Goal: Communication & Community: Answer question/provide support

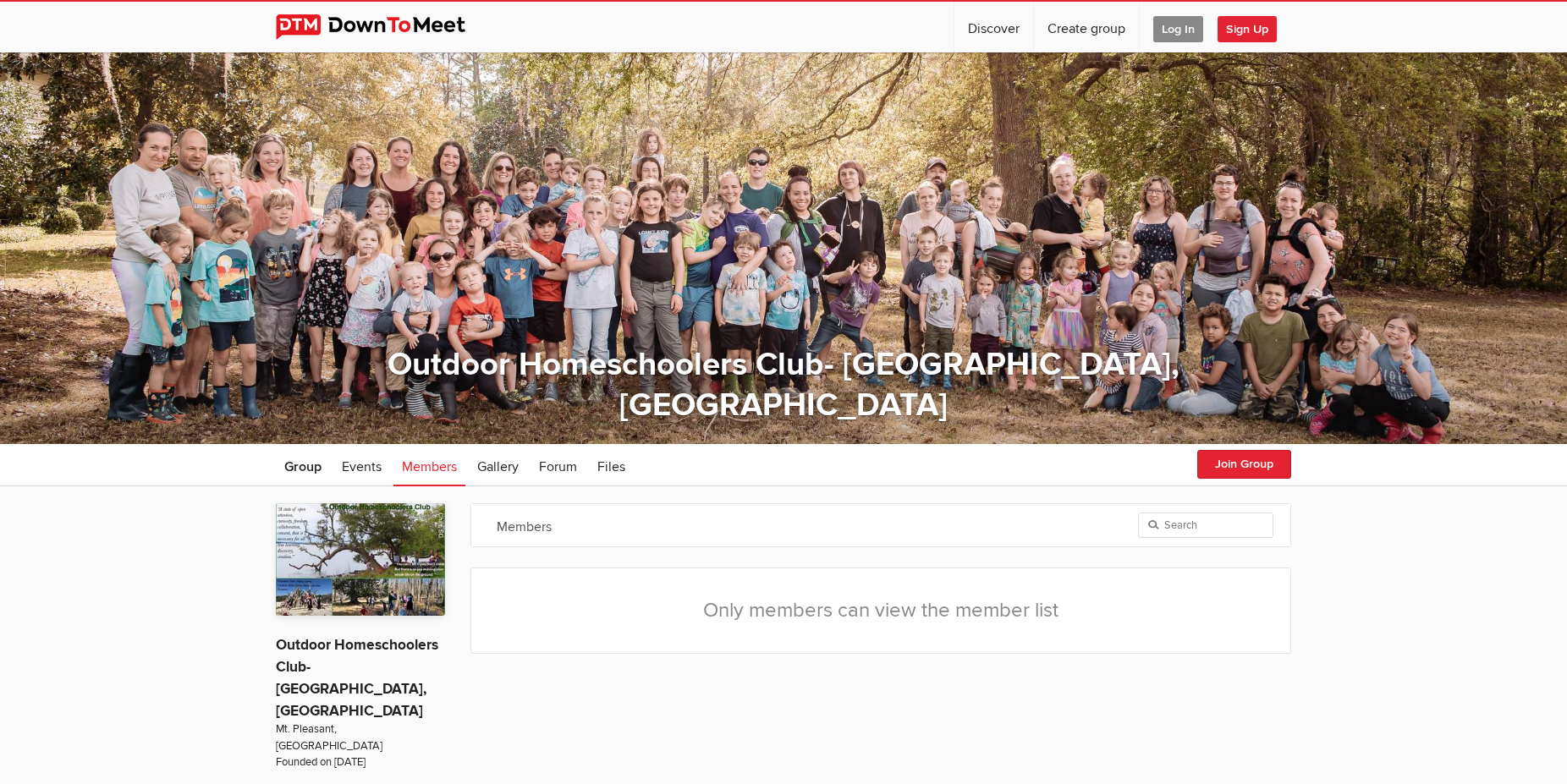
click at [1179, 33] on span "Log In" at bounding box center [1177, 29] width 50 height 26
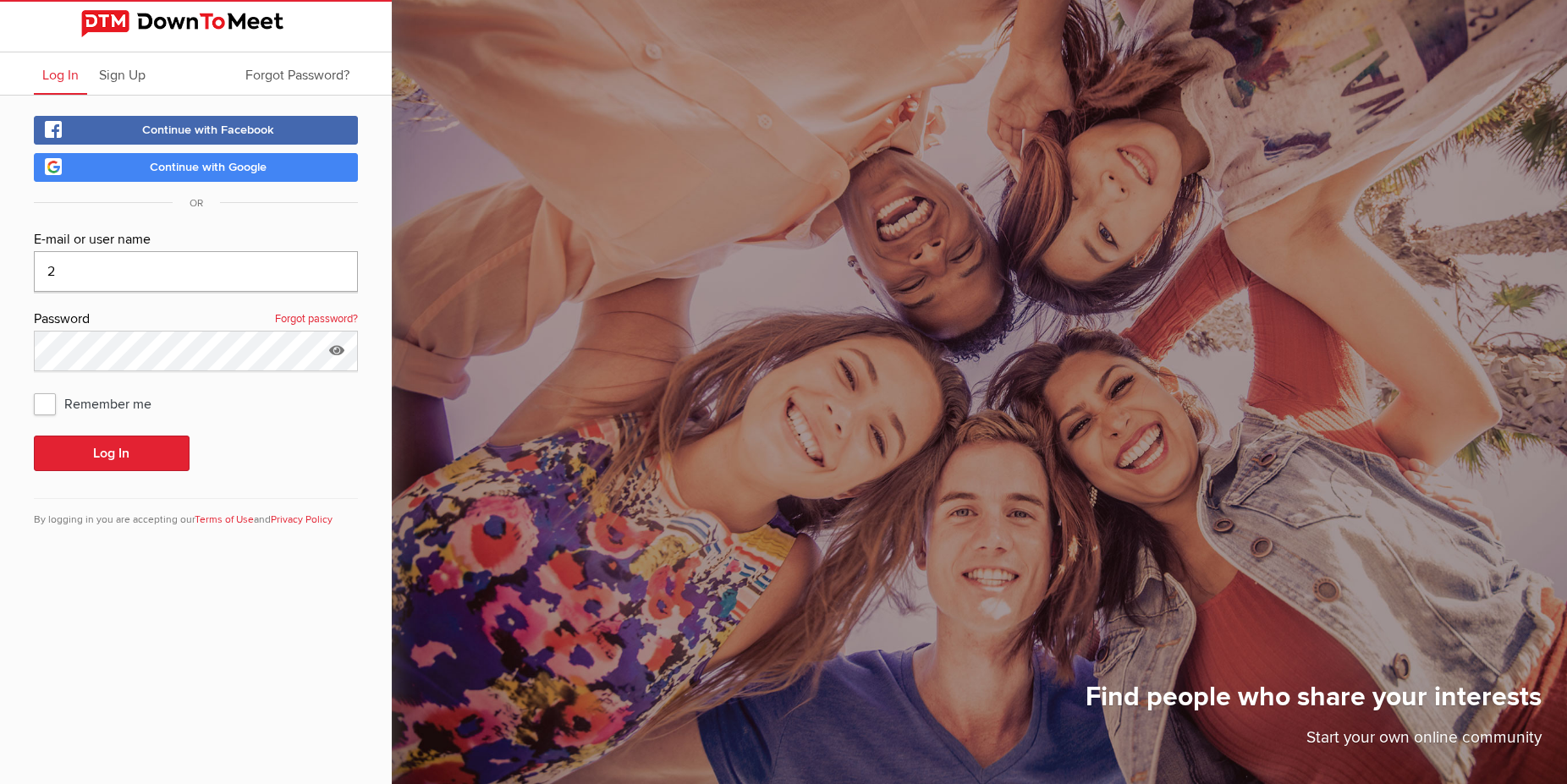
click at [120, 267] on input "2" at bounding box center [195, 270] width 324 height 40
type input "2beth.copahee@gmail.com"
click at [102, 449] on button "Log In" at bounding box center [112, 453] width 156 height 36
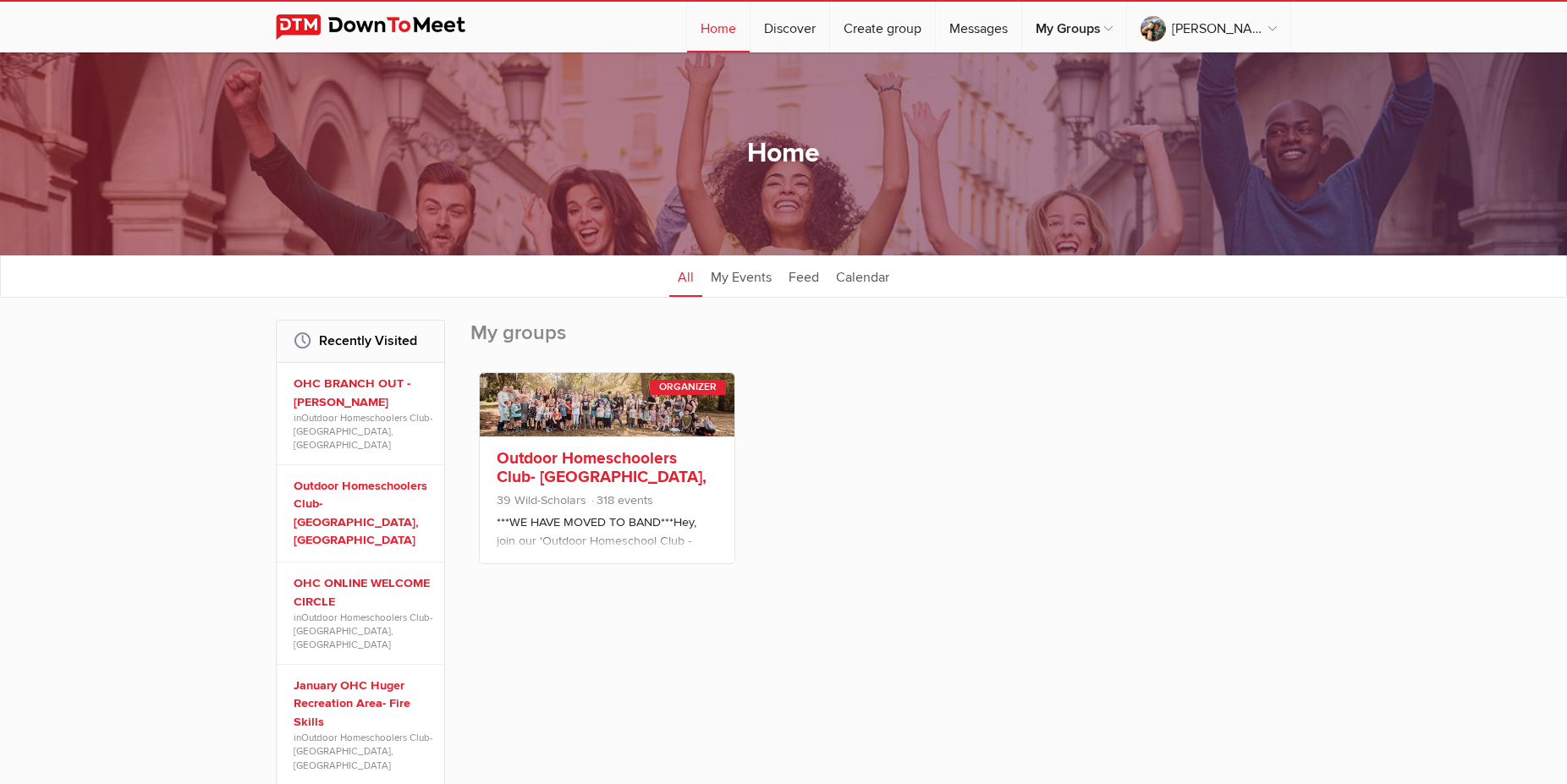
click at [576, 465] on link "Outdoor Homeschoolers Club- [GEOGRAPHIC_DATA], [GEOGRAPHIC_DATA]" at bounding box center [601, 476] width 209 height 57
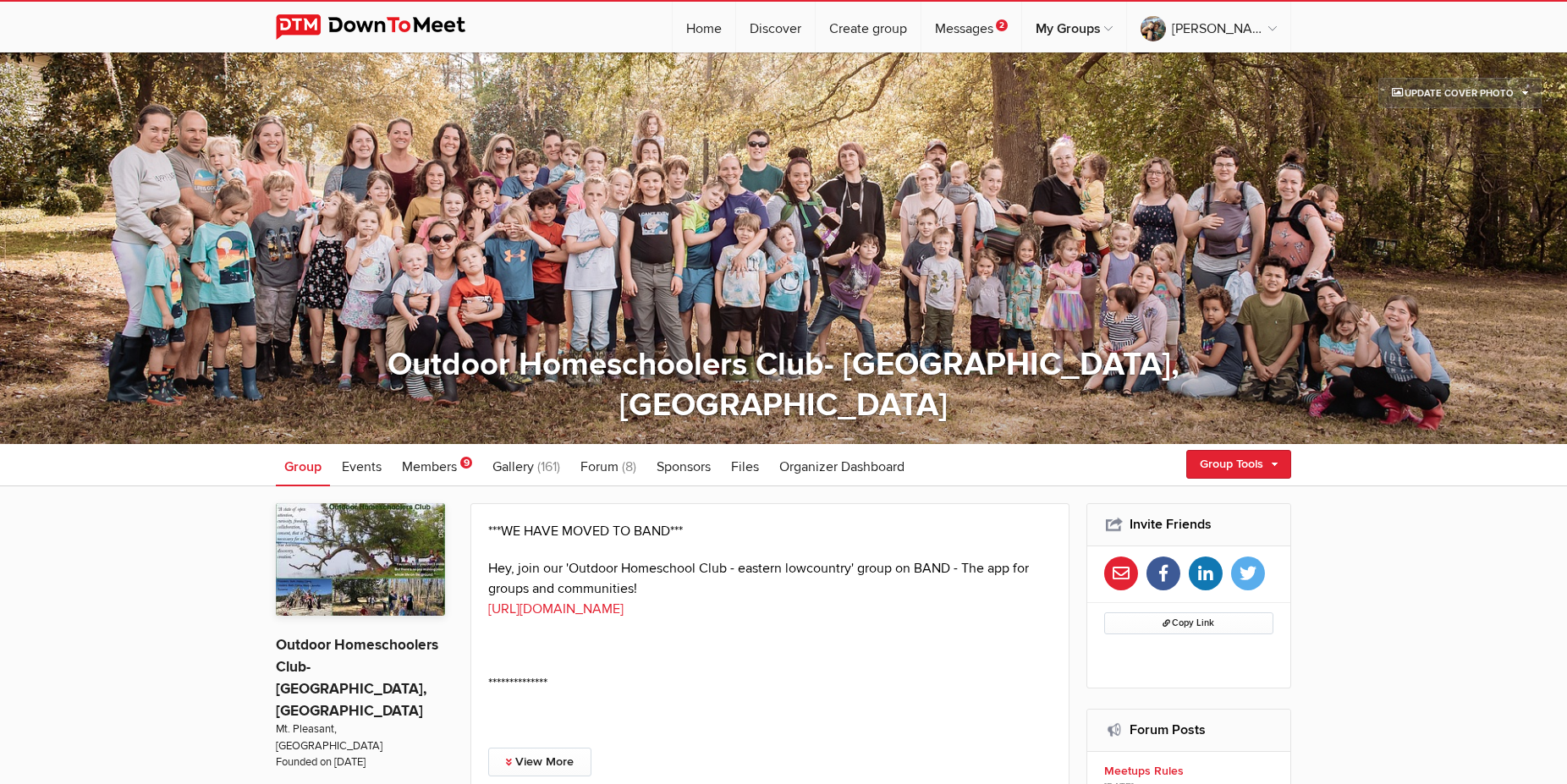
click at [1455, 89] on link "Update Cover Photo" at bounding box center [1460, 93] width 163 height 30
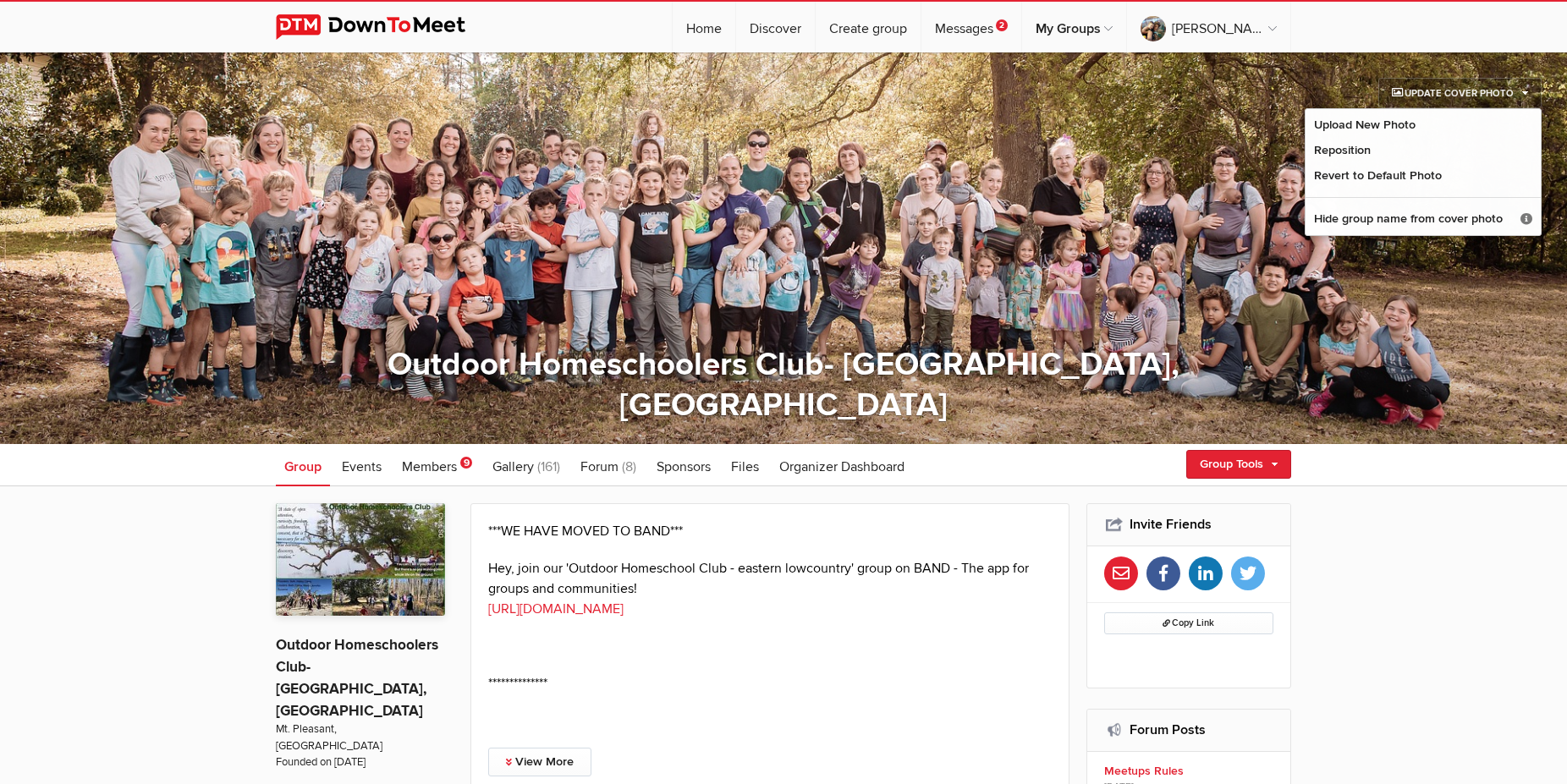
click at [1119, 271] on span at bounding box center [784, 248] width 1567 height 392
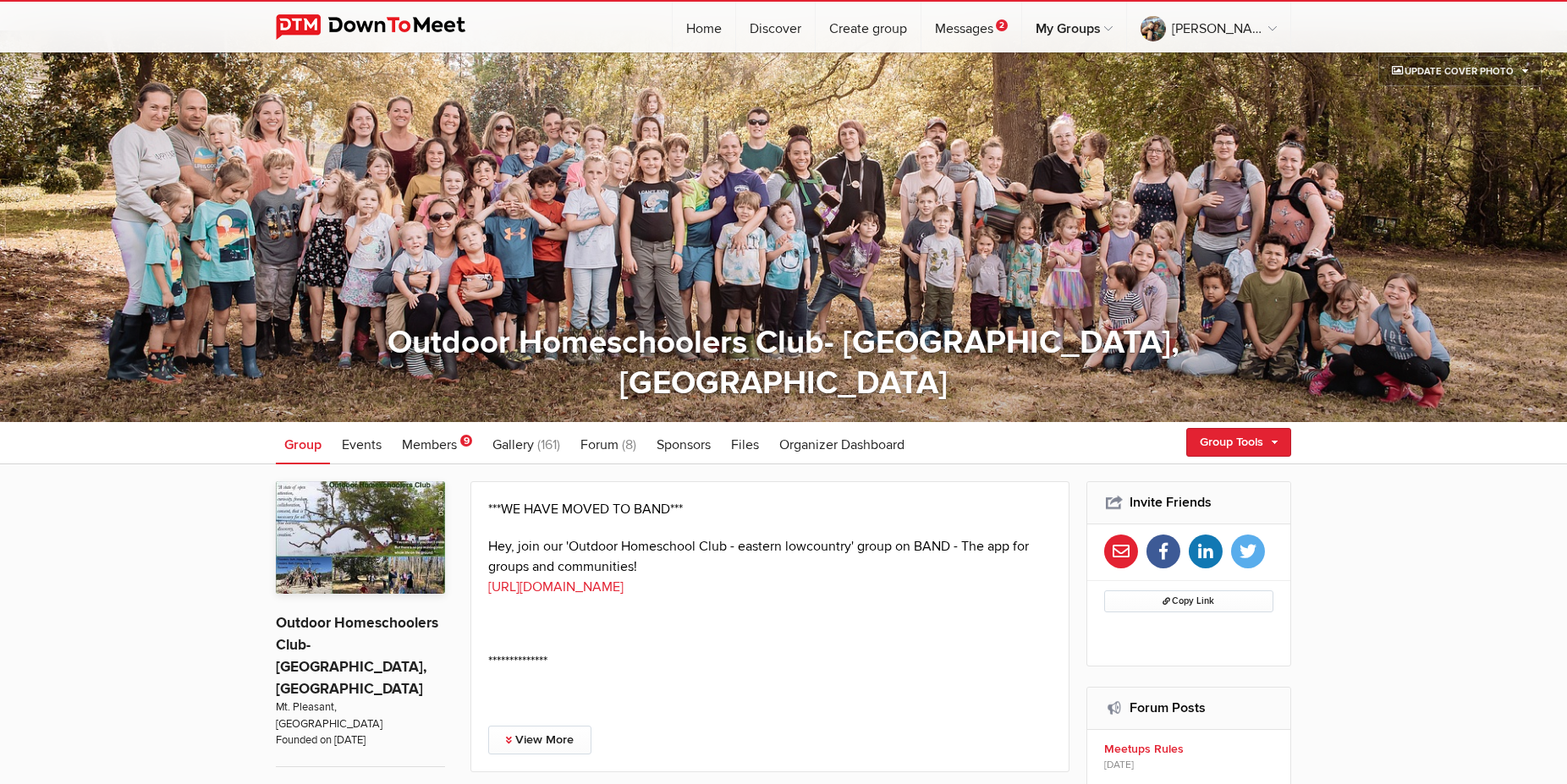
scroll to position [30, 0]
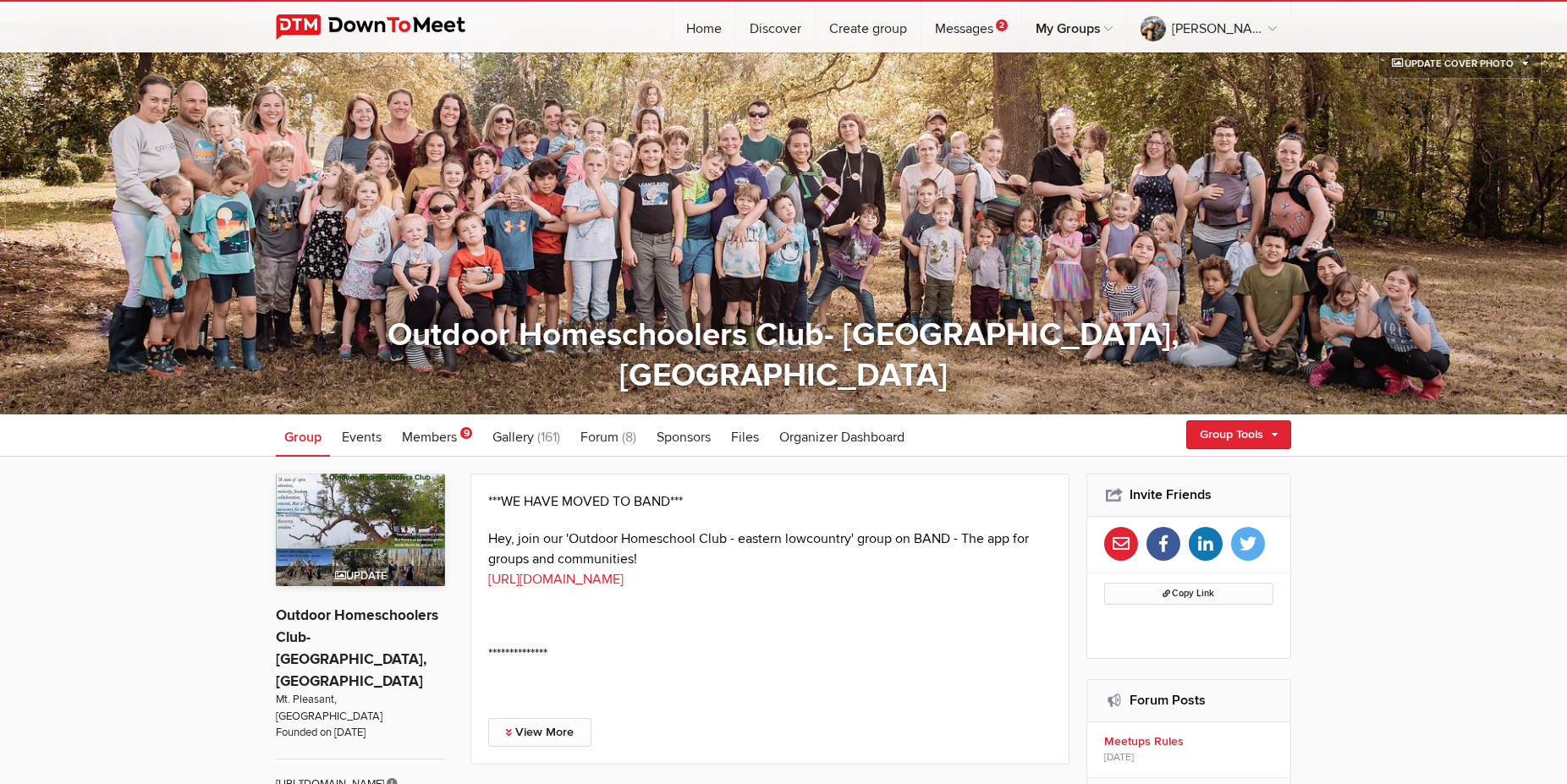
click at [385, 523] on img at bounding box center [361, 530] width 169 height 113
click at [1482, 66] on link "Update Cover Photo" at bounding box center [1460, 63] width 163 height 30
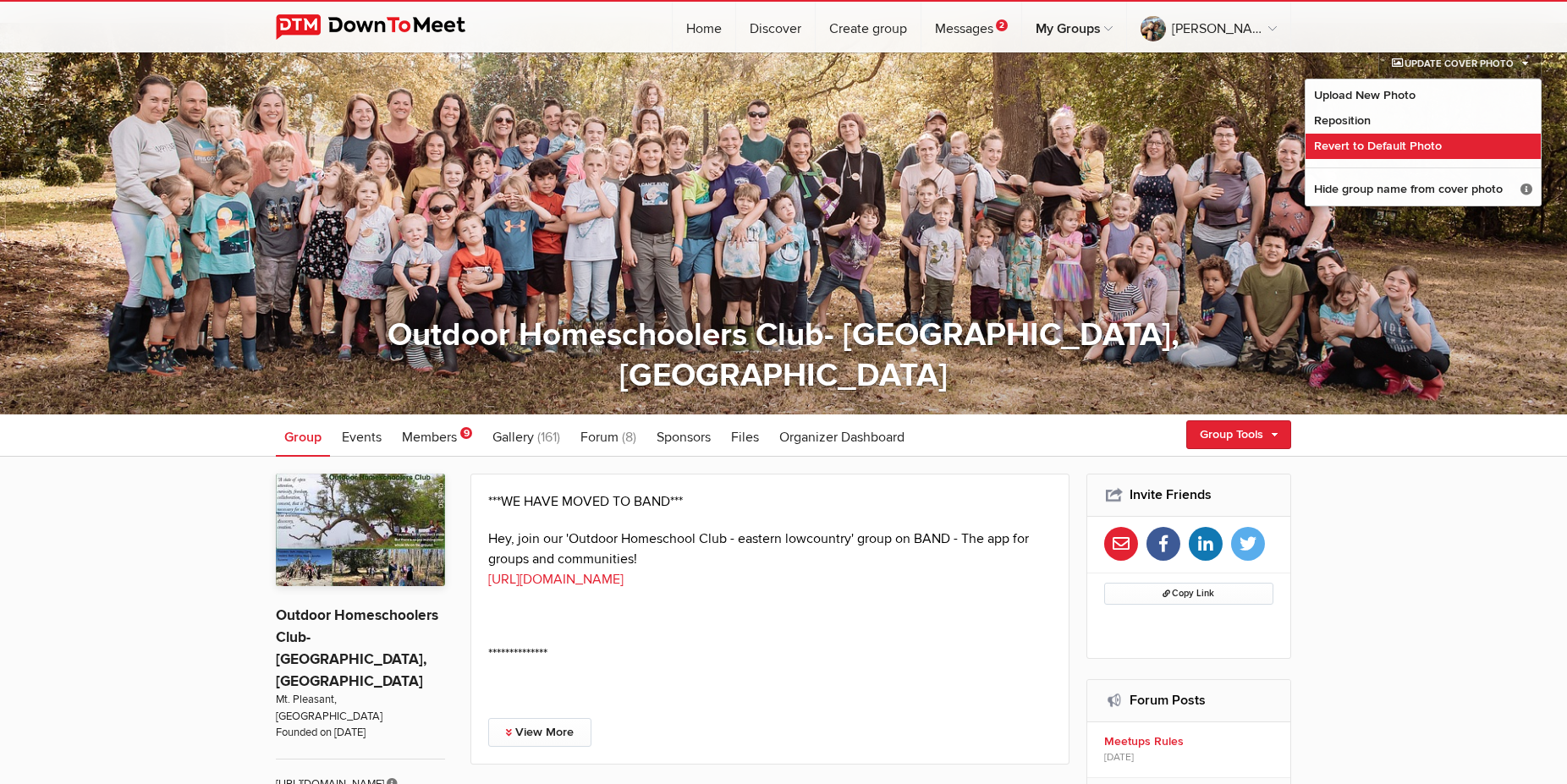
click at [1411, 144] on link "Revert to Default Photo" at bounding box center [1423, 146] width 235 height 25
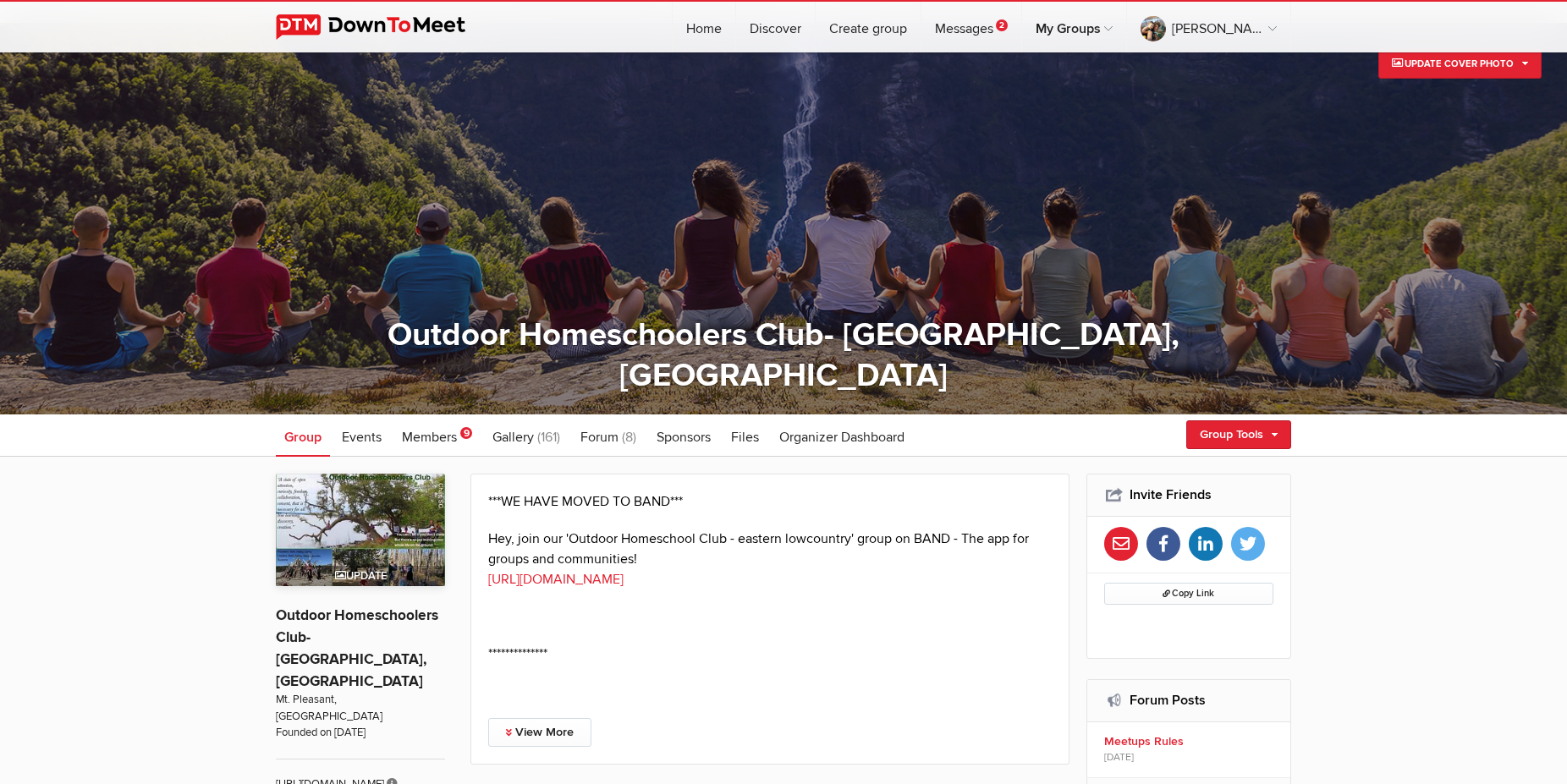
click at [349, 559] on img at bounding box center [361, 530] width 169 height 113
click at [358, 570] on span "Update" at bounding box center [361, 576] width 52 height 13
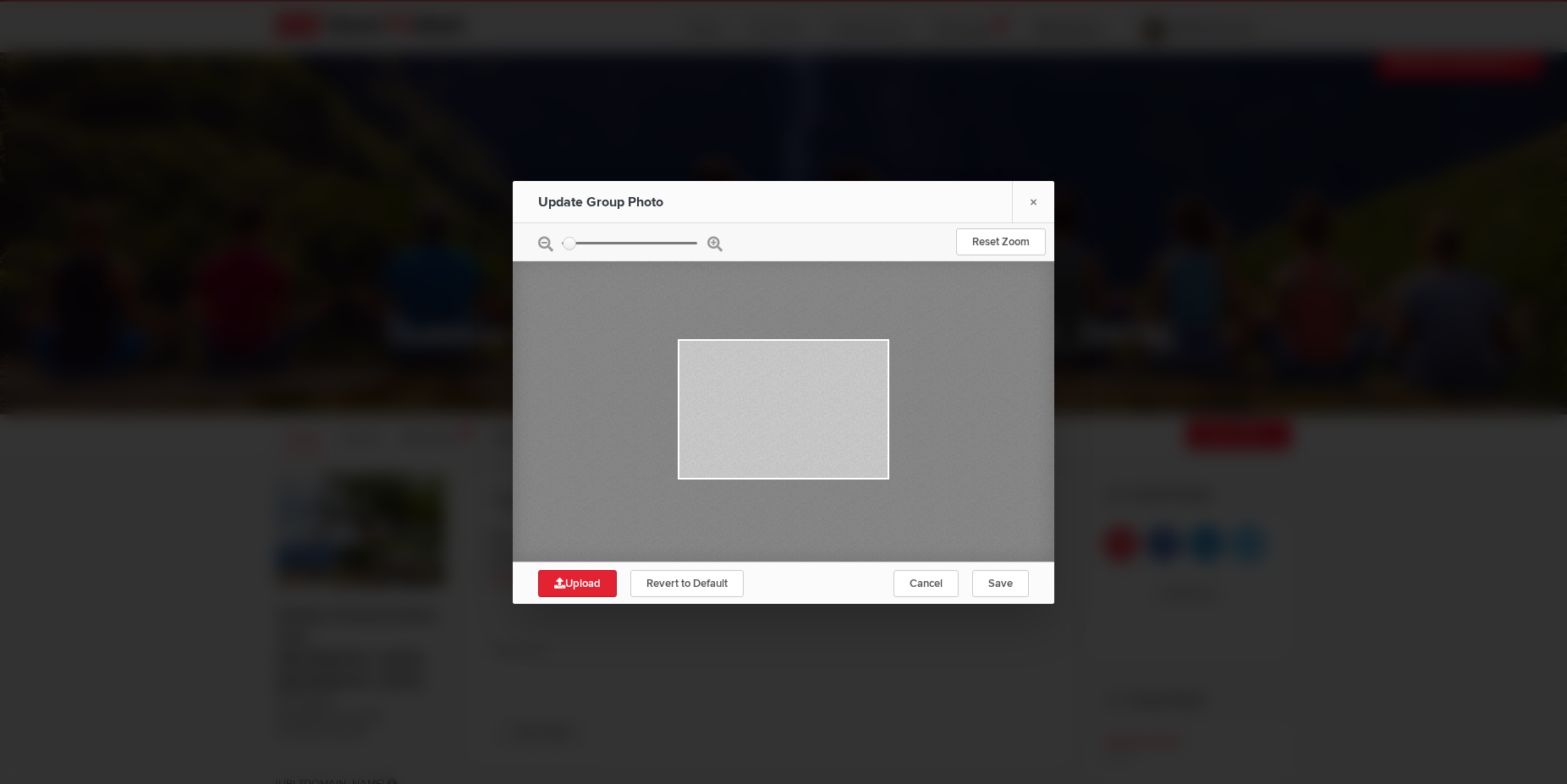
type input "0.1389"
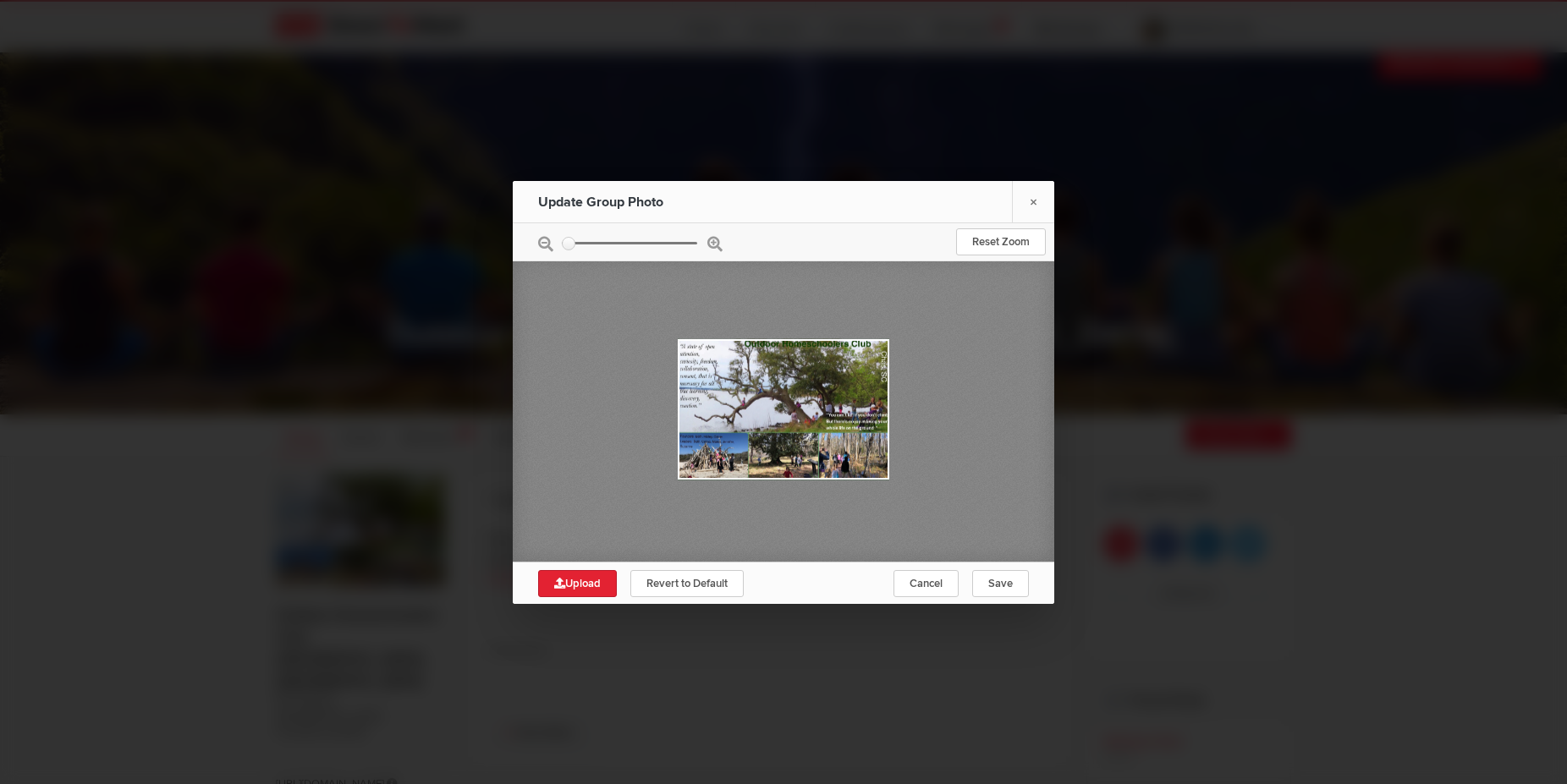
click at [821, 416] on div at bounding box center [783, 408] width 211 height 141
click at [1011, 591] on link "Save" at bounding box center [1001, 583] width 56 height 27
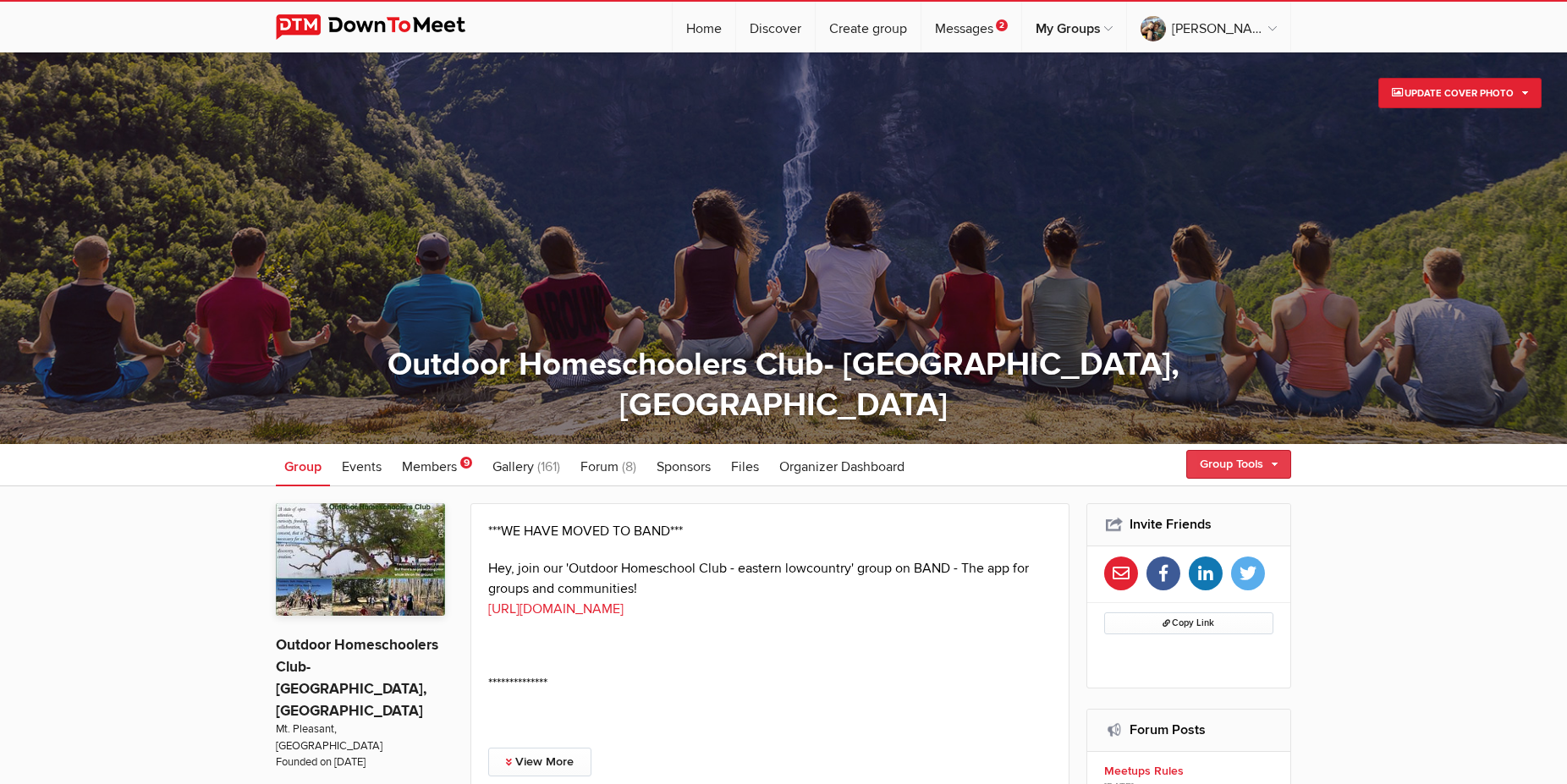
click at [1266, 462] on link "Group Tools" at bounding box center [1239, 464] width 105 height 29
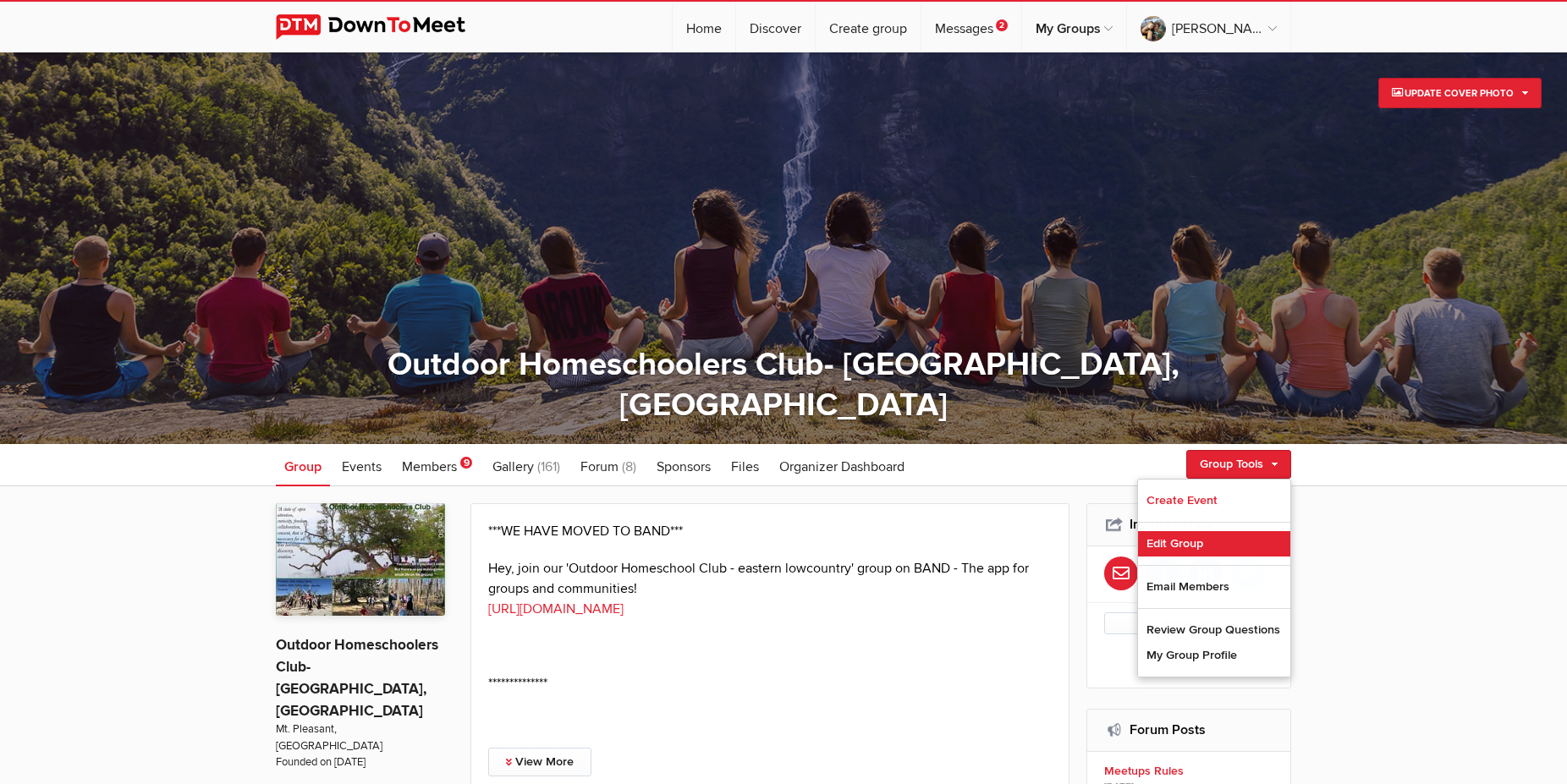
click at [1178, 548] on link "Edit Group" at bounding box center [1214, 544] width 152 height 25
select select "[GEOGRAPHIC_DATA]"
select select "SC"
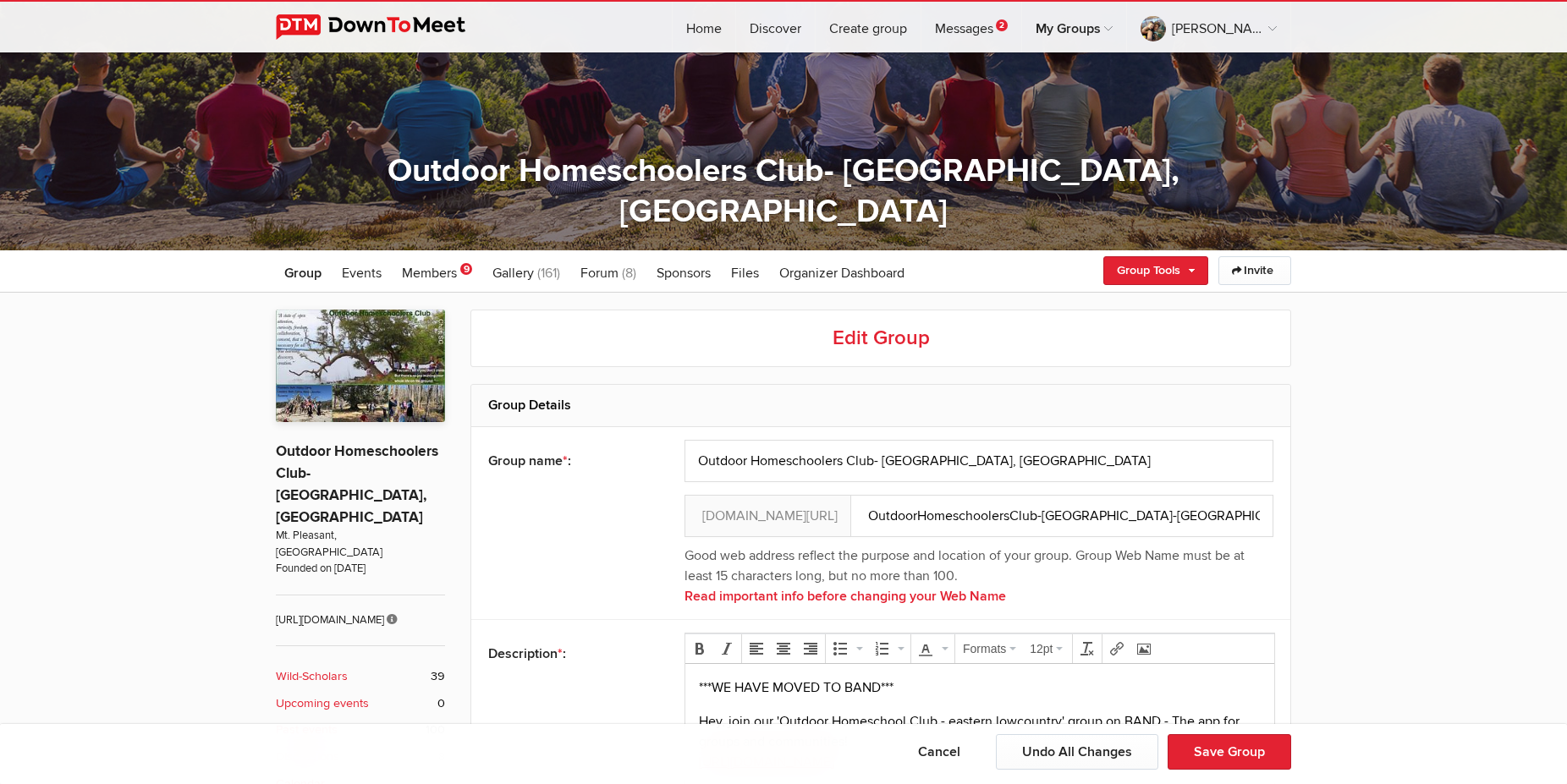
scroll to position [197, 0]
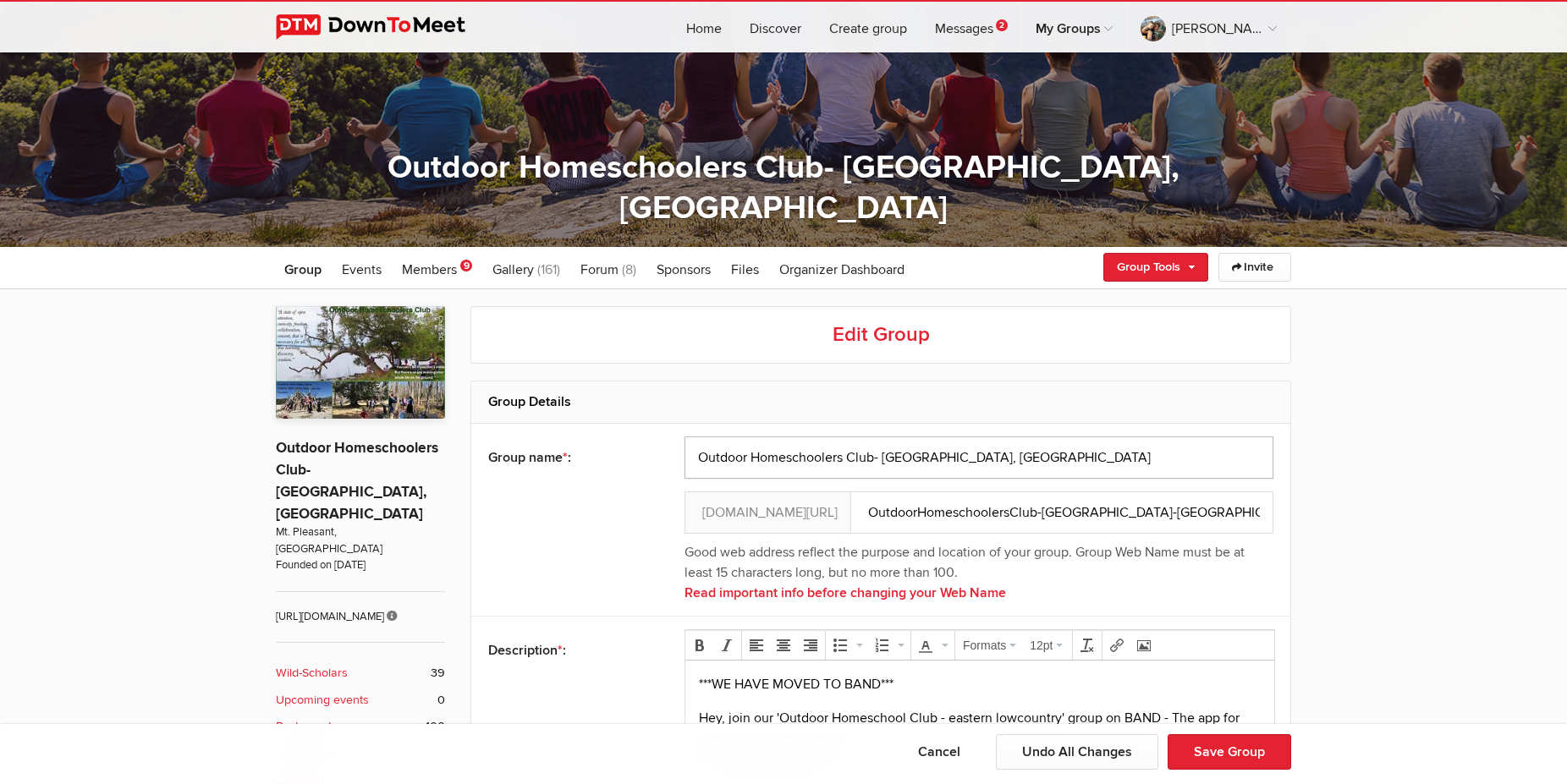
click at [694, 457] on input "Outdoor Homeschoolers Club- [GEOGRAPHIC_DATA], [GEOGRAPHIC_DATA]" at bounding box center [979, 457] width 589 height 42
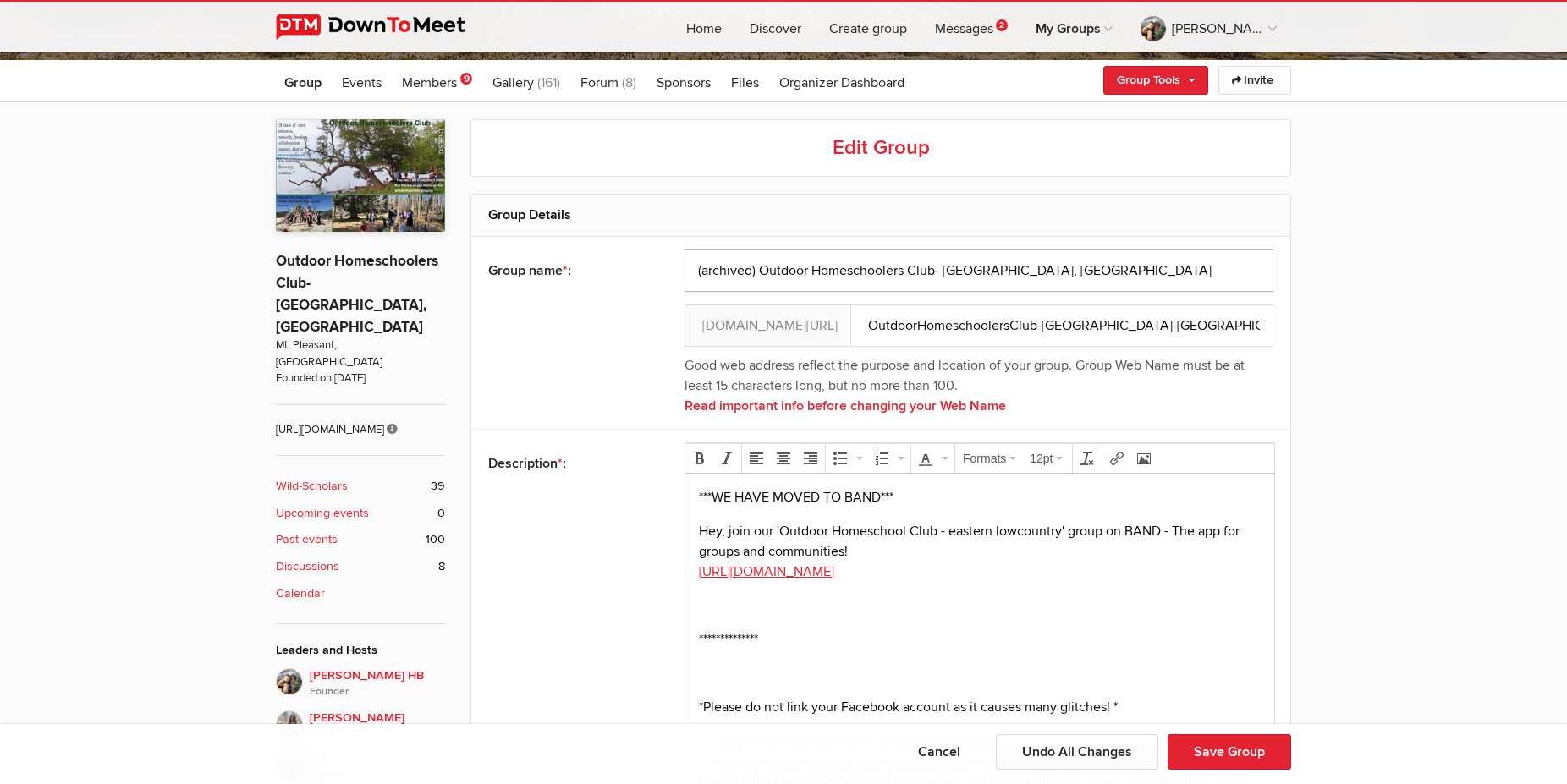
scroll to position [392, 0]
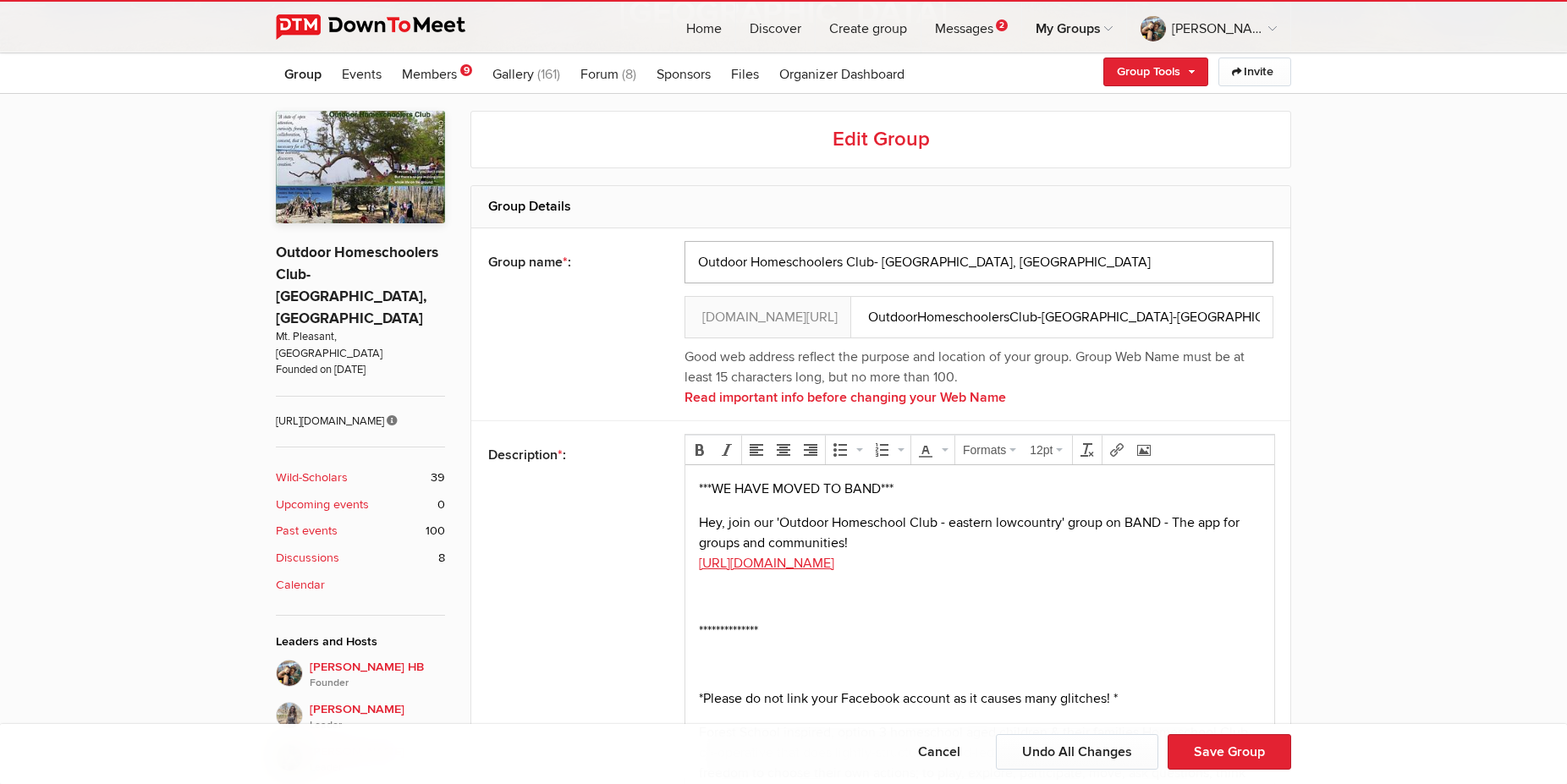
click at [991, 259] on input "Outdoor Homeschoolers Club- [GEOGRAPHIC_DATA], [GEOGRAPHIC_DATA]" at bounding box center [979, 262] width 589 height 42
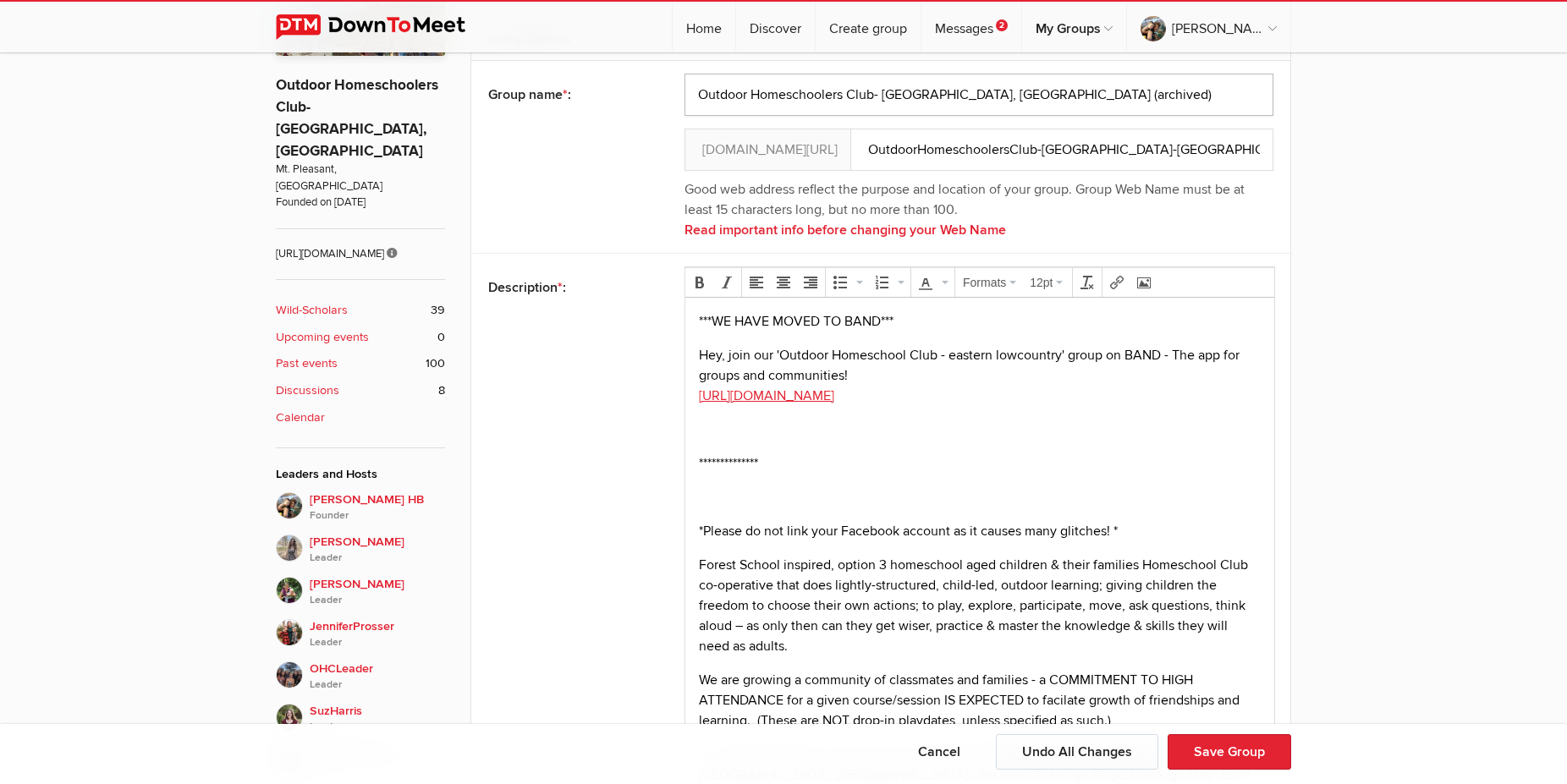
scroll to position [565, 0]
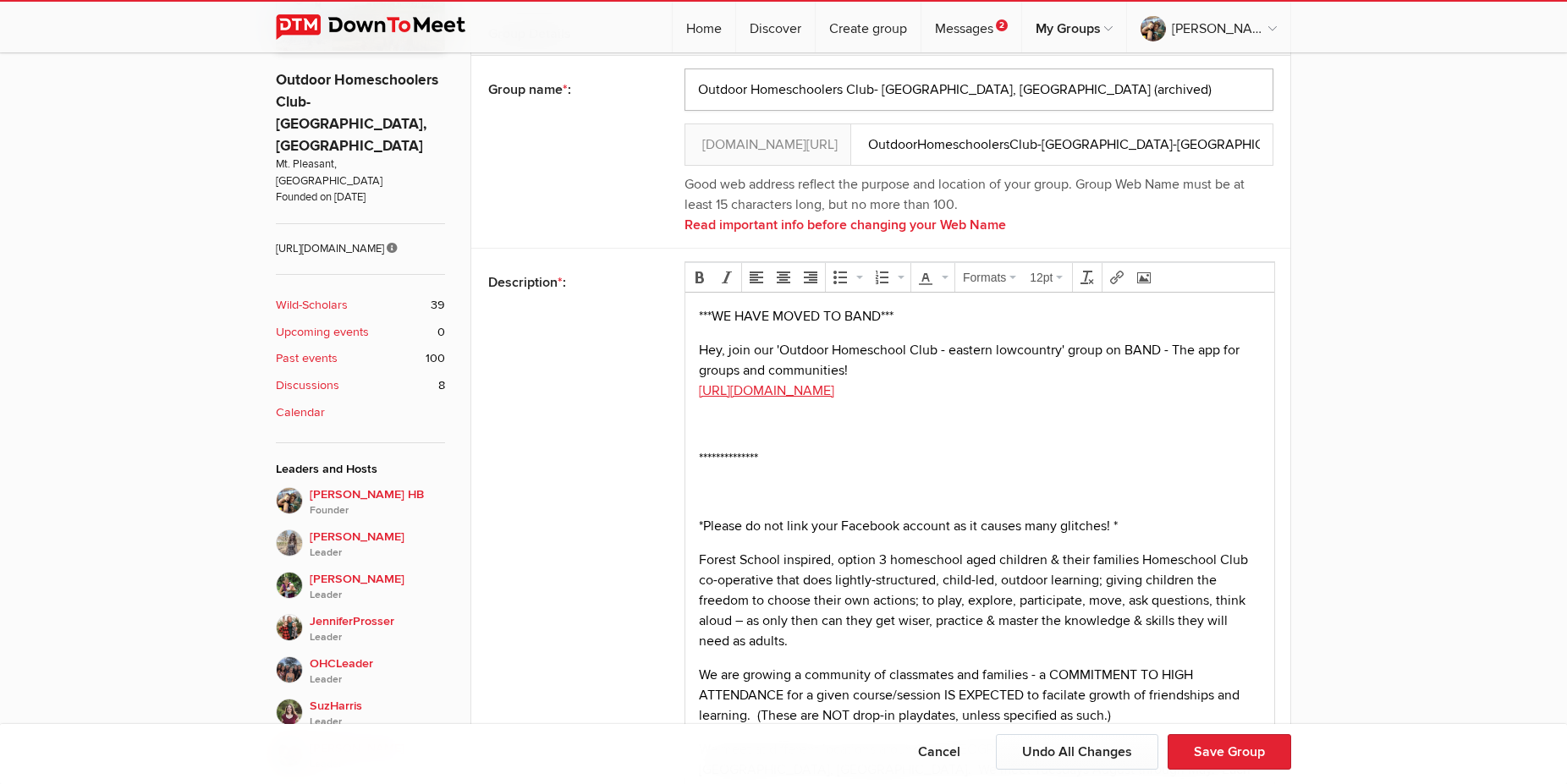
type input "Outdoor Homeschoolers Club- [GEOGRAPHIC_DATA], [GEOGRAPHIC_DATA] (archived)"
click at [821, 562] on p "Forest School inspired, option 3 homeschool aged children & their families Home…" at bounding box center [980, 600] width 562 height 101
click at [698, 523] on body "**********" at bounding box center [980, 591] width 575 height 570
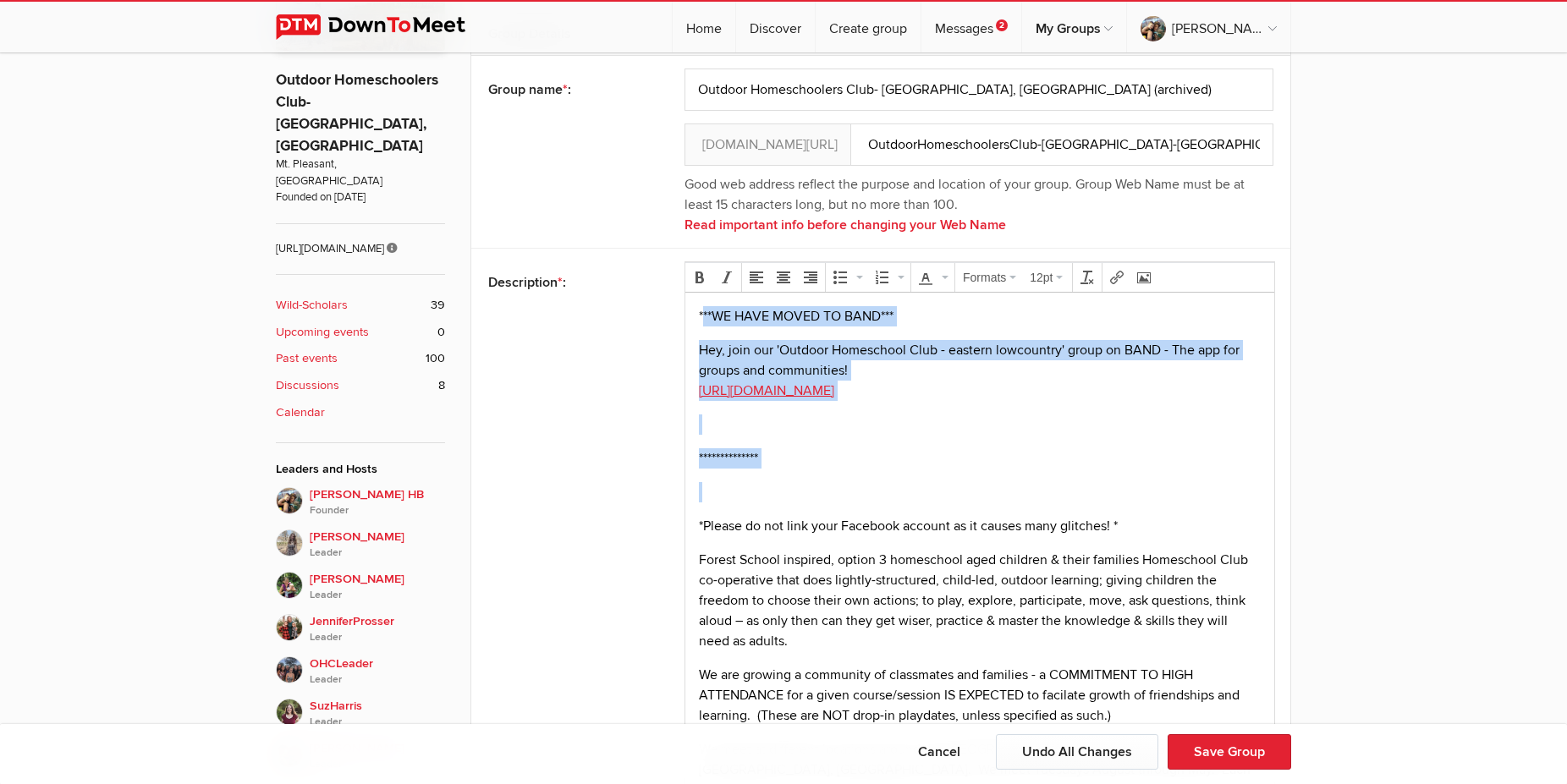
click at [702, 311] on p "***WE HAVE MOVED TO BAND***" at bounding box center [980, 316] width 562 height 21
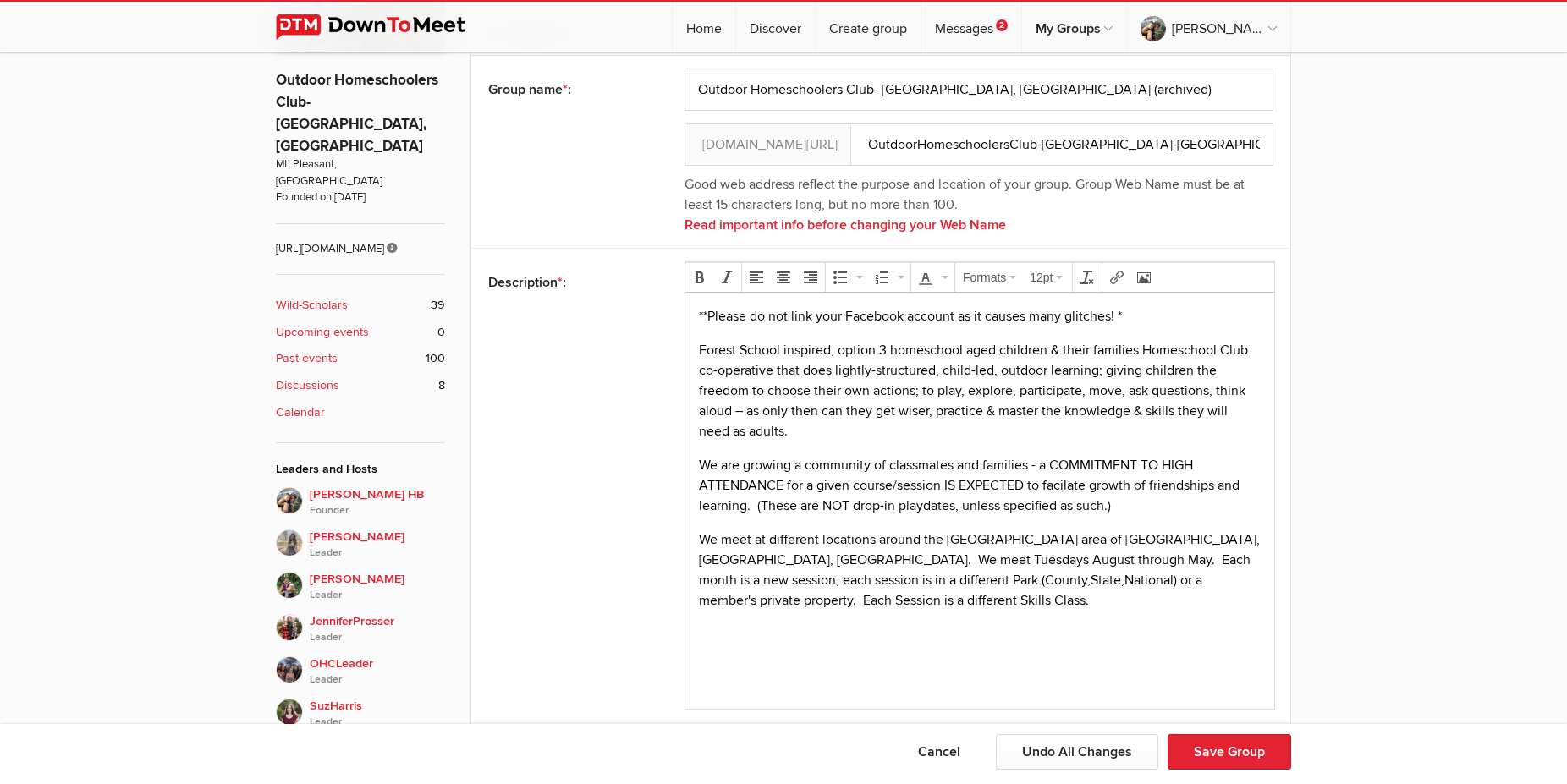
click at [1135, 312] on p "* *Please do not link your Facebook account as it causes many glitches! *" at bounding box center [980, 316] width 562 height 21
click at [699, 313] on p "* *Please do not link your Facebook account as it causes many glitches! *" at bounding box center [980, 316] width 562 height 21
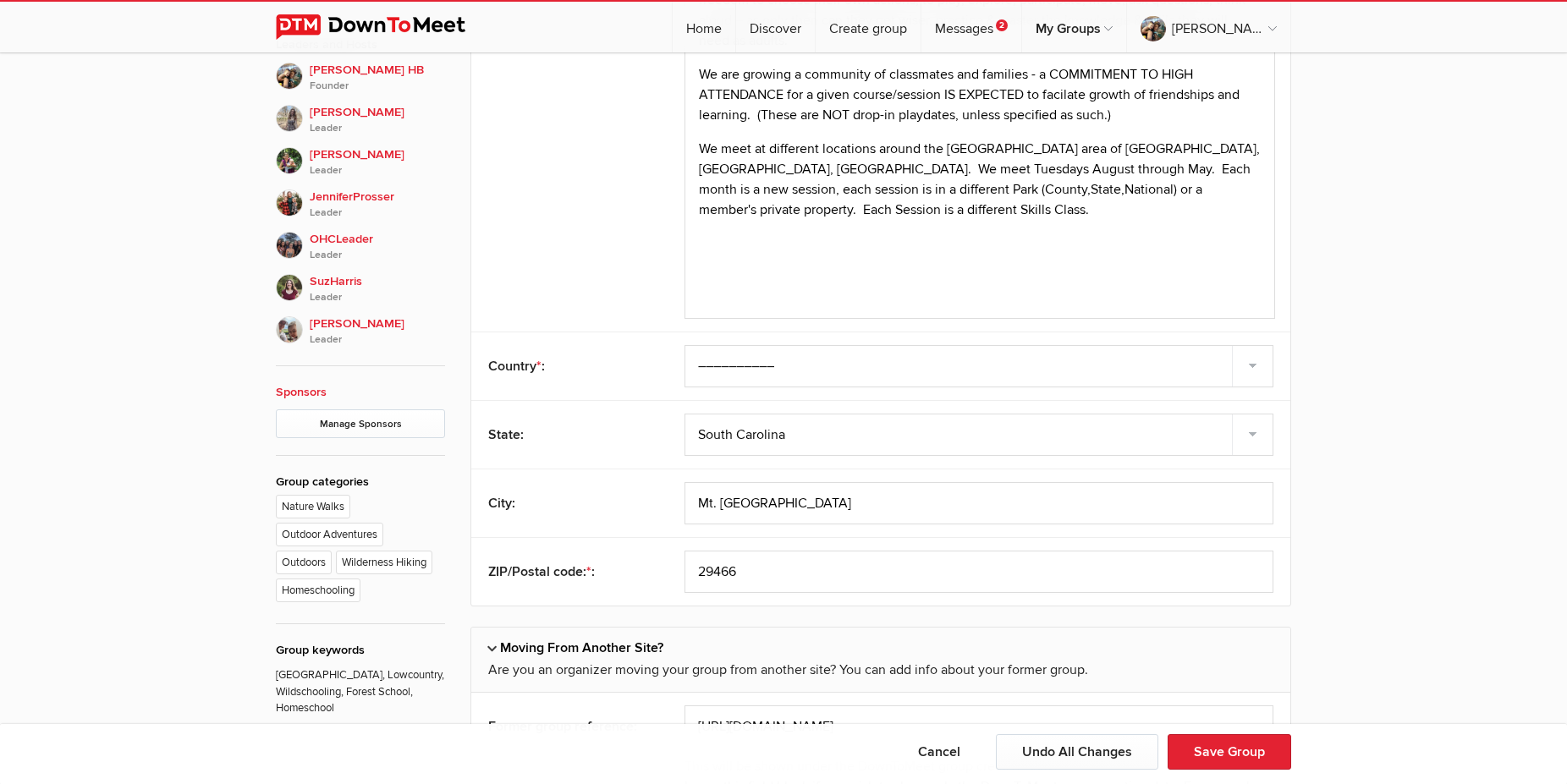
scroll to position [976, 0]
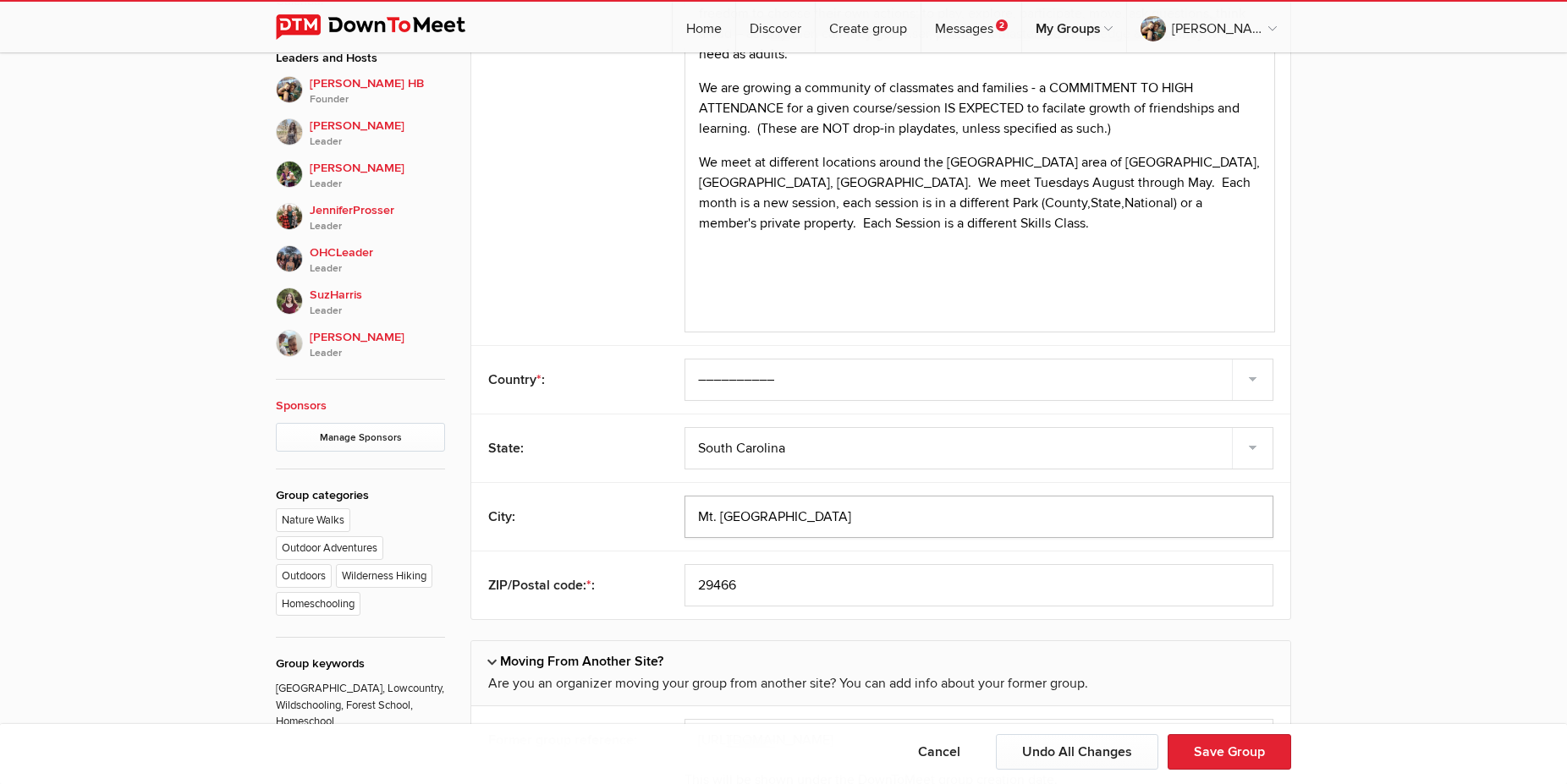
click at [706, 519] on input "Mt. [GEOGRAPHIC_DATA]" at bounding box center [979, 516] width 589 height 42
drag, startPoint x: 706, startPoint y: 519, endPoint x: 900, endPoint y: 531, distance: 194.4
click at [900, 531] on input "Mt. [GEOGRAPHIC_DATA]" at bounding box center [979, 516] width 589 height 42
click at [1234, 744] on button "Save Group" at bounding box center [1229, 752] width 123 height 36
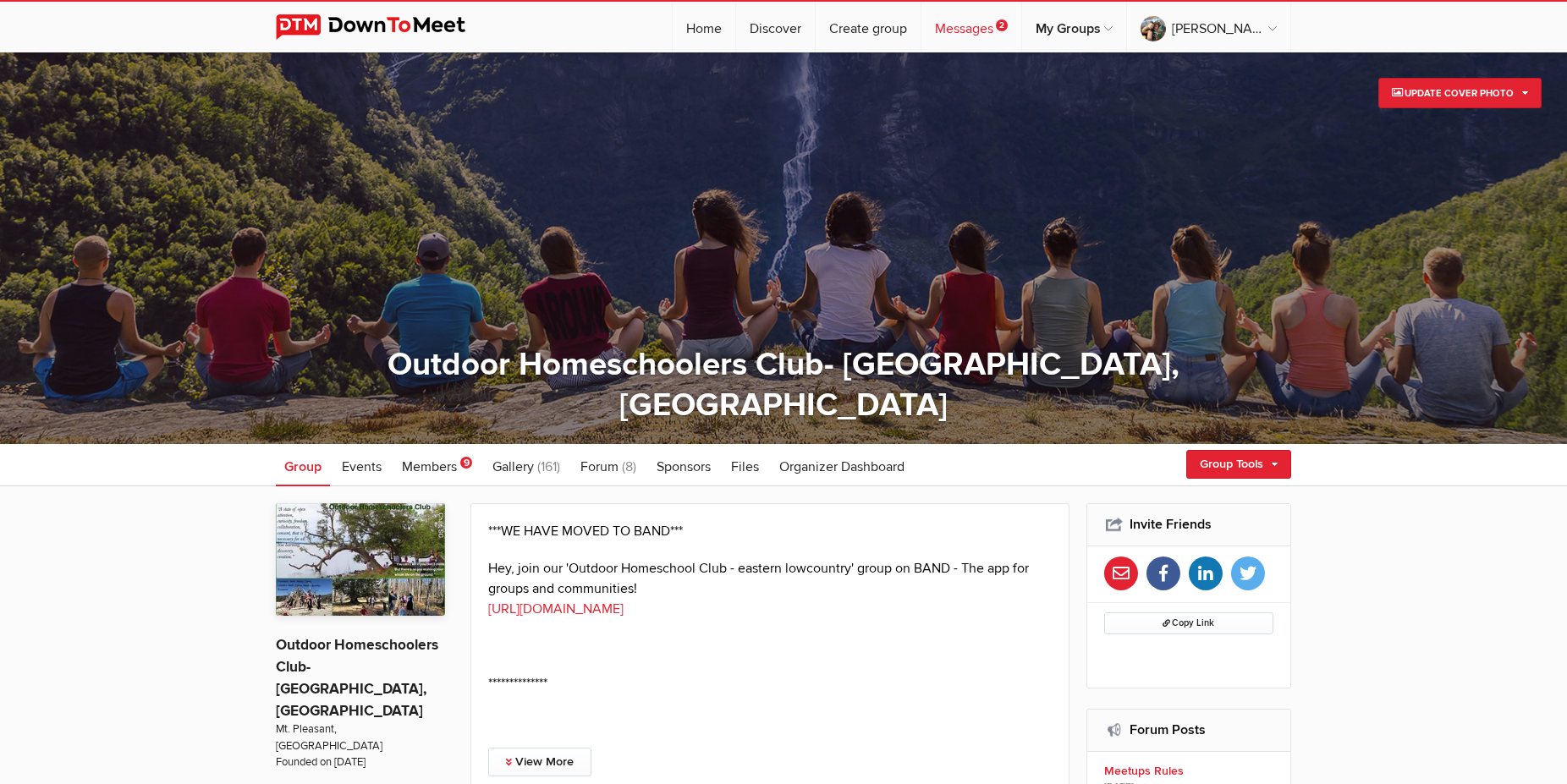
click at [997, 29] on link "Messages 2" at bounding box center [971, 27] width 100 height 51
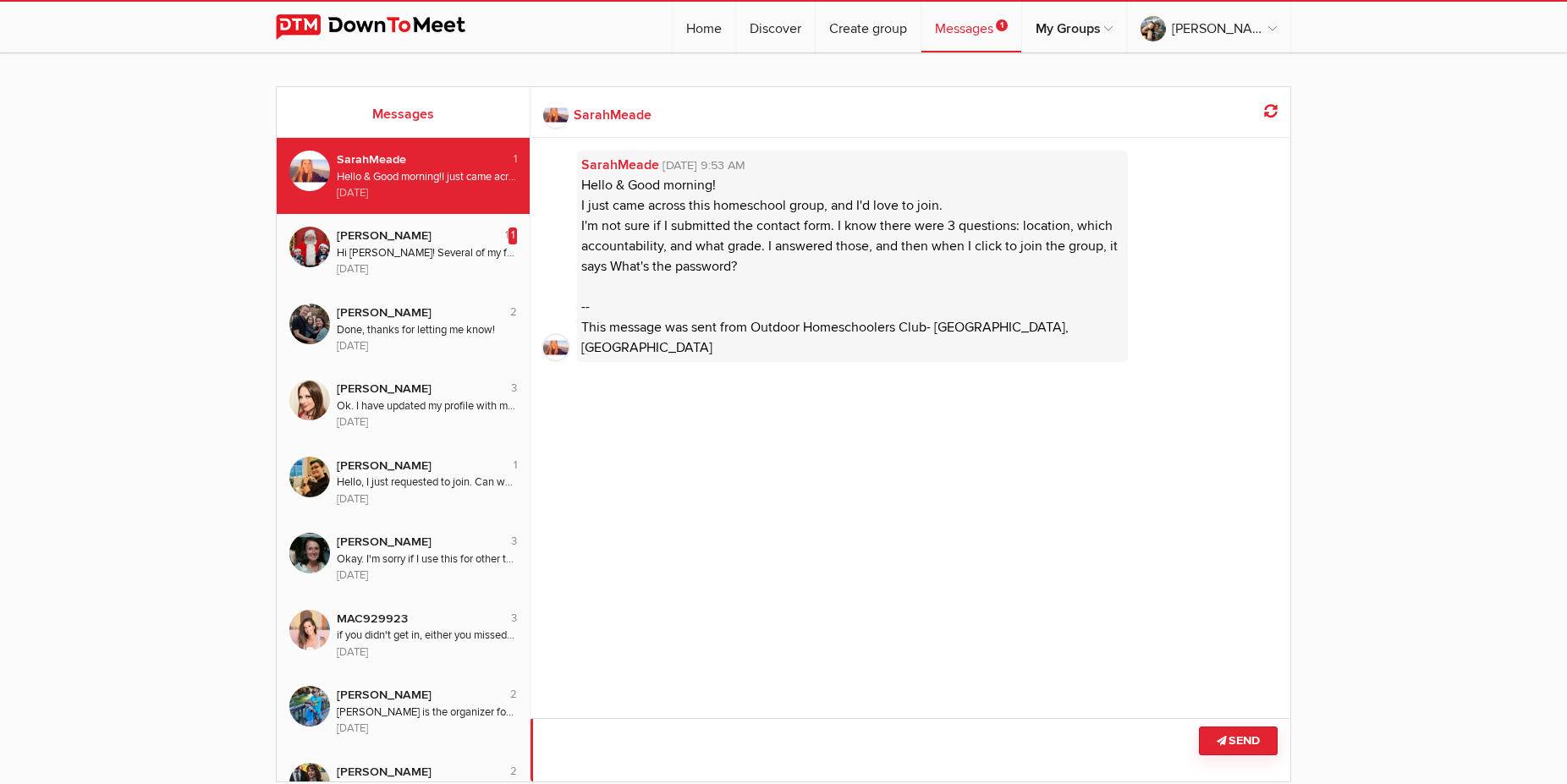
click at [659, 749] on textarea at bounding box center [911, 750] width 761 height 64
click at [946, 760] on textarea at bounding box center [911, 750] width 761 height 64
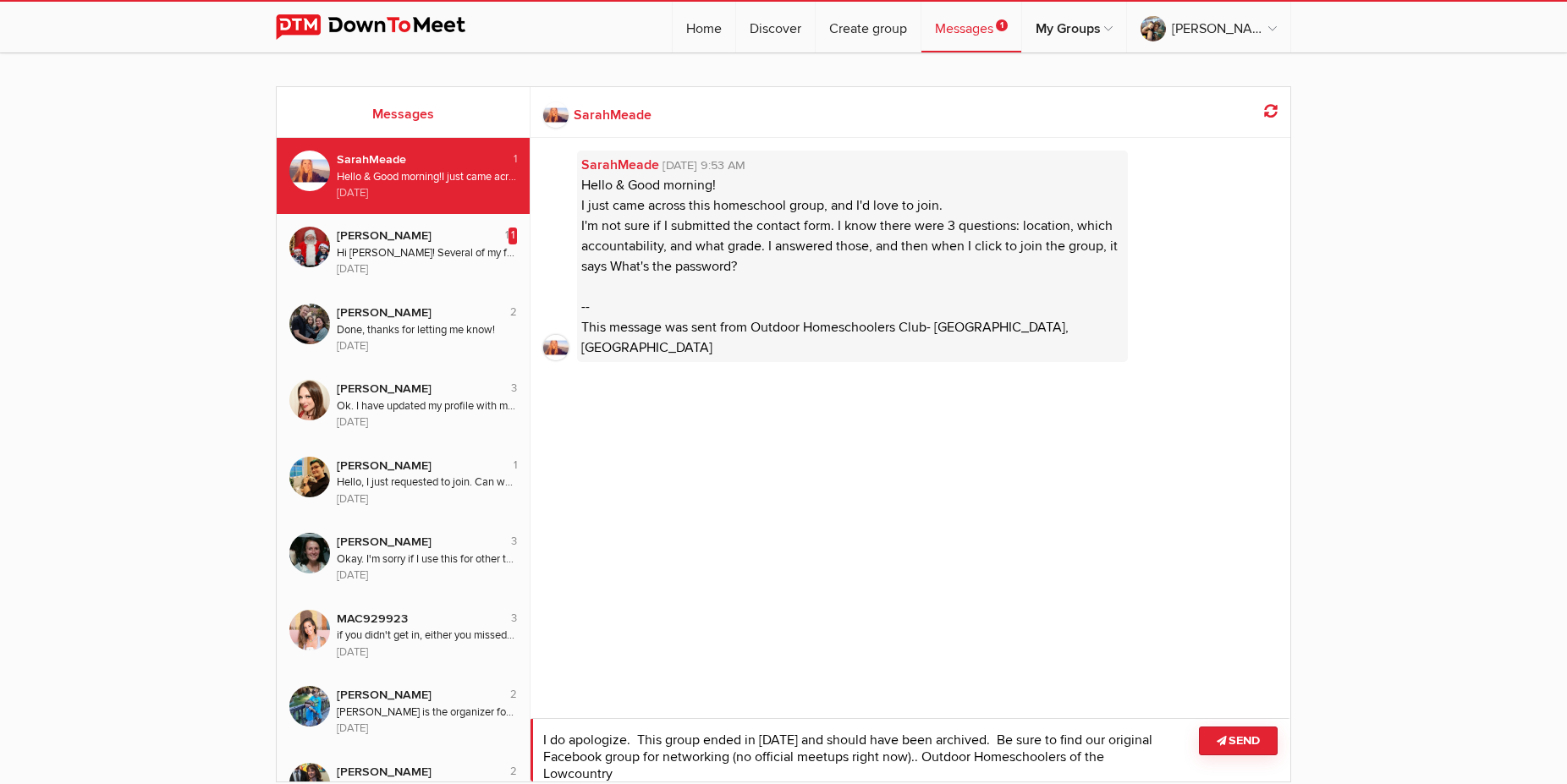
scroll to position [1, 0]
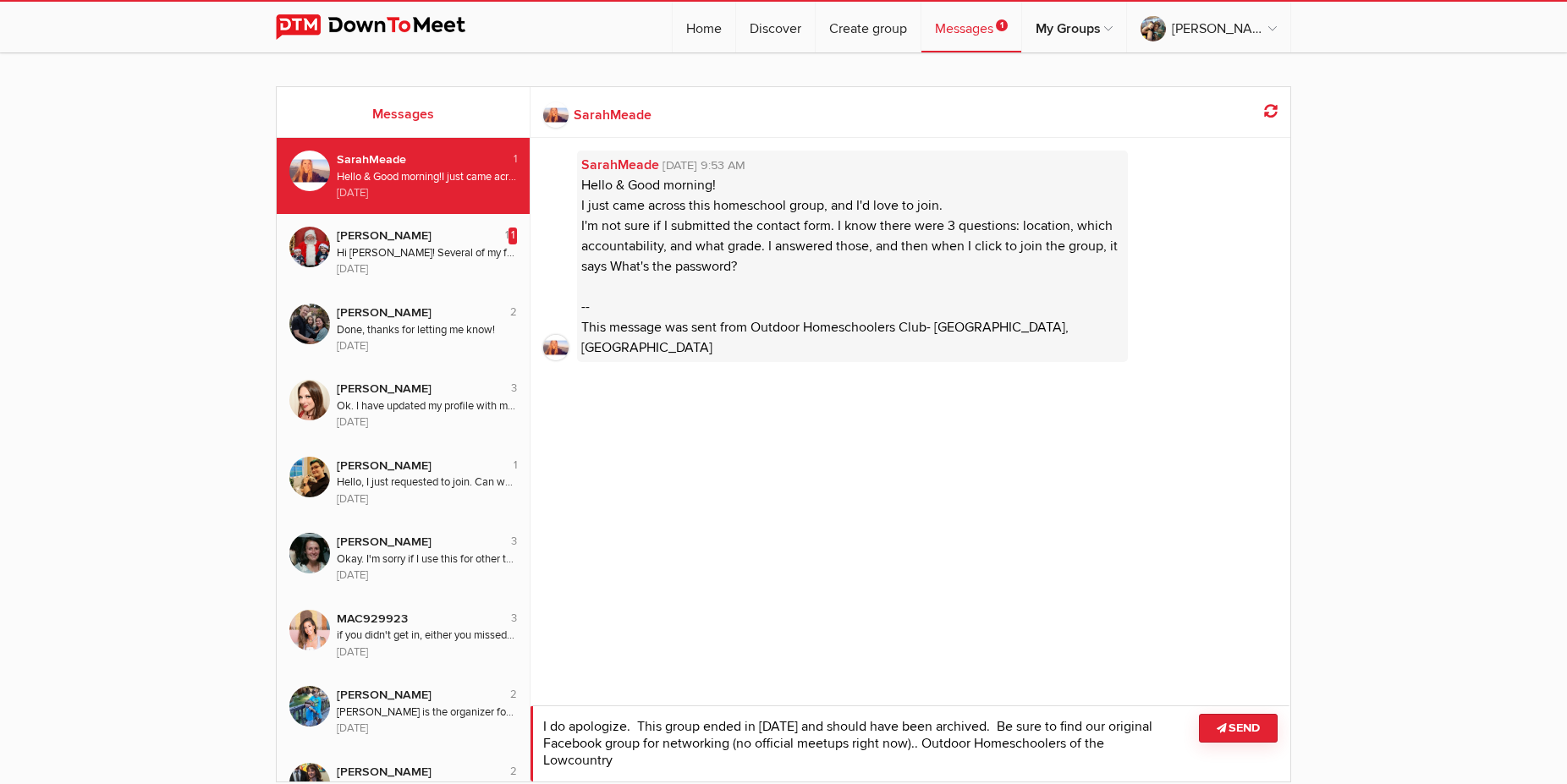
type textarea "I do apologize. This group ended in [DATE] and should have been archived. Be su…"
click at [1244, 730] on button "Send" at bounding box center [1238, 728] width 79 height 29
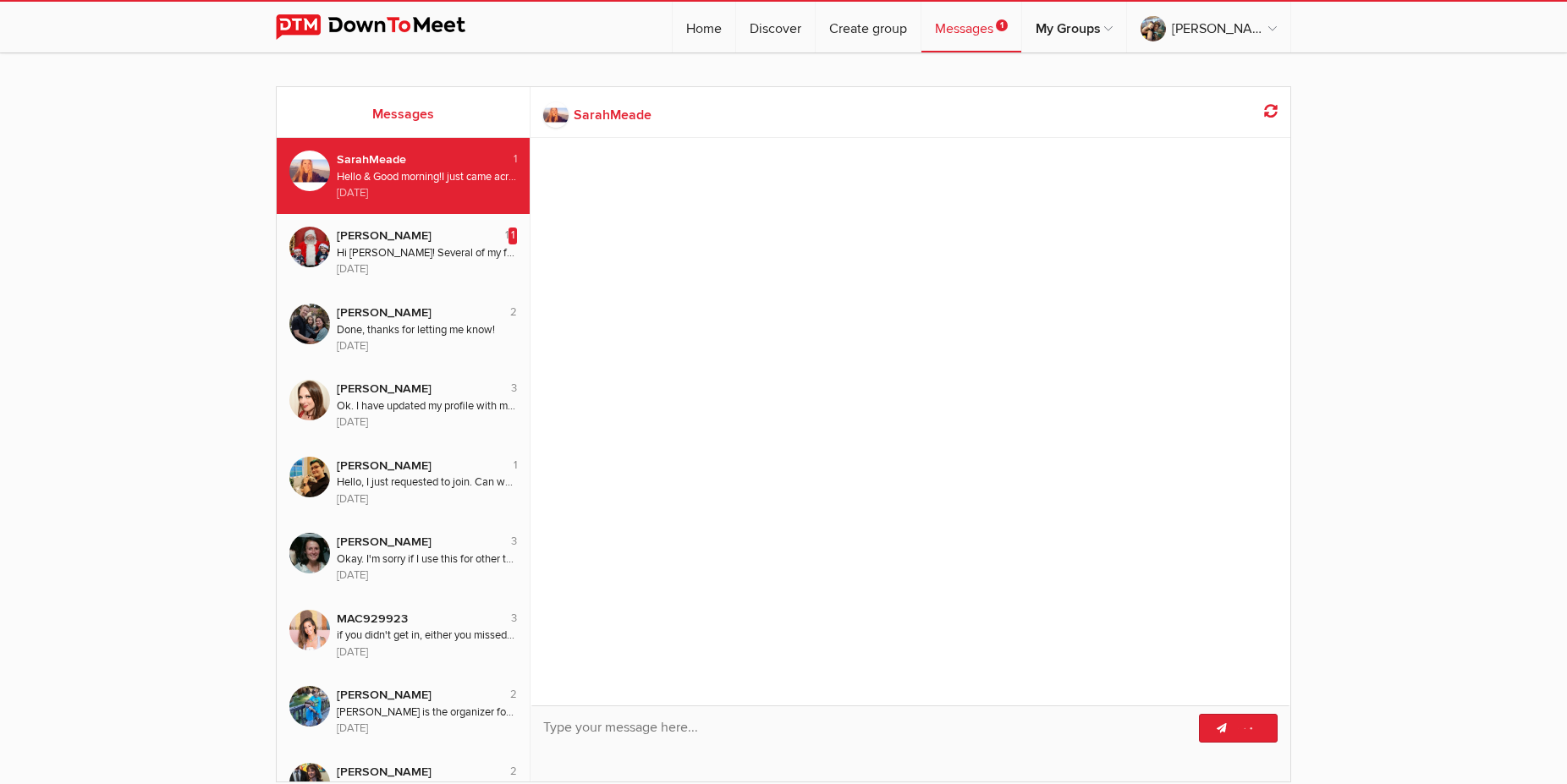
scroll to position [0, 0]
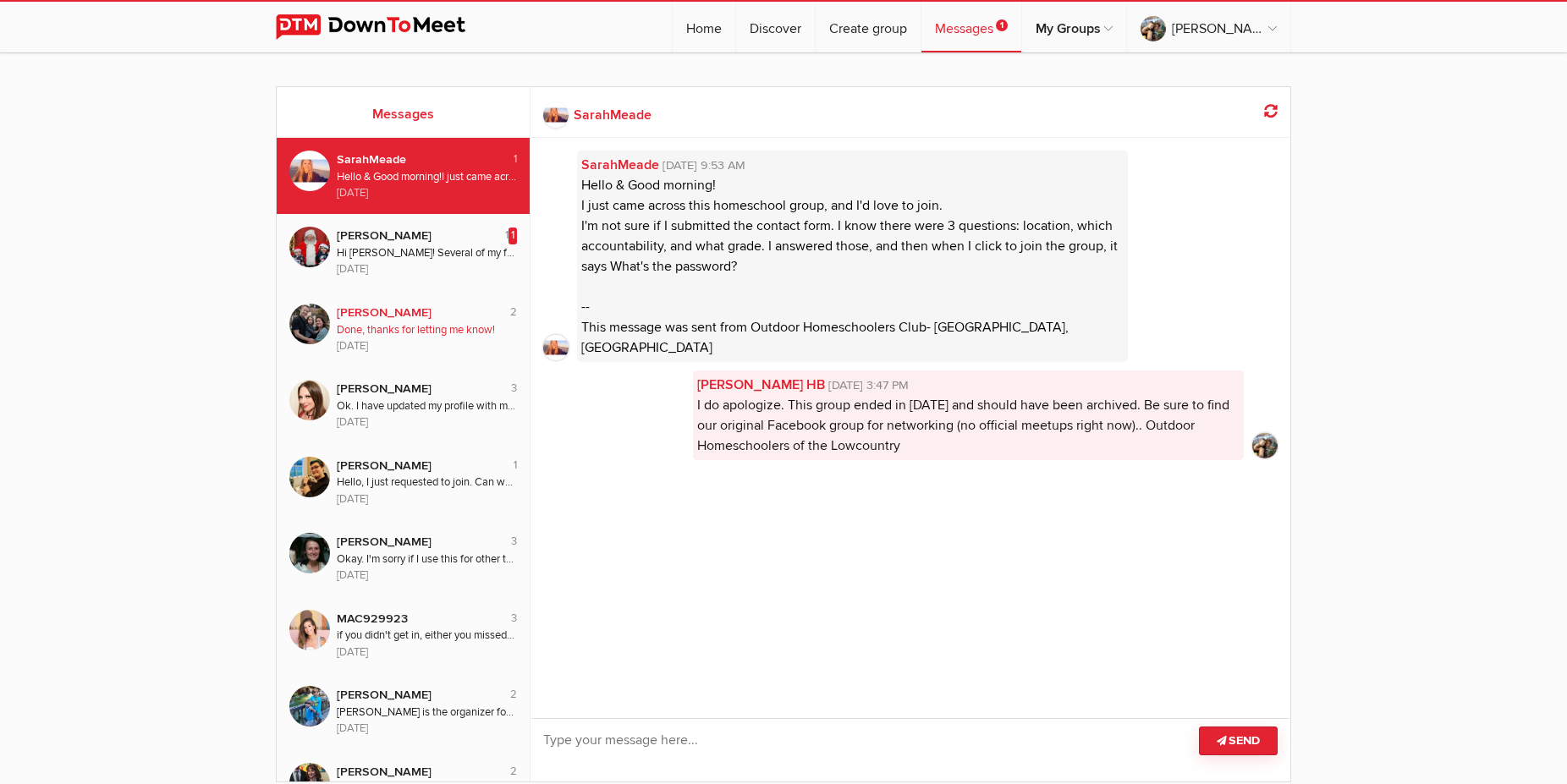
click at [456, 325] on div "Done, thanks for letting me know!" at bounding box center [427, 330] width 180 height 16
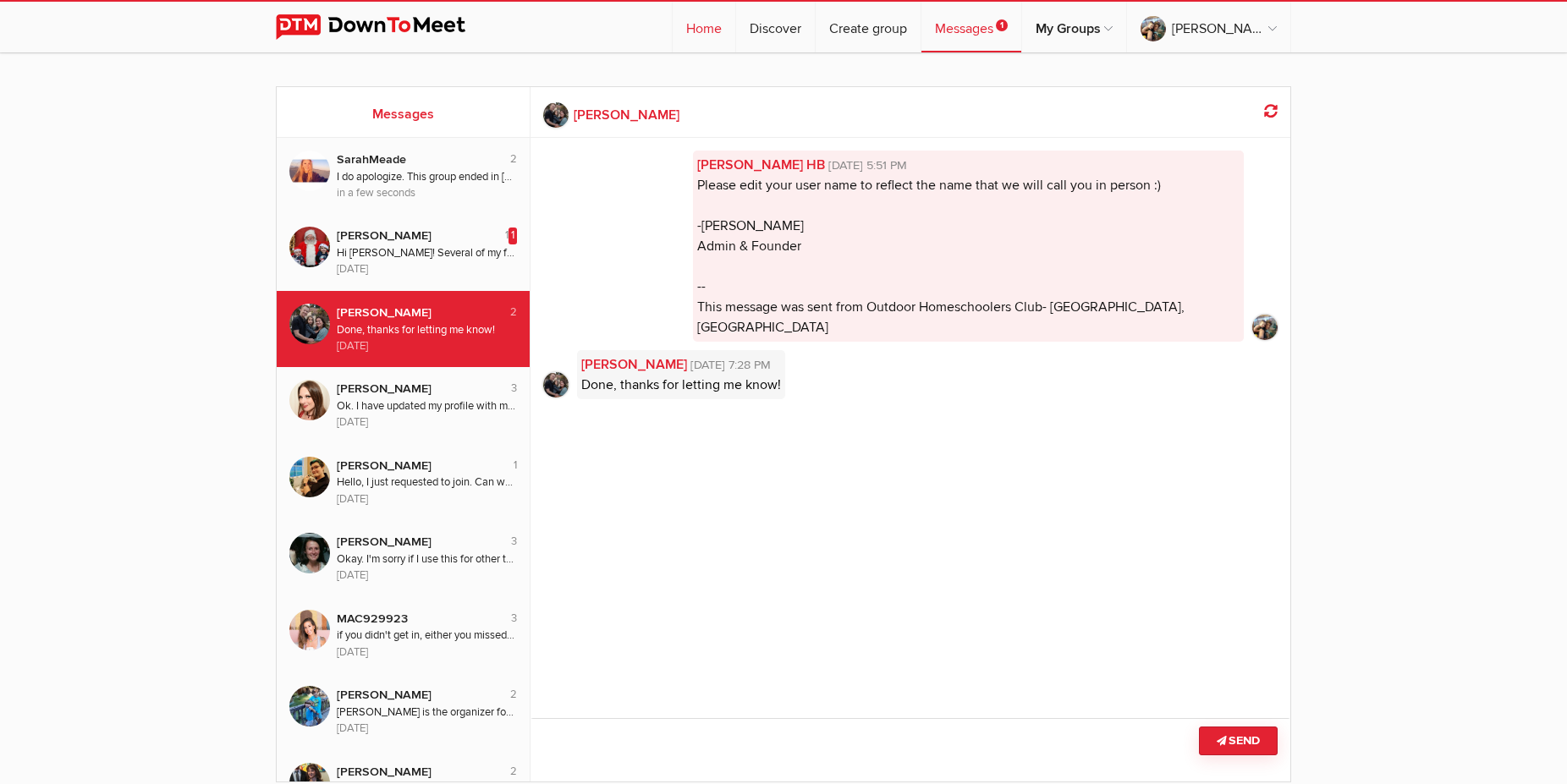
click at [719, 23] on link "Home" at bounding box center [704, 27] width 63 height 51
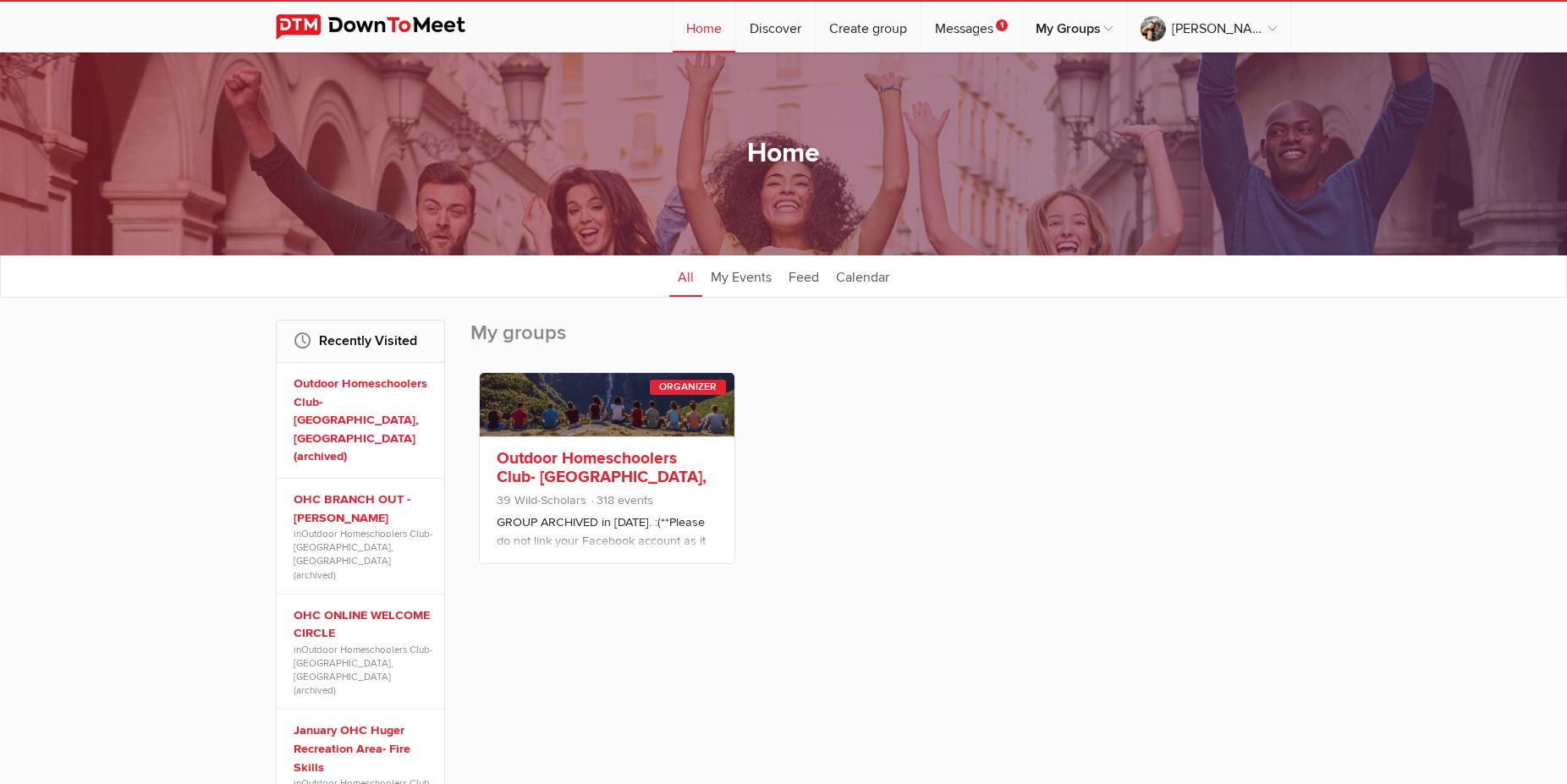
click at [604, 460] on link "Outdoor Homeschoolers Club- [GEOGRAPHIC_DATA], [GEOGRAPHIC_DATA] (archived)" at bounding box center [601, 485] width 209 height 76
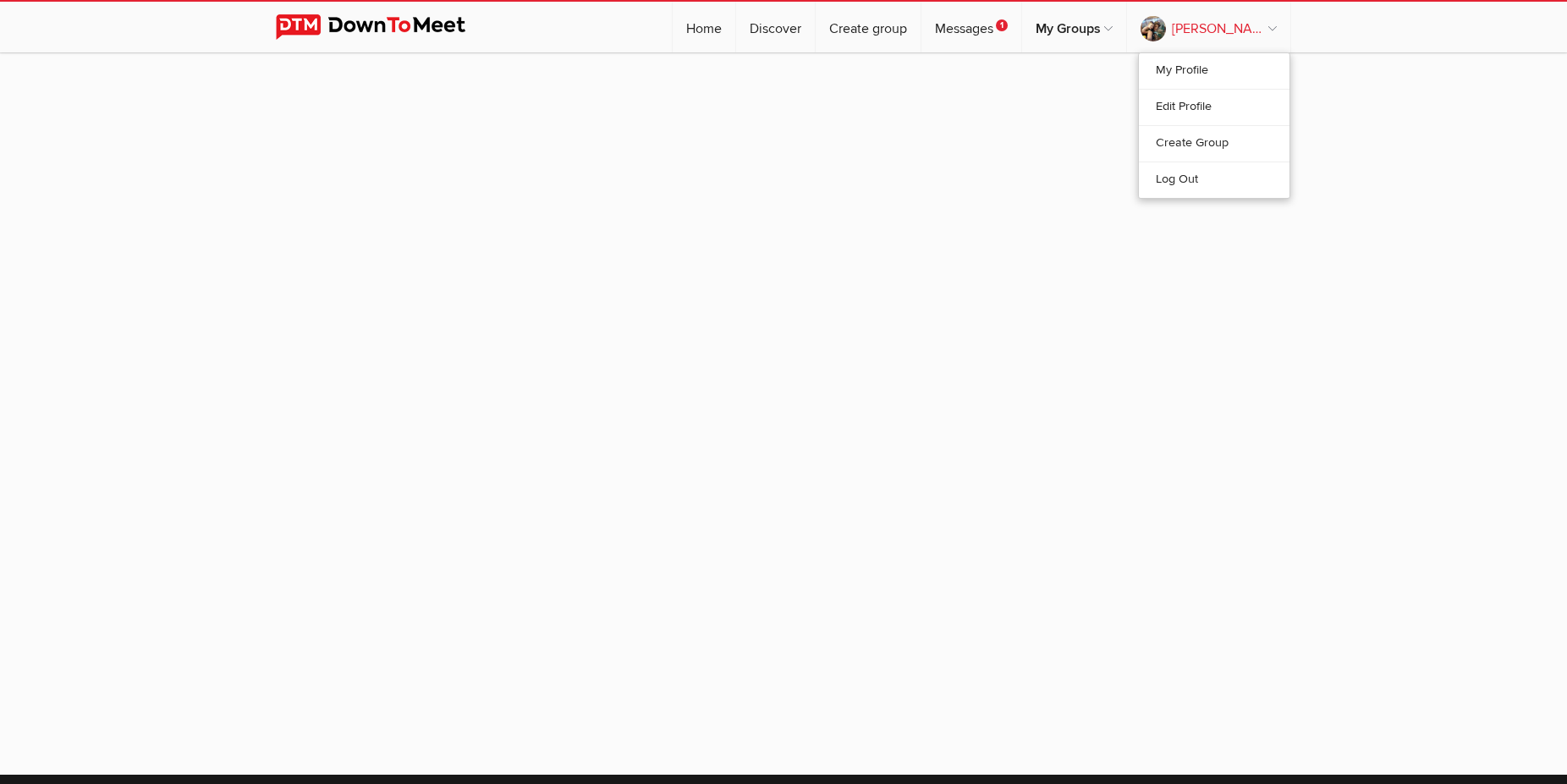
click at [1231, 23] on link "[PERSON_NAME] HB" at bounding box center [1209, 27] width 163 height 51
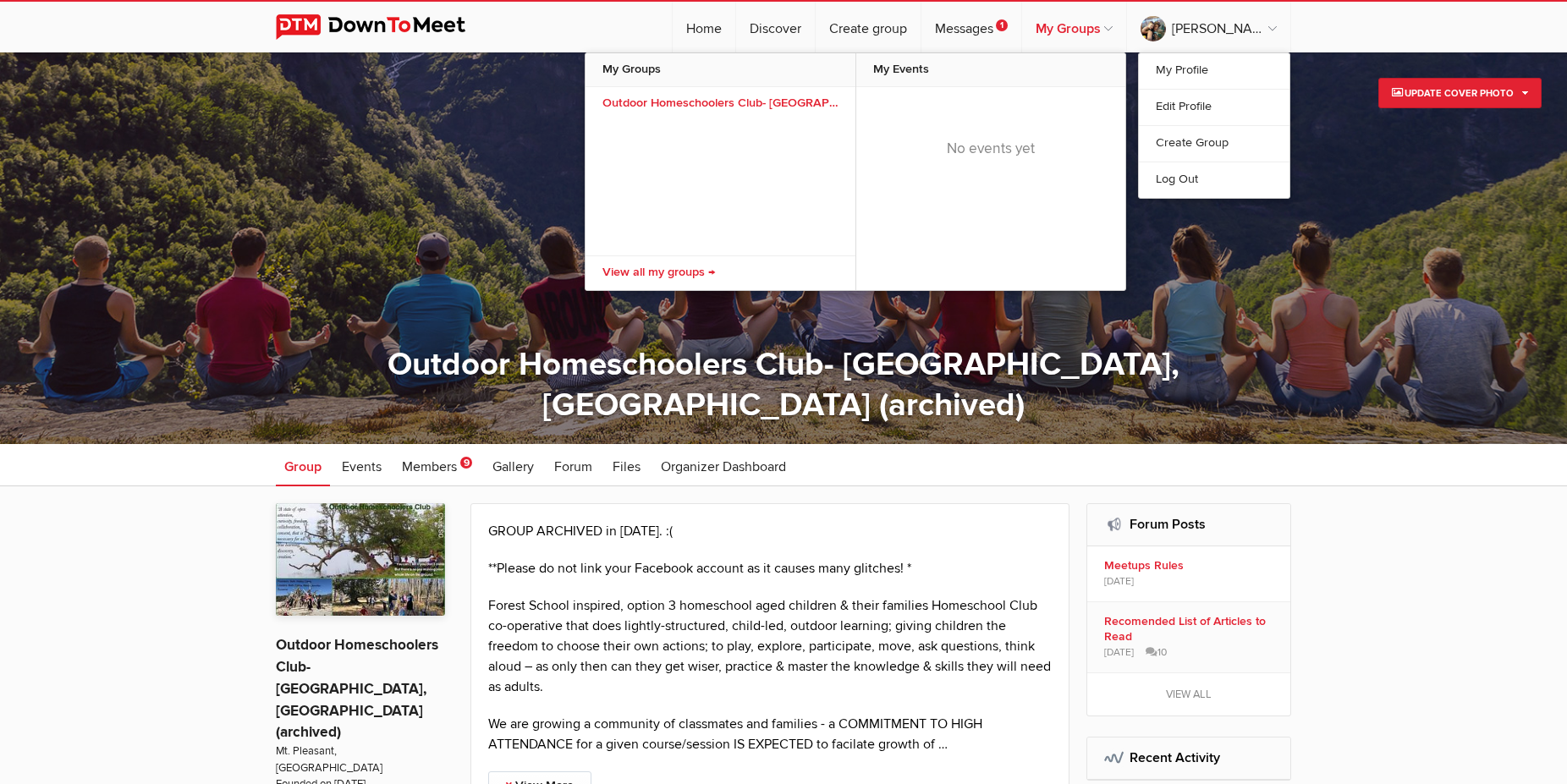
click at [1094, 30] on link "My Groups" at bounding box center [1074, 27] width 104 height 51
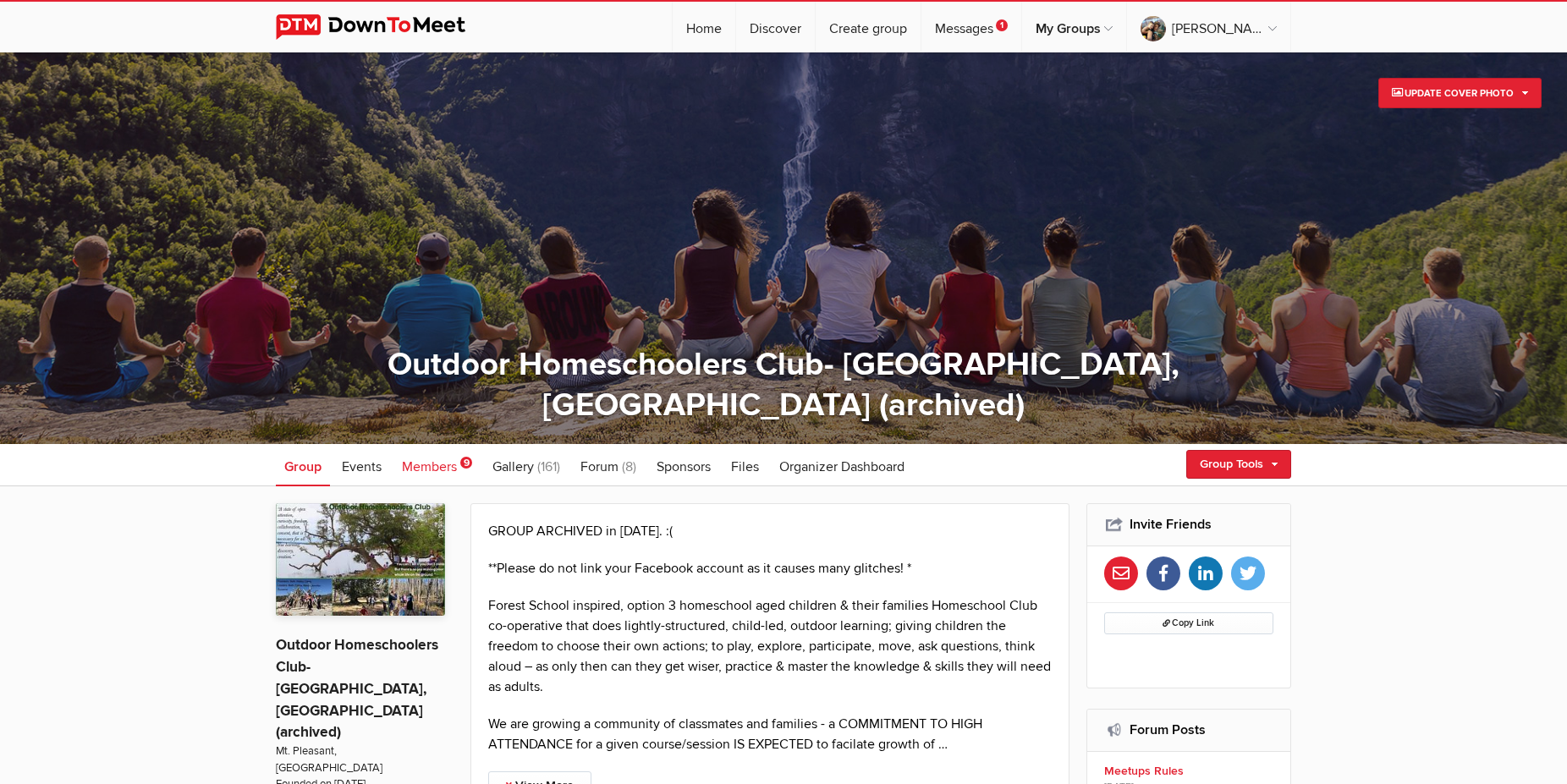
click at [429, 469] on span "Members" at bounding box center [429, 467] width 55 height 17
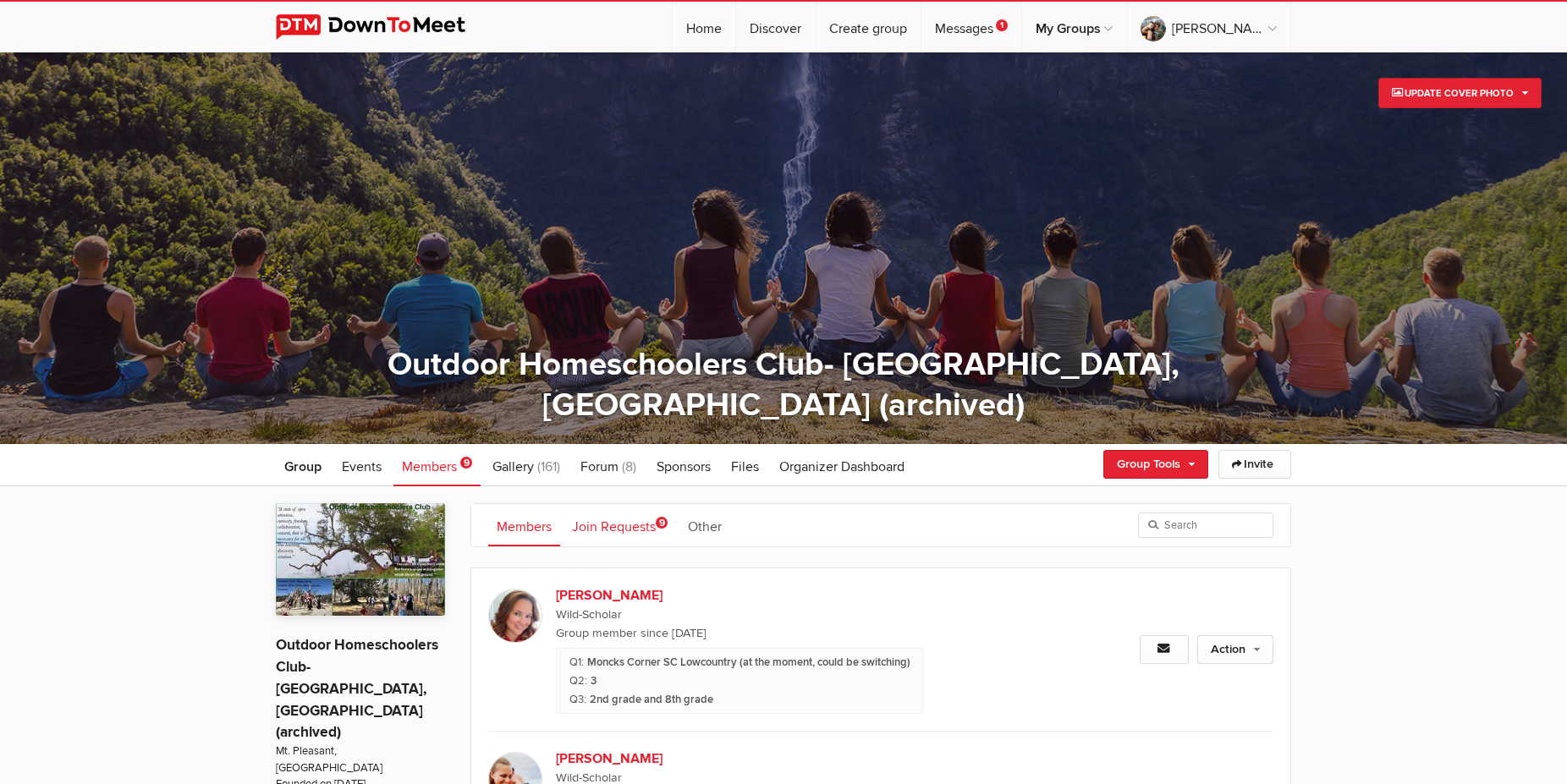
click at [622, 519] on link "Join Requests 9" at bounding box center [620, 525] width 113 height 42
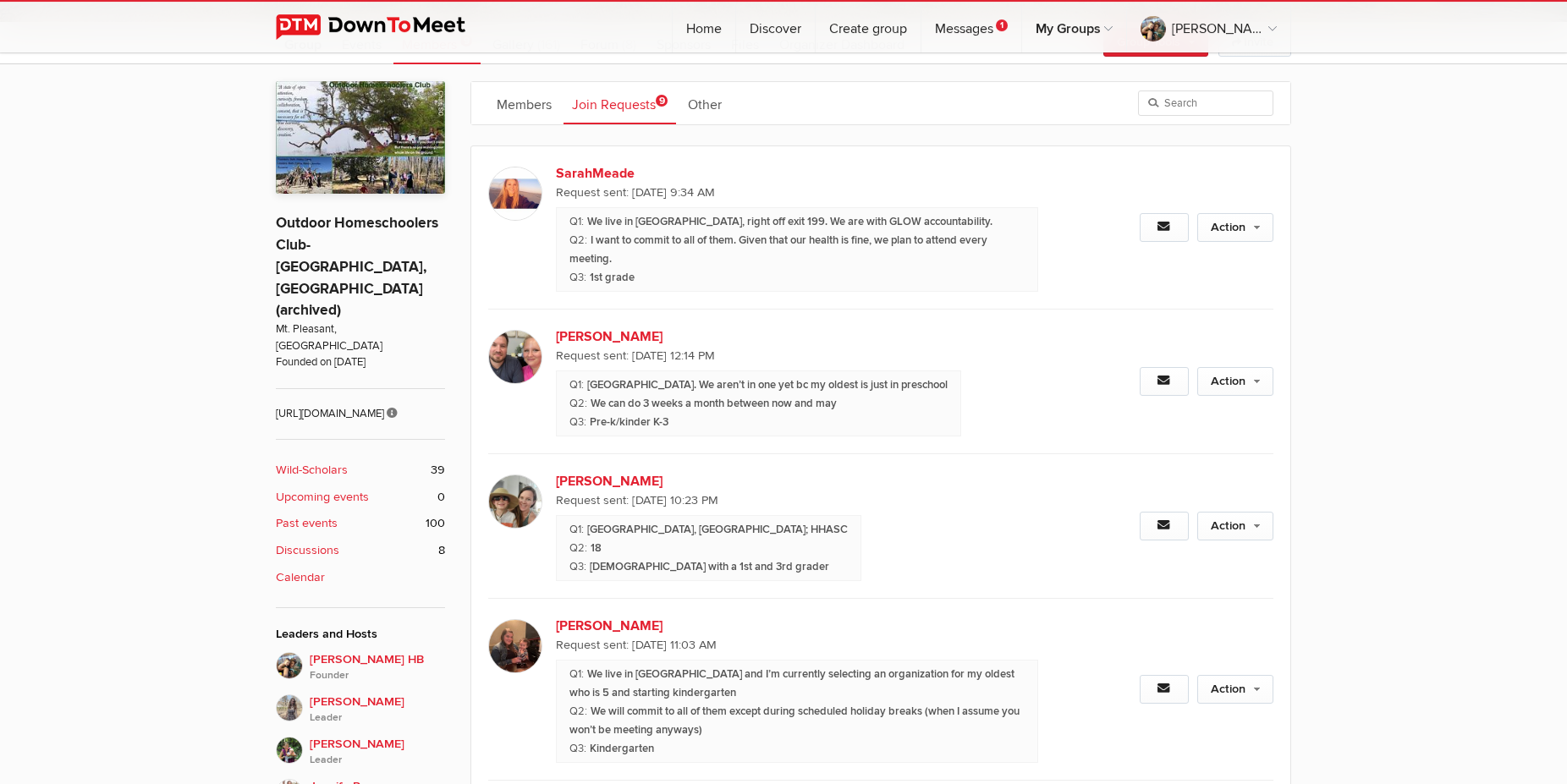
scroll to position [429, 0]
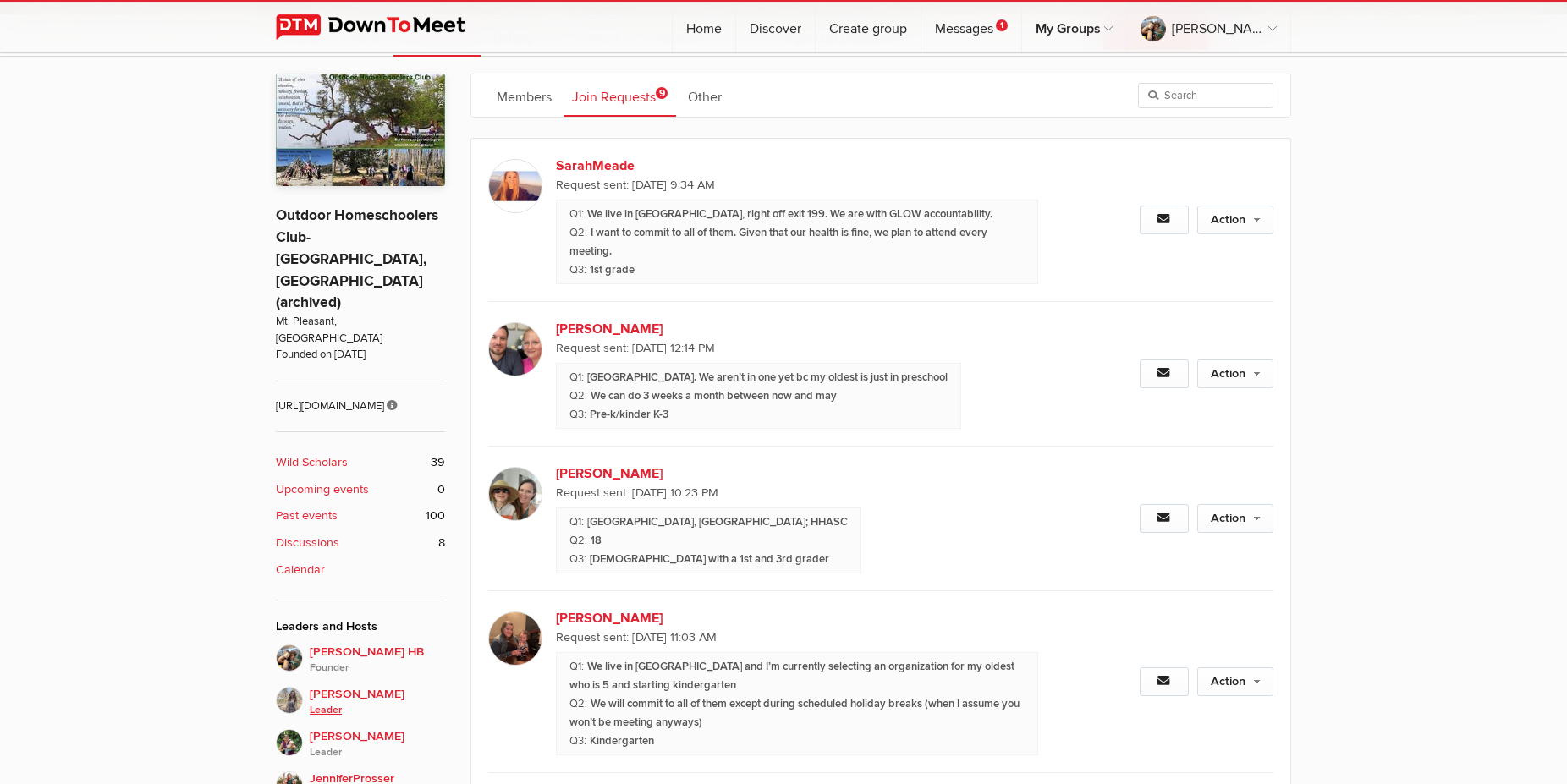
click at [368, 684] on span "[PERSON_NAME] Leader" at bounding box center [378, 701] width 135 height 34
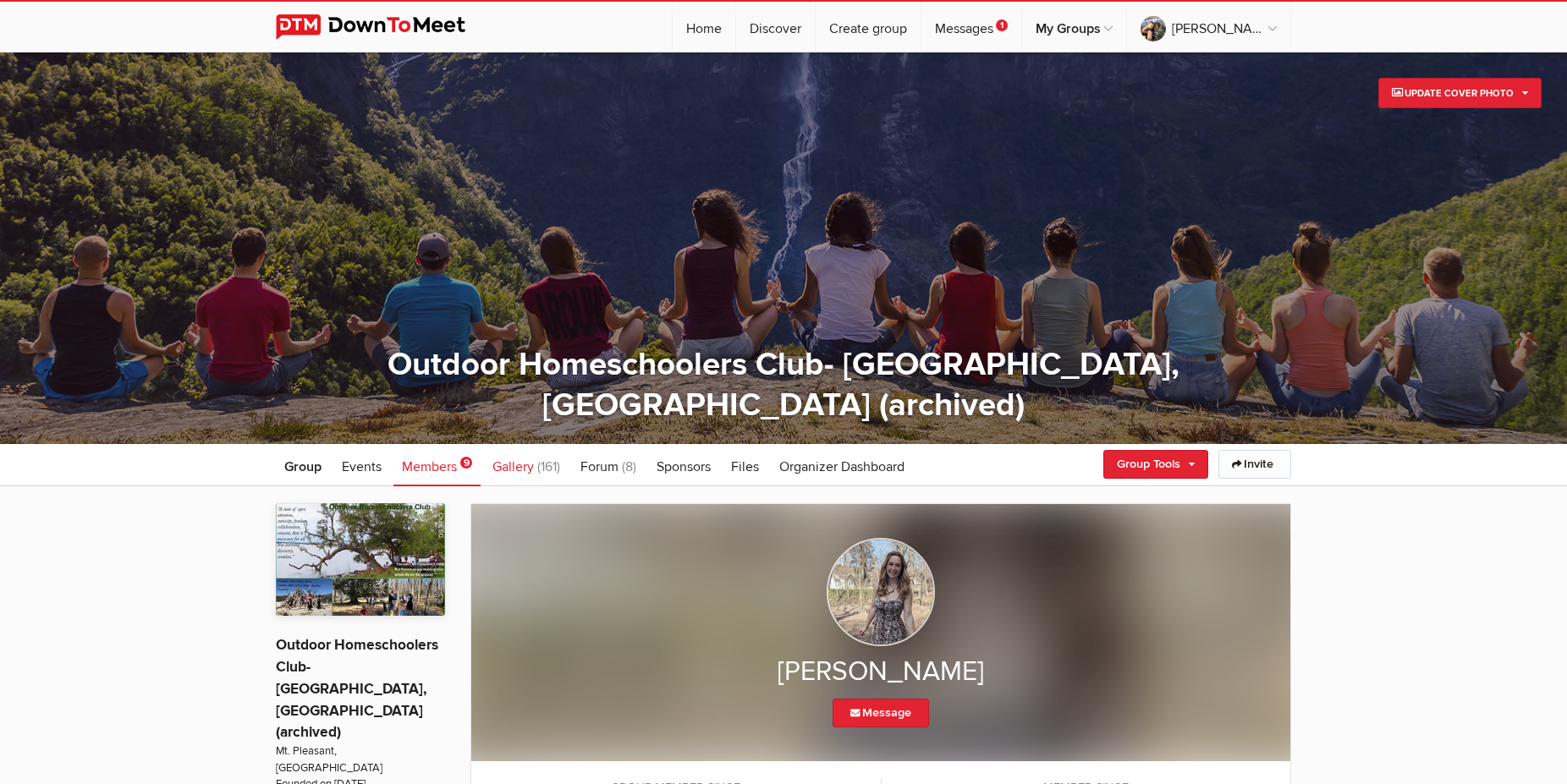
click at [508, 462] on span "Gallery" at bounding box center [513, 467] width 41 height 17
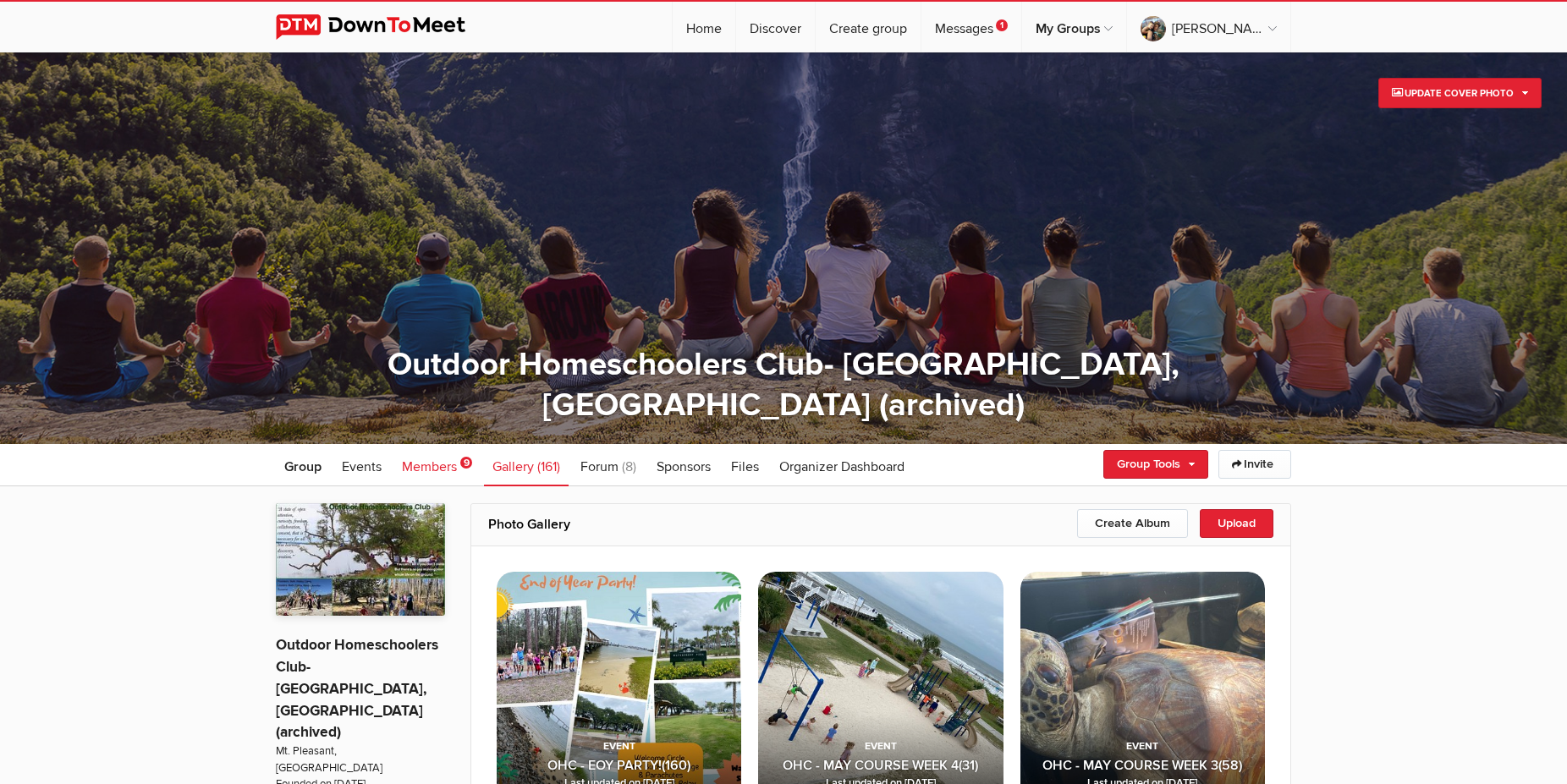
click at [446, 463] on span "Members" at bounding box center [429, 467] width 55 height 17
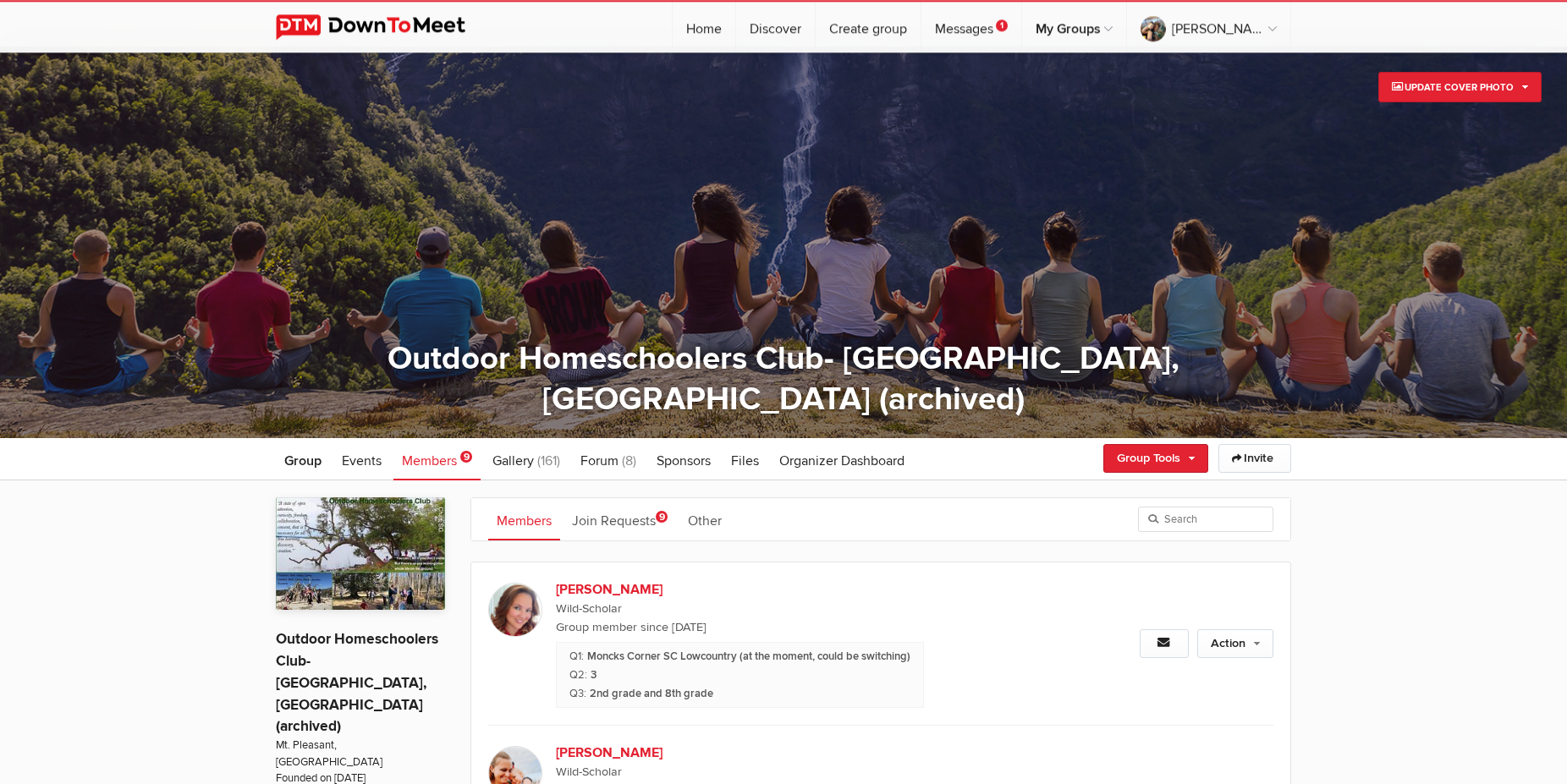
scroll to position [5, 0]
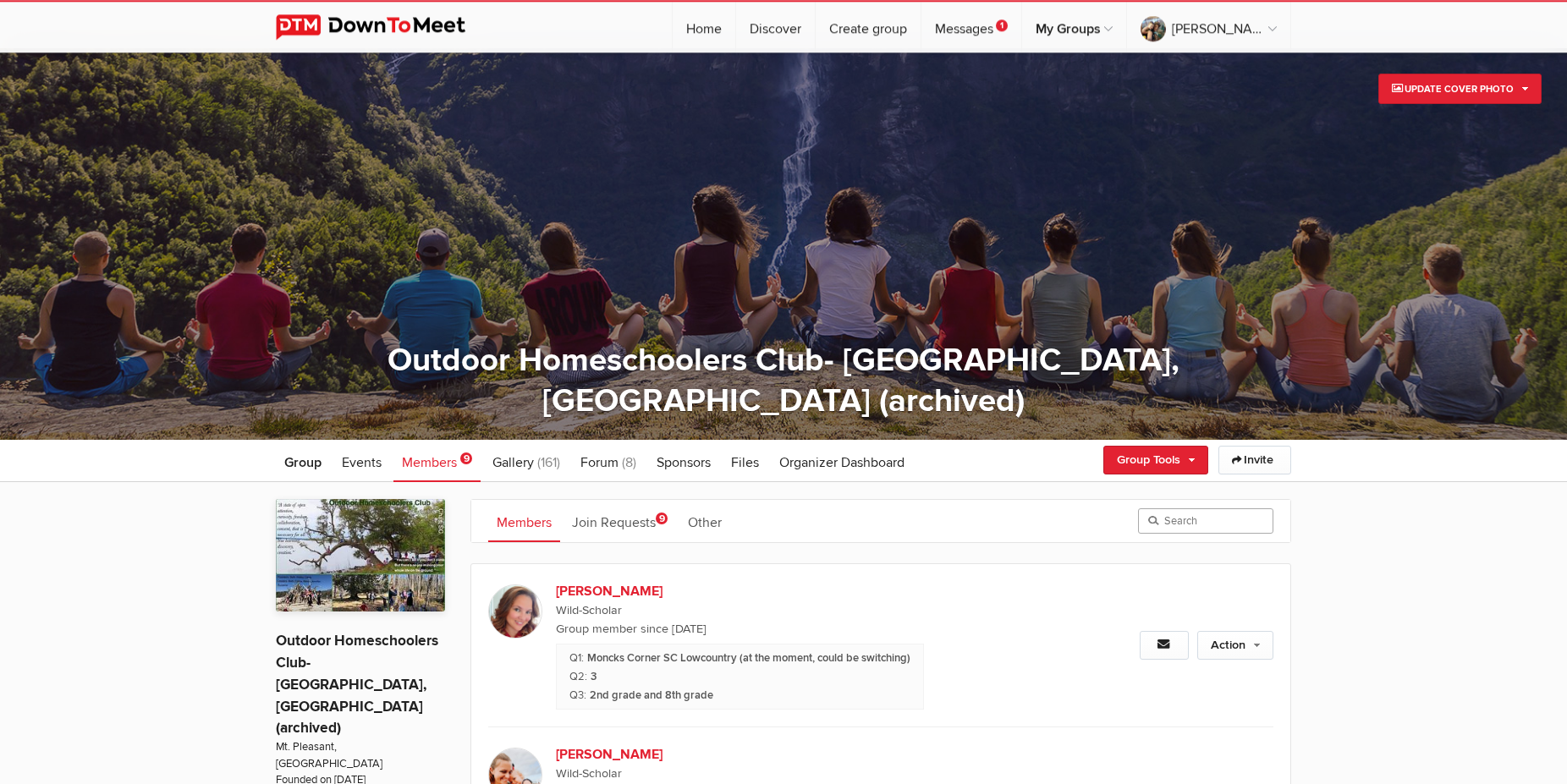
click at [1180, 530] on input "search" at bounding box center [1205, 520] width 135 height 25
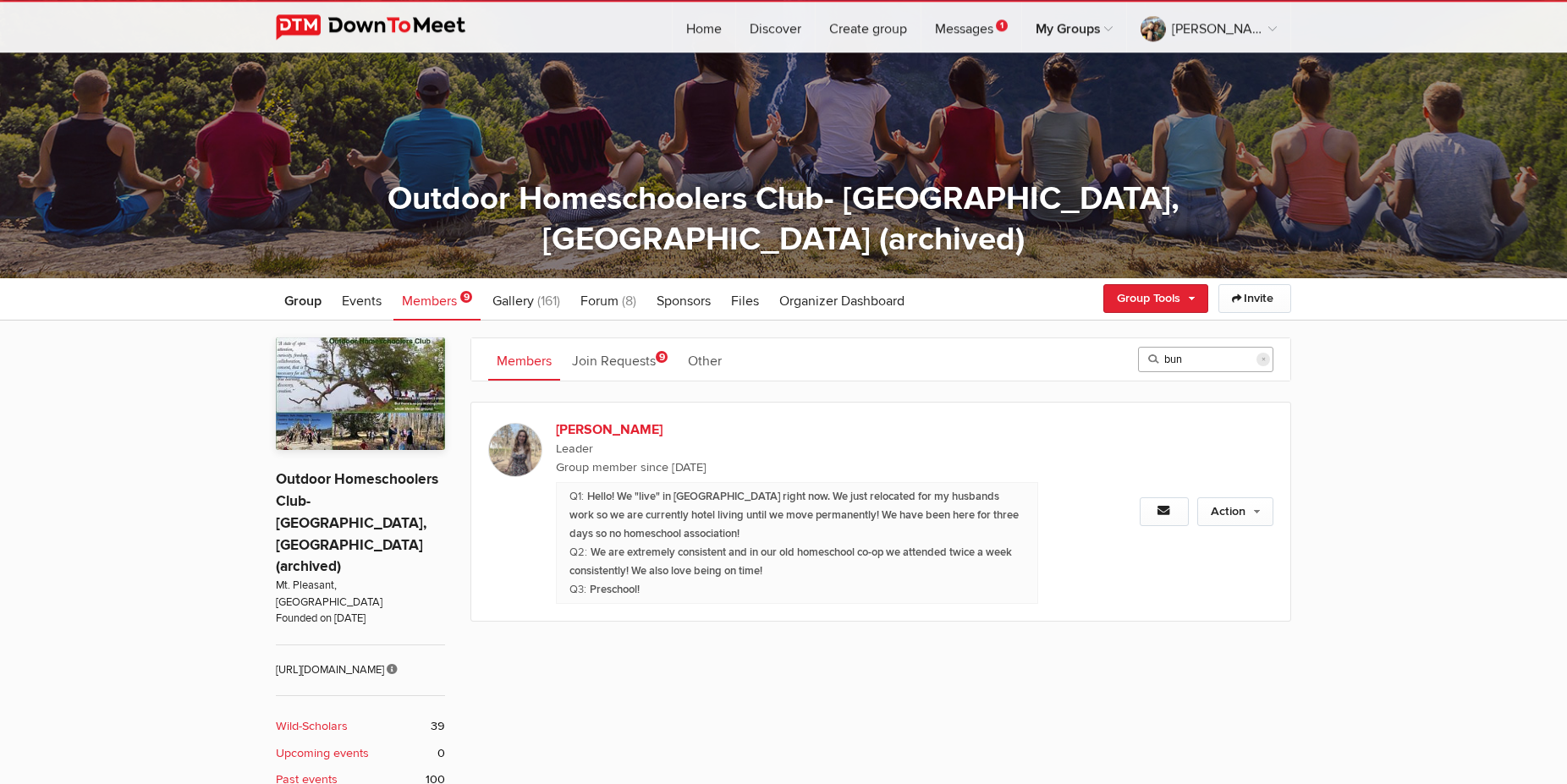
scroll to position [166, 0]
click at [1264, 517] on link "Action" at bounding box center [1234, 511] width 76 height 29
click at [1164, 548] on link "Remove as Leader" at bounding box center [1180, 546] width 184 height 25
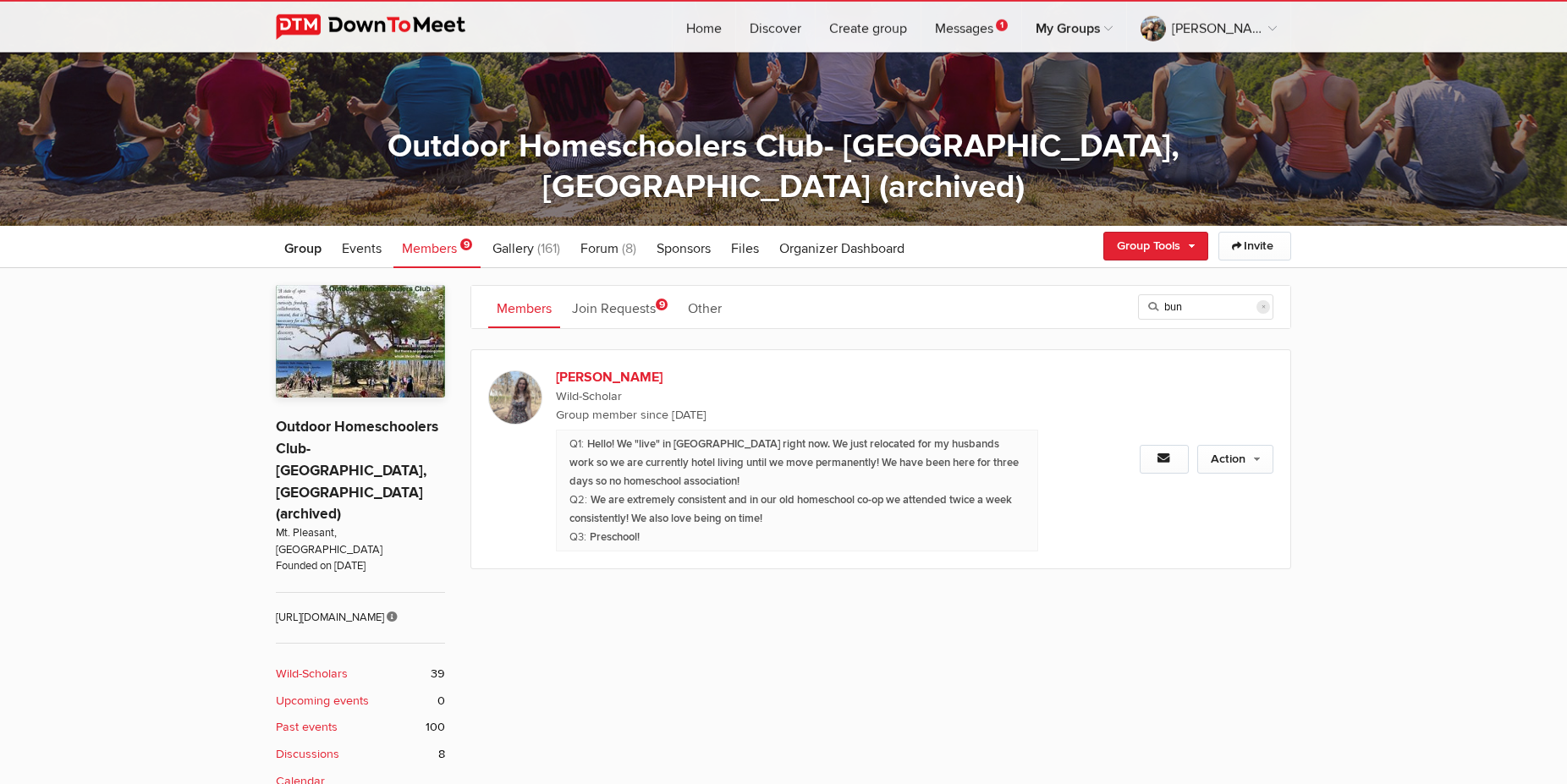
scroll to position [206, 0]
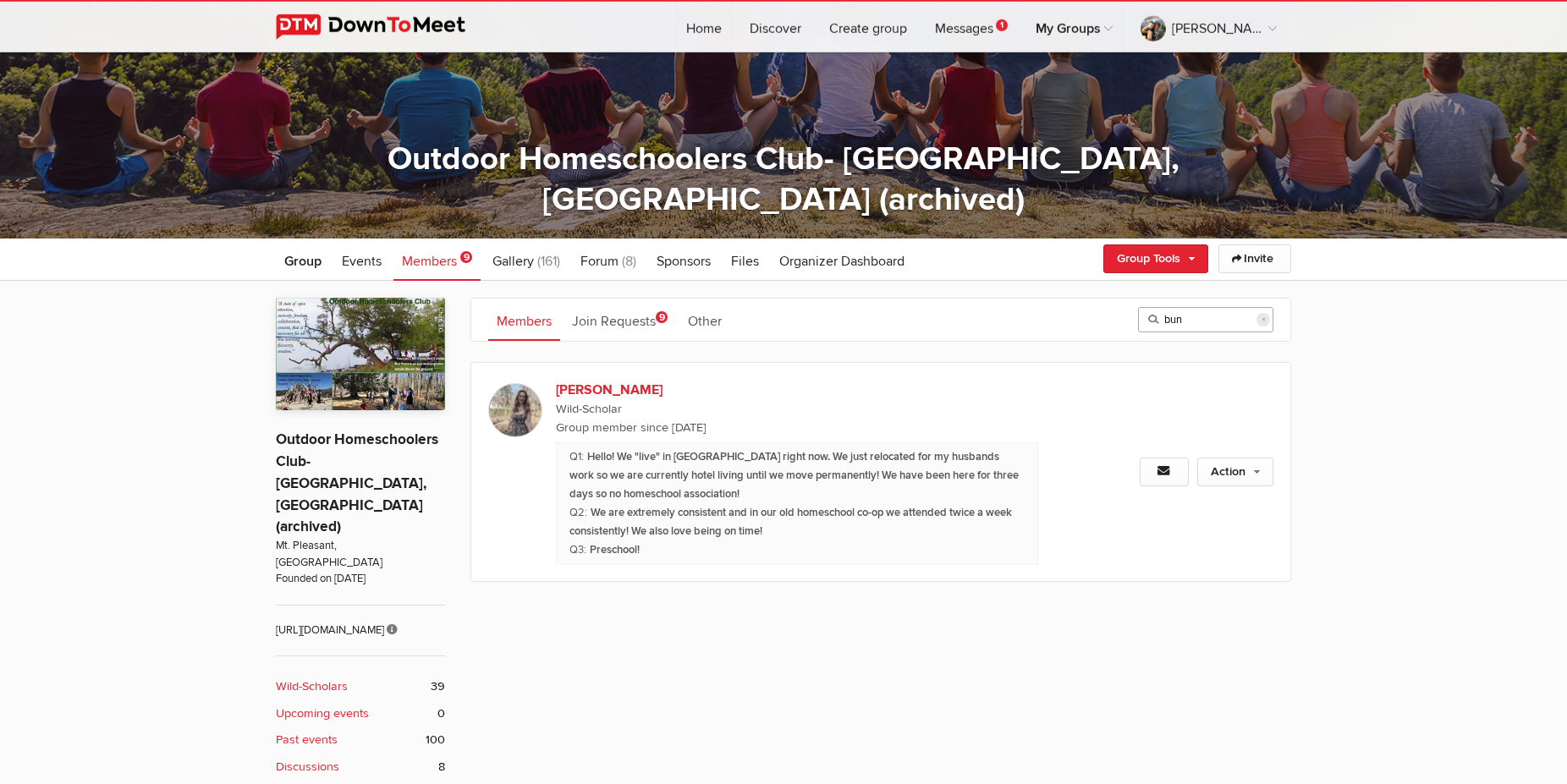
click at [1185, 321] on input "bun" at bounding box center [1205, 319] width 135 height 25
type input "b"
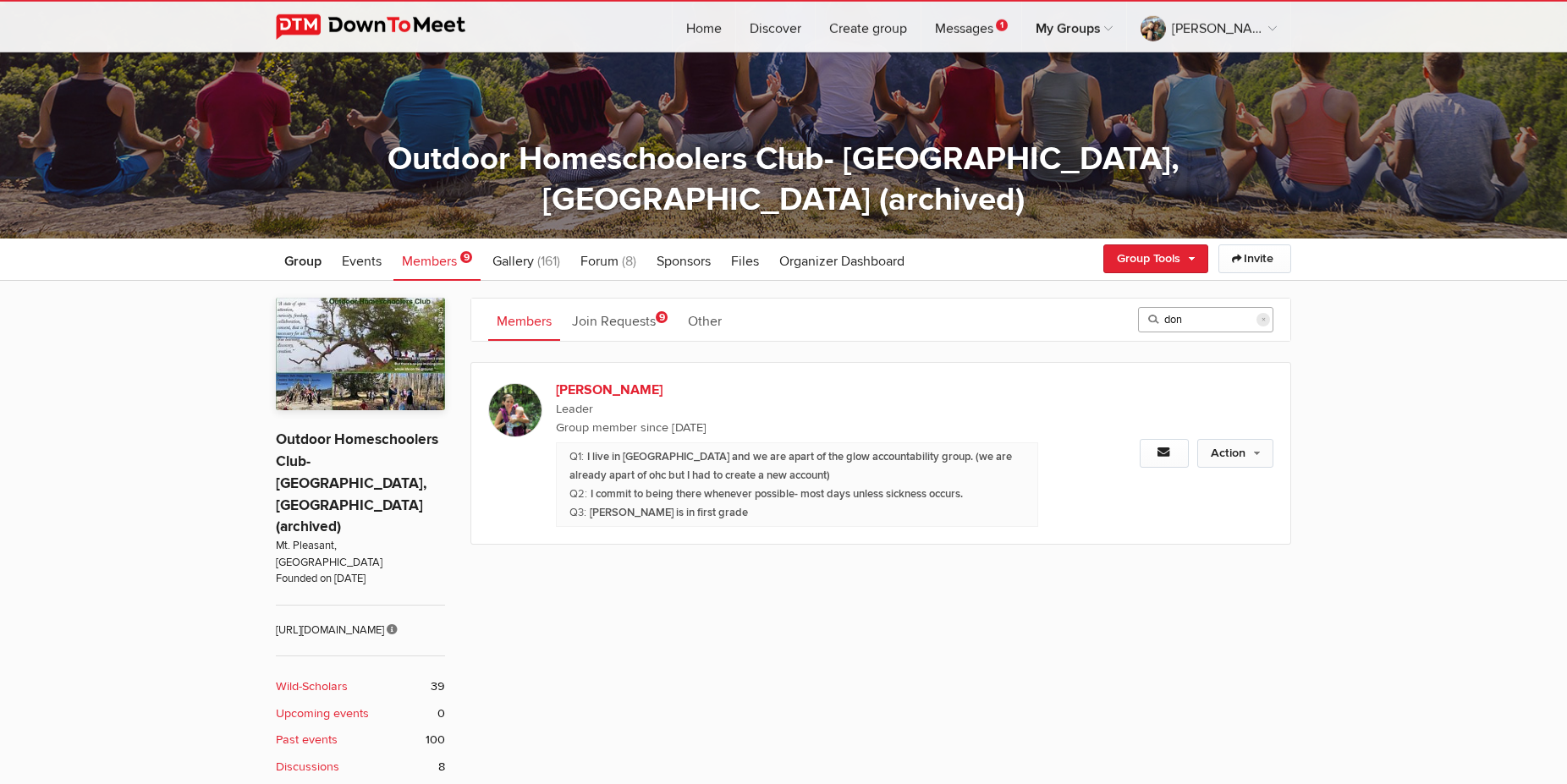
type input "don"
click at [1255, 453] on link "Action" at bounding box center [1234, 453] width 76 height 29
click at [1156, 491] on link "Remove as Leader" at bounding box center [1180, 489] width 184 height 25
click at [319, 257] on span "Group" at bounding box center [303, 261] width 38 height 17
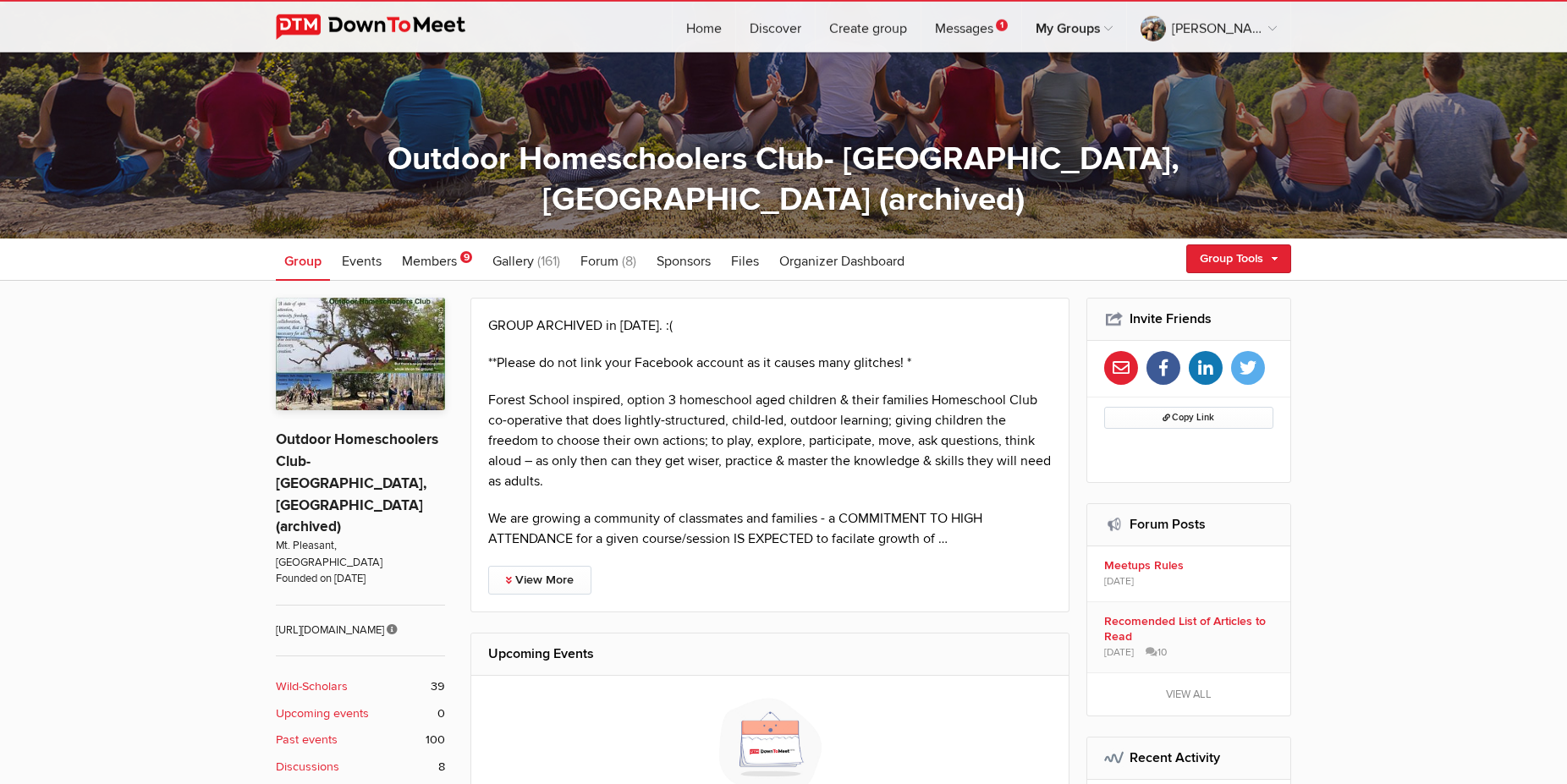
click at [498, 400] on p "Forest School inspired, option 3 homeschool aged children & their families Home…" at bounding box center [770, 440] width 564 height 101
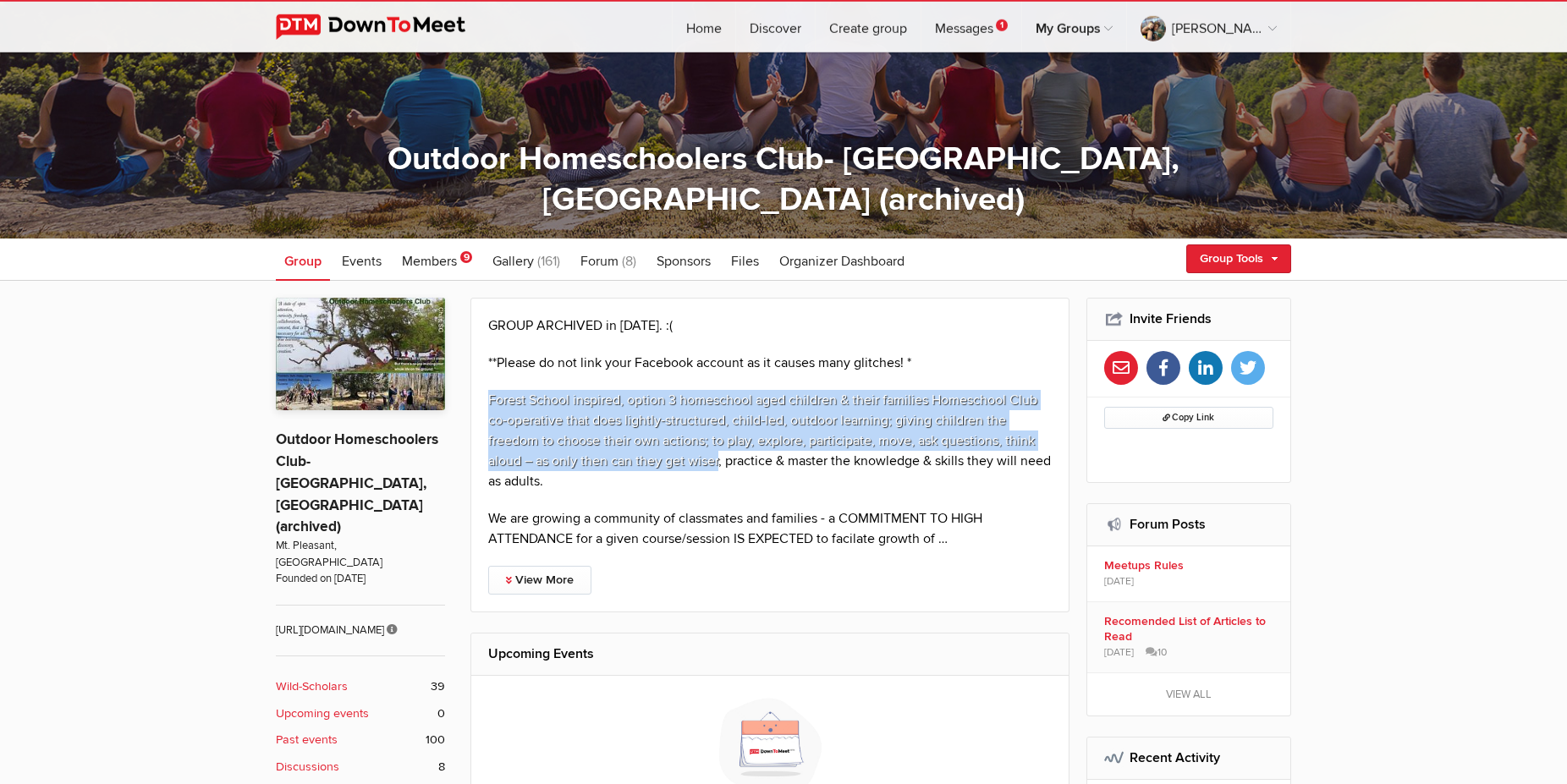
drag, startPoint x: 498, startPoint y: 400, endPoint x: 717, endPoint y: 464, distance: 228.2
click at [717, 464] on p "Forest School inspired, option 3 homeschool aged children & their families Home…" at bounding box center [770, 440] width 564 height 101
click at [786, 27] on link "Discover" at bounding box center [775, 27] width 79 height 51
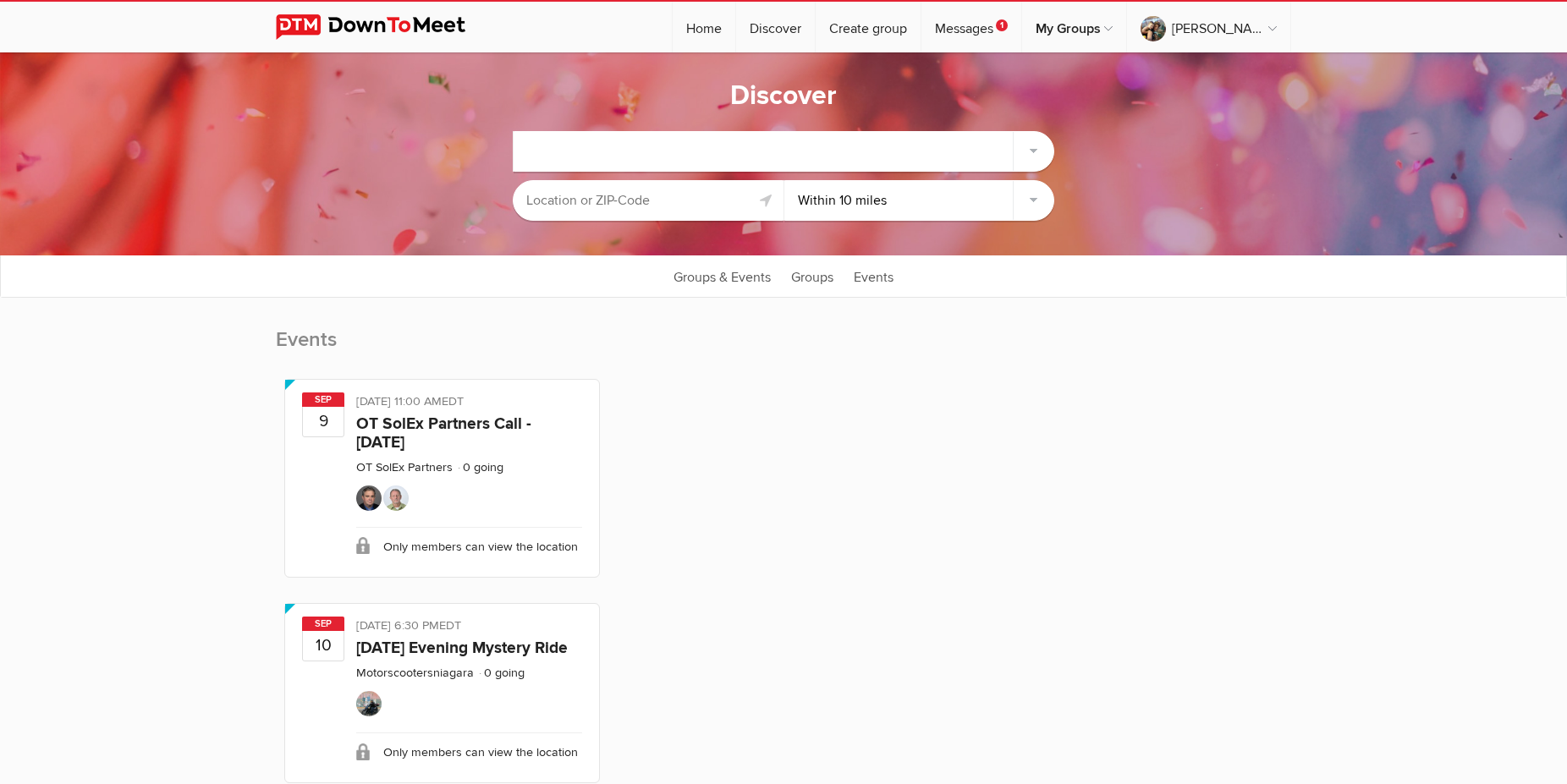
click at [662, 201] on input "text" at bounding box center [648, 200] width 271 height 40
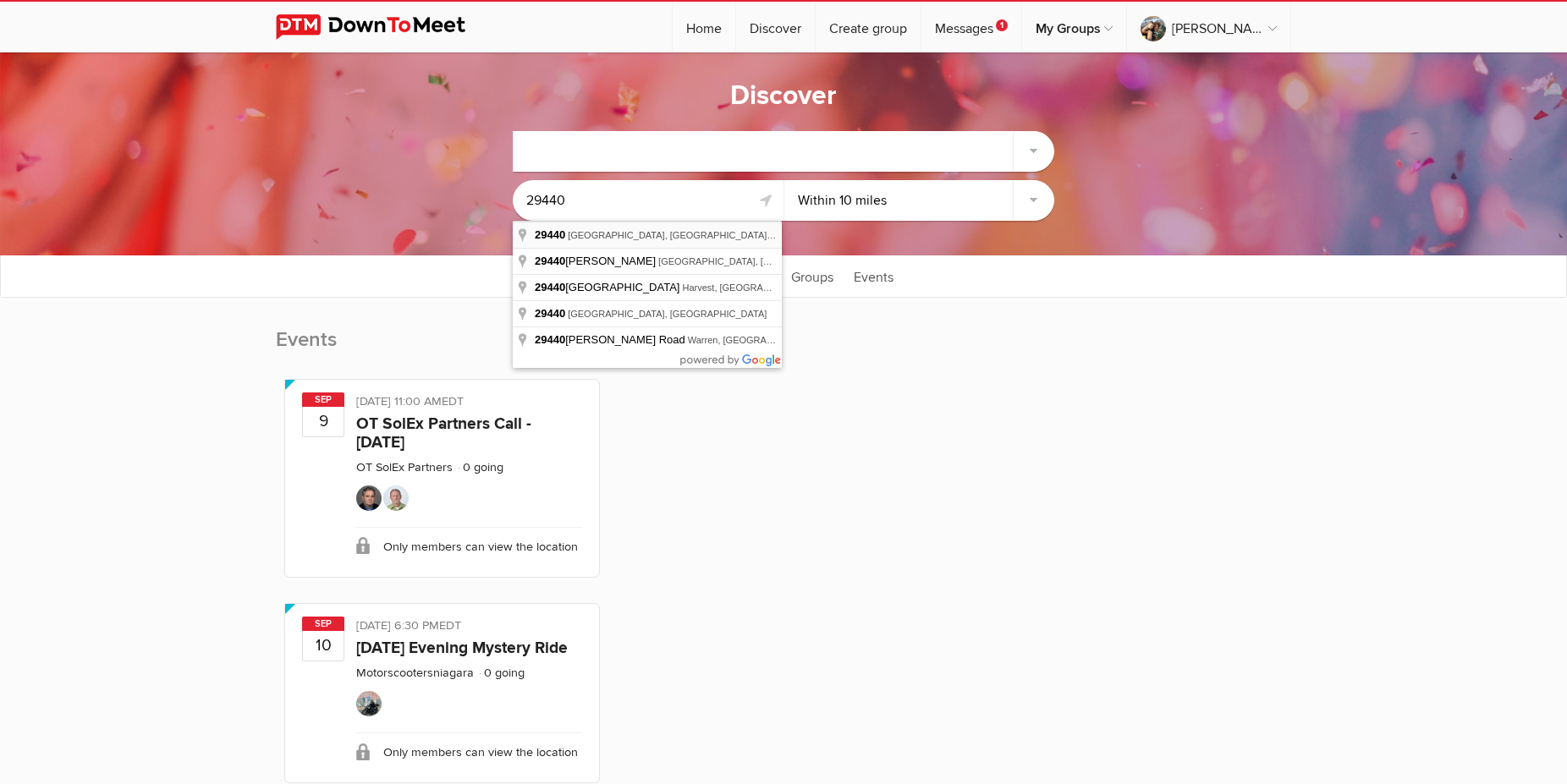
type input "[GEOGRAPHIC_DATA], [GEOGRAPHIC_DATA]"
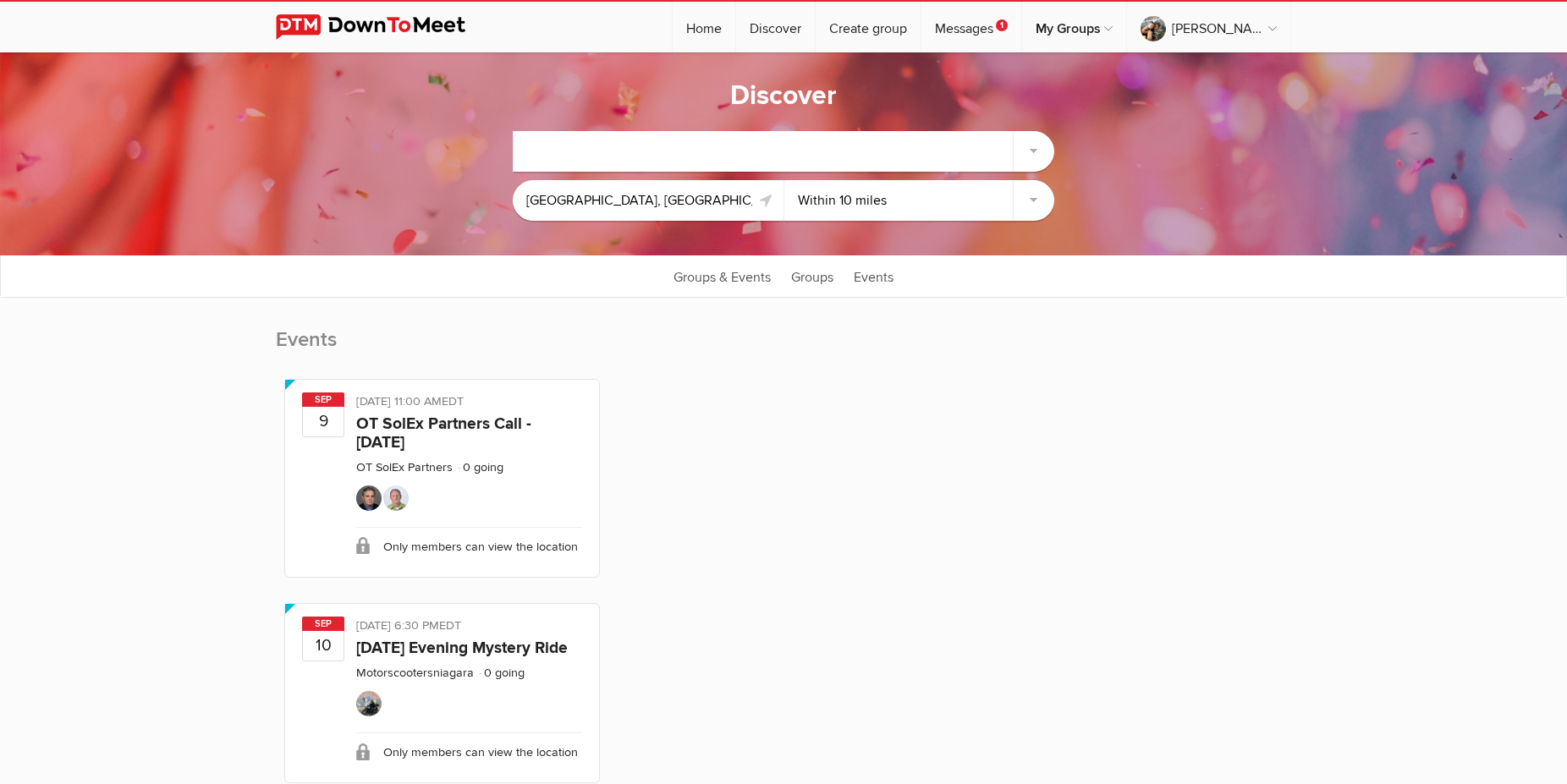
click at [784, 180] on select "Within 10 miles Within 25 miles Within 50 miles Within 100 miles Within any dis…" at bounding box center [920, 200] width 271 height 40
select select "Within 50 miles"
click option "Within 50 miles" at bounding box center [0, 0] width 0 height 0
click at [1014, 144] on div at bounding box center [784, 151] width 540 height 40
click at [1038, 151] on div at bounding box center [784, 151] width 540 height 40
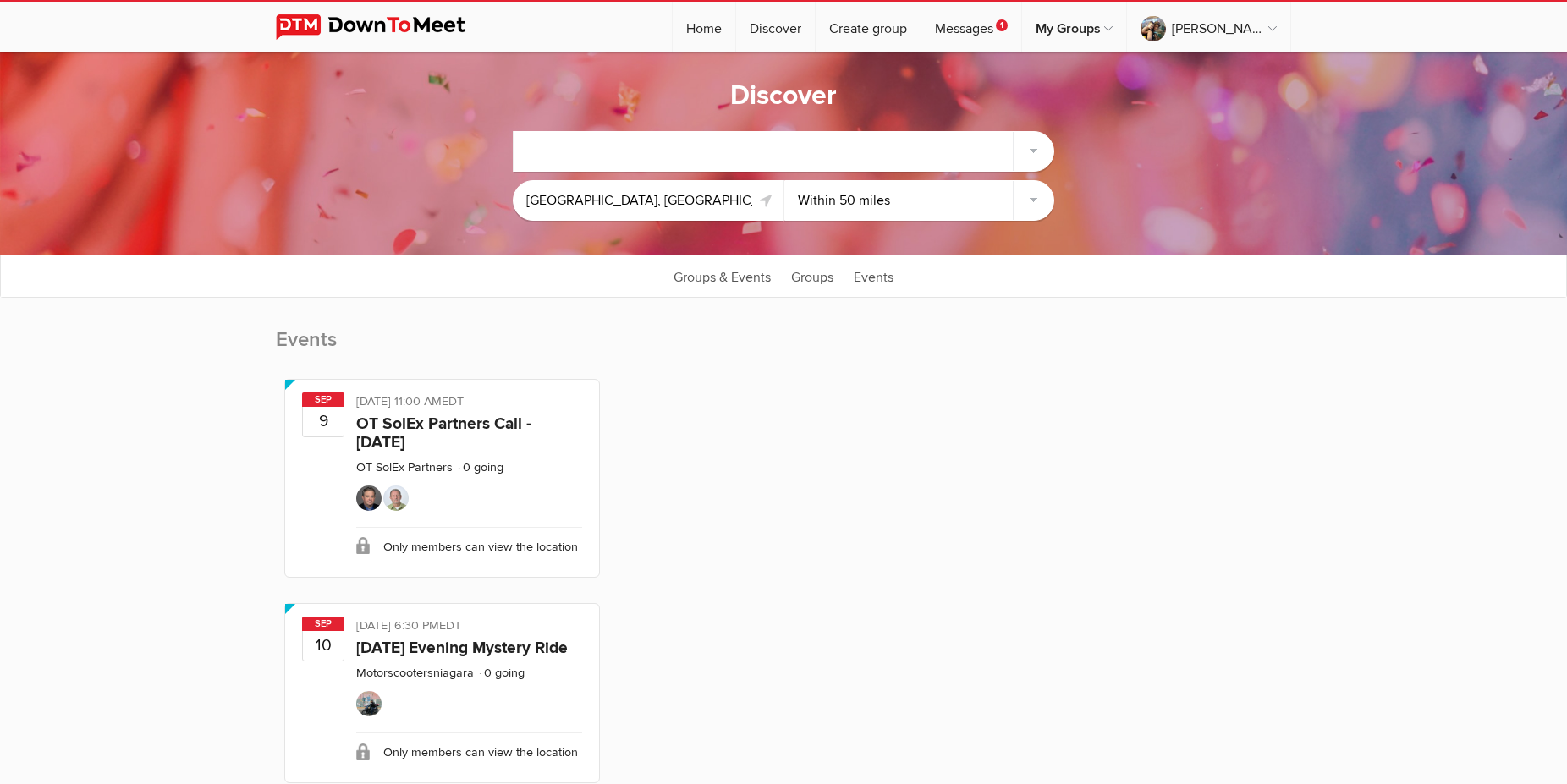
click at [913, 156] on div at bounding box center [784, 151] width 540 height 40
click at [581, 149] on div at bounding box center [784, 151] width 540 height 40
click at [868, 137] on div at bounding box center [784, 151] width 540 height 40
click at [844, 143] on div at bounding box center [784, 151] width 540 height 40
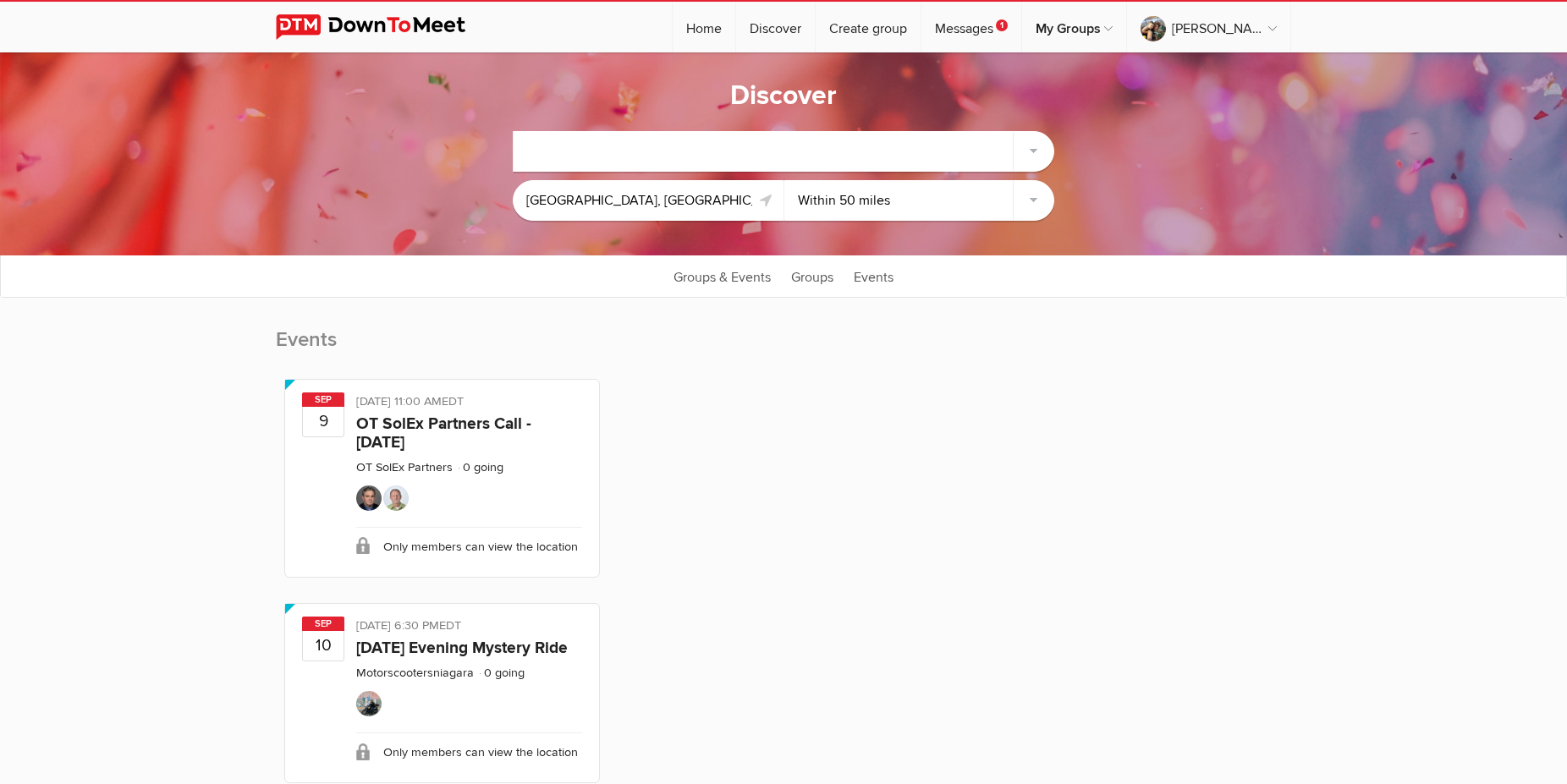
click at [844, 143] on div at bounding box center [784, 151] width 540 height 40
click at [1042, 155] on div at bounding box center [784, 151] width 540 height 40
click at [743, 285] on link "Groups & Events" at bounding box center [722, 275] width 115 height 42
click at [825, 277] on link "Groups" at bounding box center [812, 275] width 59 height 42
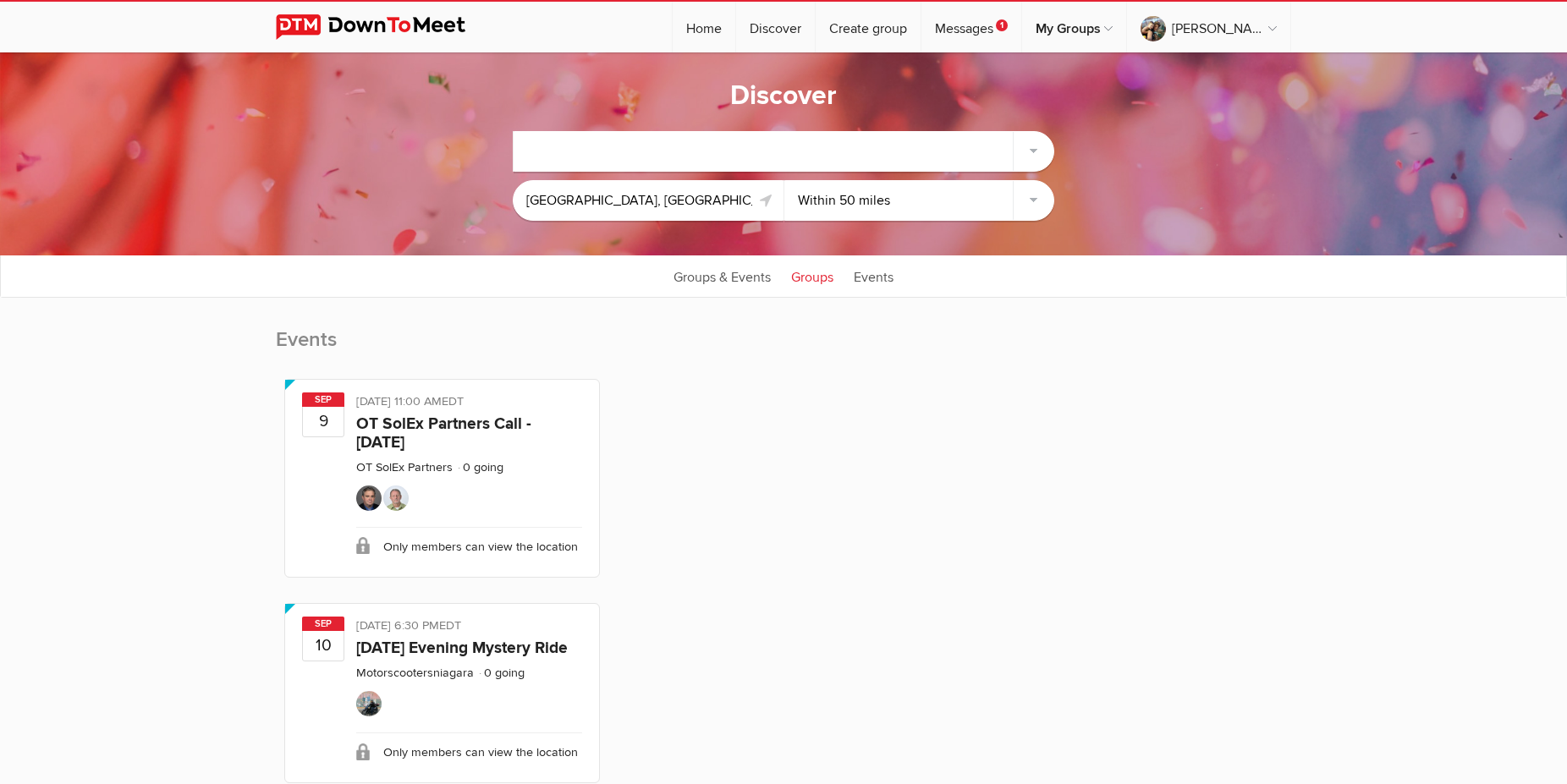
type input "[GEOGRAPHIC_DATA], [GEOGRAPHIC_DATA]"
select select "null"
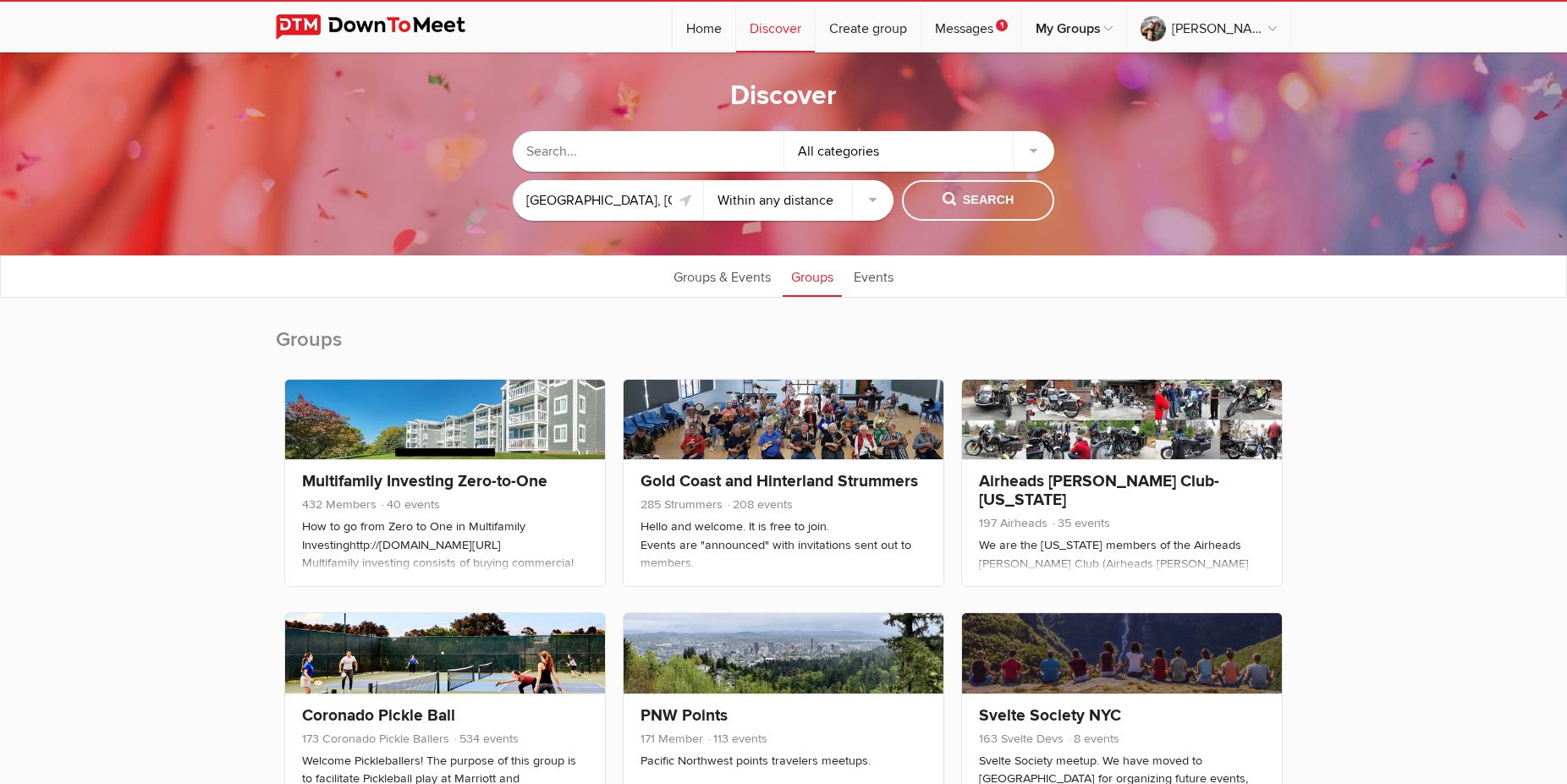
click at [652, 207] on input "[GEOGRAPHIC_DATA], [GEOGRAPHIC_DATA]" at bounding box center [608, 200] width 191 height 40
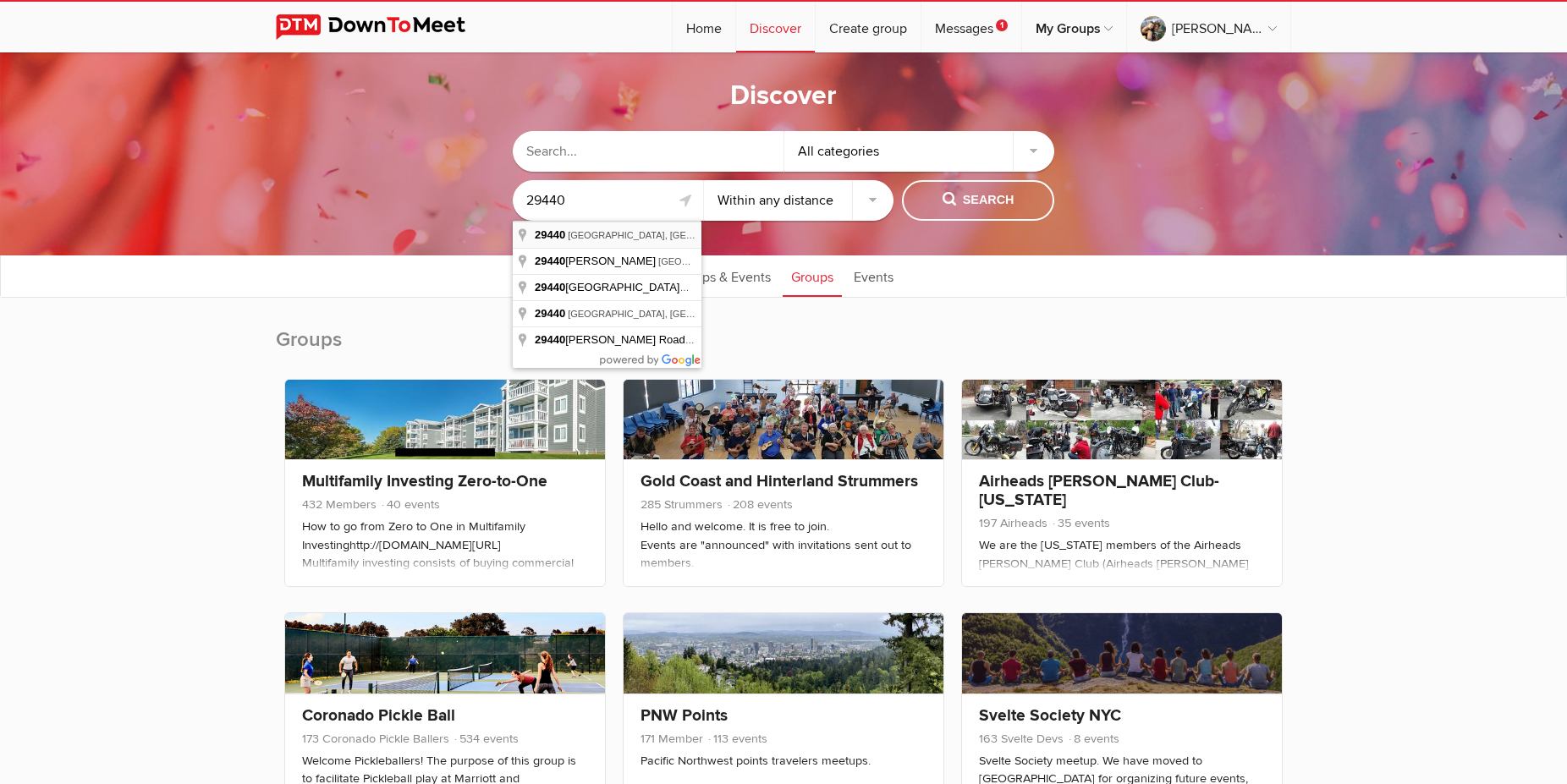
type input "[GEOGRAPHIC_DATA], [GEOGRAPHIC_DATA]"
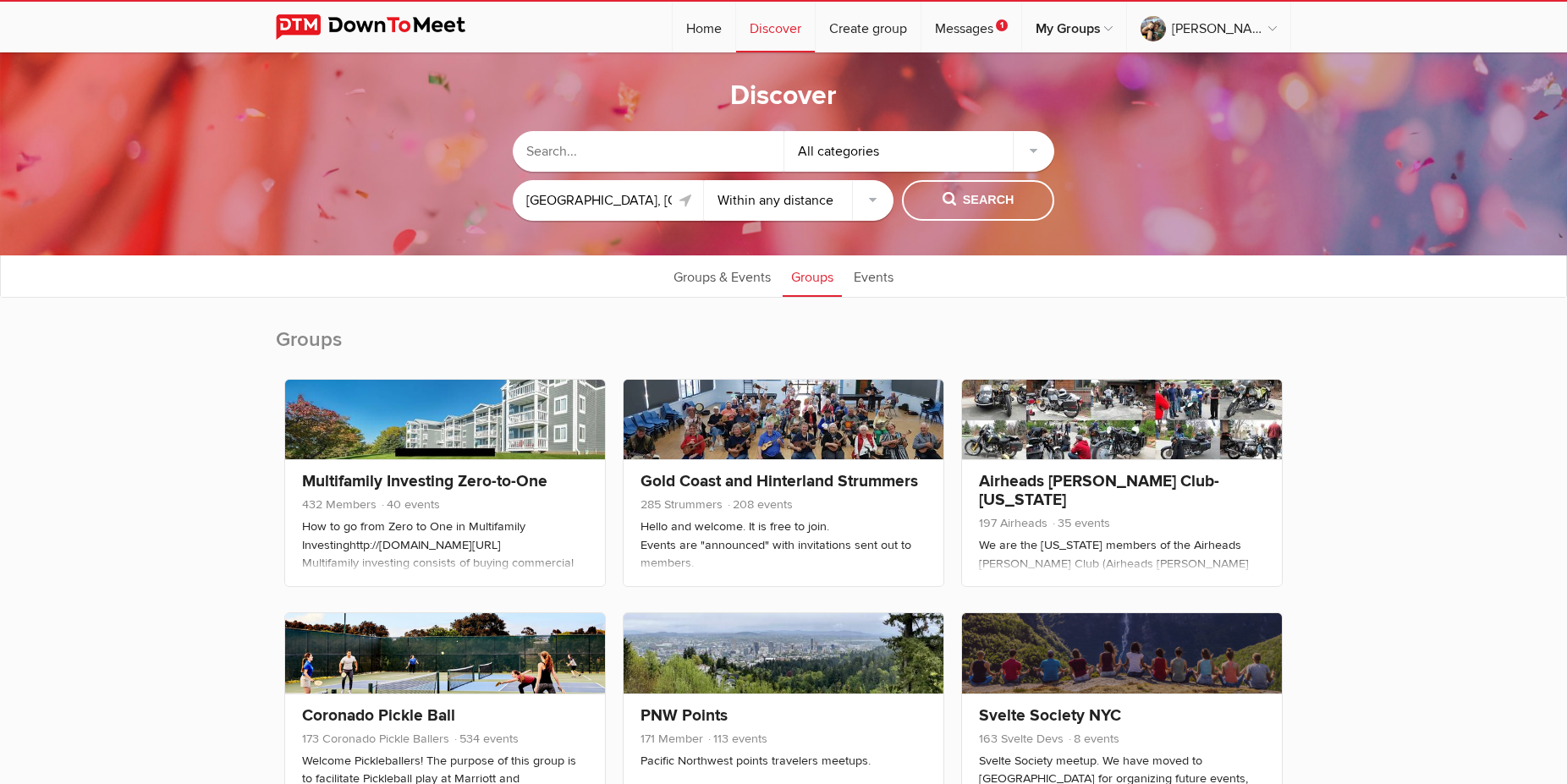
click at [684, 202] on link at bounding box center [687, 201] width 21 height 21
click at [704, 180] on select "Within 10 miles Within 25 miles Within 50 miles Within 100 miles Within any dis…" at bounding box center [799, 200] width 191 height 40
select select "25"
click option "Within 25 miles" at bounding box center [0, 0] width 0 height 0
click at [966, 196] on span "Search" at bounding box center [978, 201] width 72 height 19
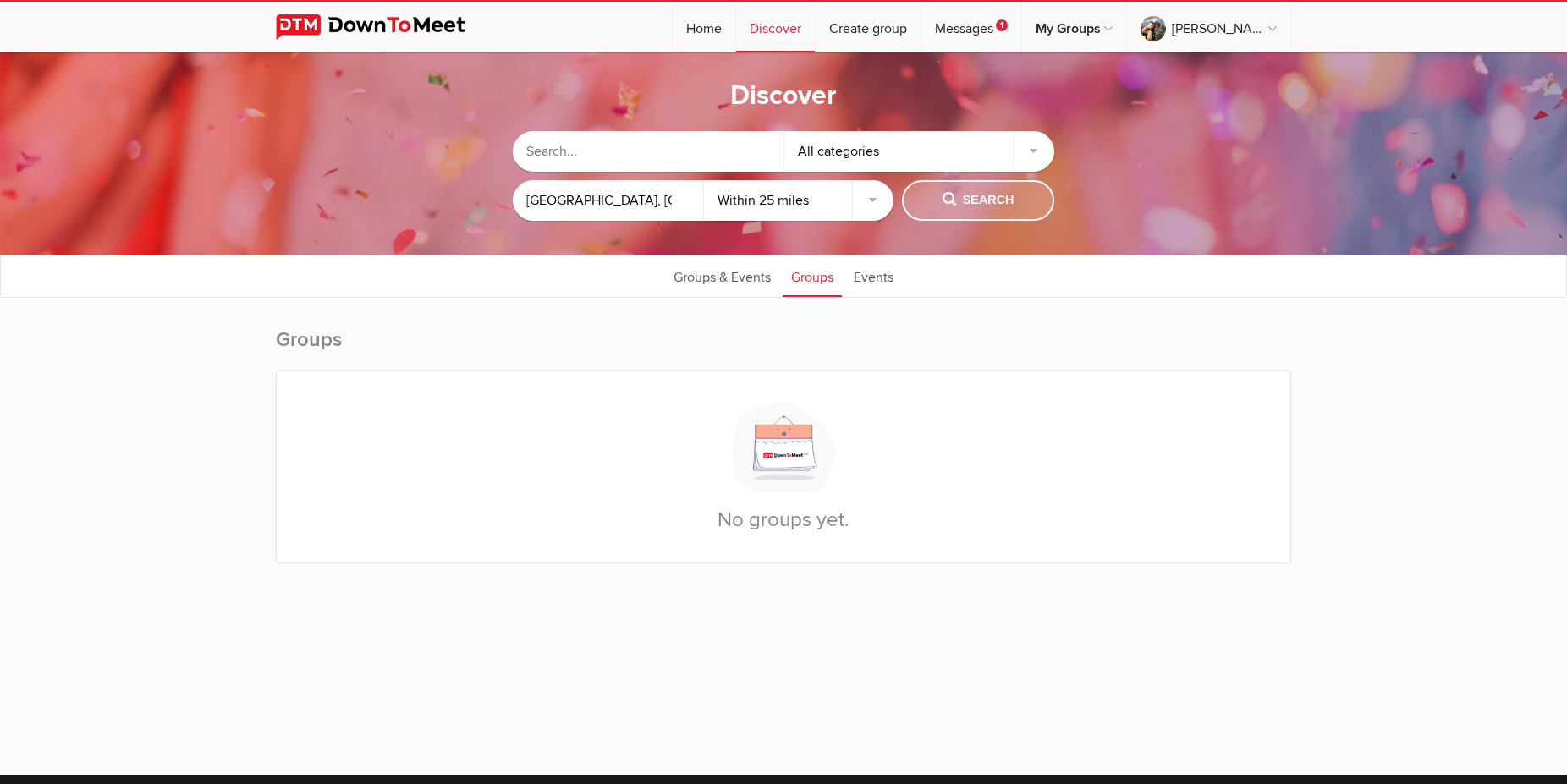
type input "[GEOGRAPHIC_DATA], [GEOGRAPHIC_DATA], [GEOGRAPHIC_DATA]"
click at [704, 180] on select "Within 10 miles Within 25 miles Within 50 miles Within 100 miles Within any dis…" at bounding box center [799, 200] width 191 height 40
click option "Within 50 miles" at bounding box center [0, 0] width 0 height 0
click at [968, 200] on span "Search" at bounding box center [978, 201] width 72 height 19
click at [753, 278] on link "Groups & Events" at bounding box center [722, 275] width 115 height 42
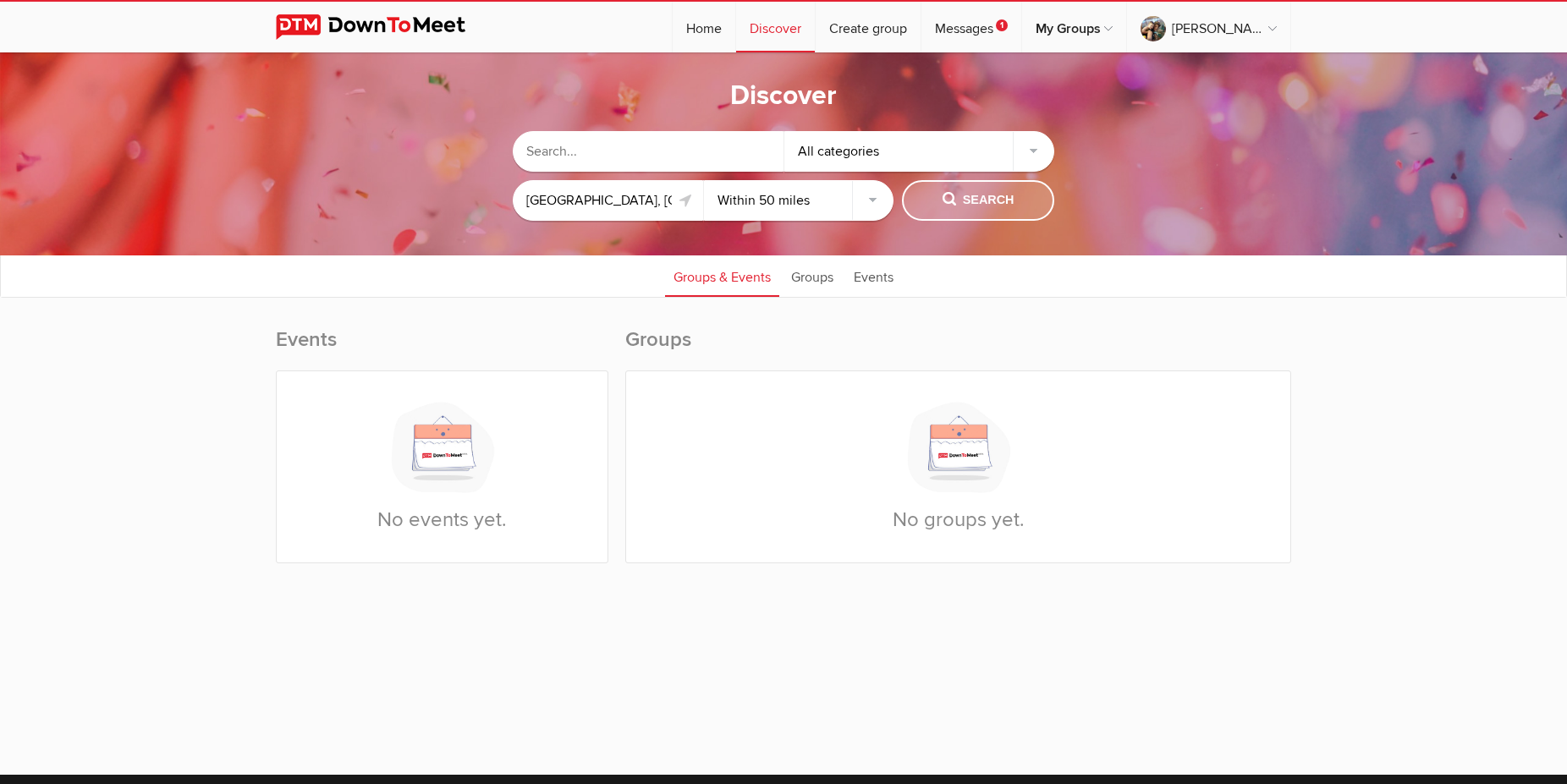
click at [971, 192] on span "Search" at bounding box center [978, 201] width 72 height 19
click at [704, 180] on select "Within 10 miles Within 25 miles Within 50 miles Within 100 miles Within any dis…" at bounding box center [799, 200] width 191 height 40
select select "100"
click option "Within 100 miles" at bounding box center [0, 0] width 0 height 0
click at [983, 189] on button "Search" at bounding box center [978, 200] width 152 height 40
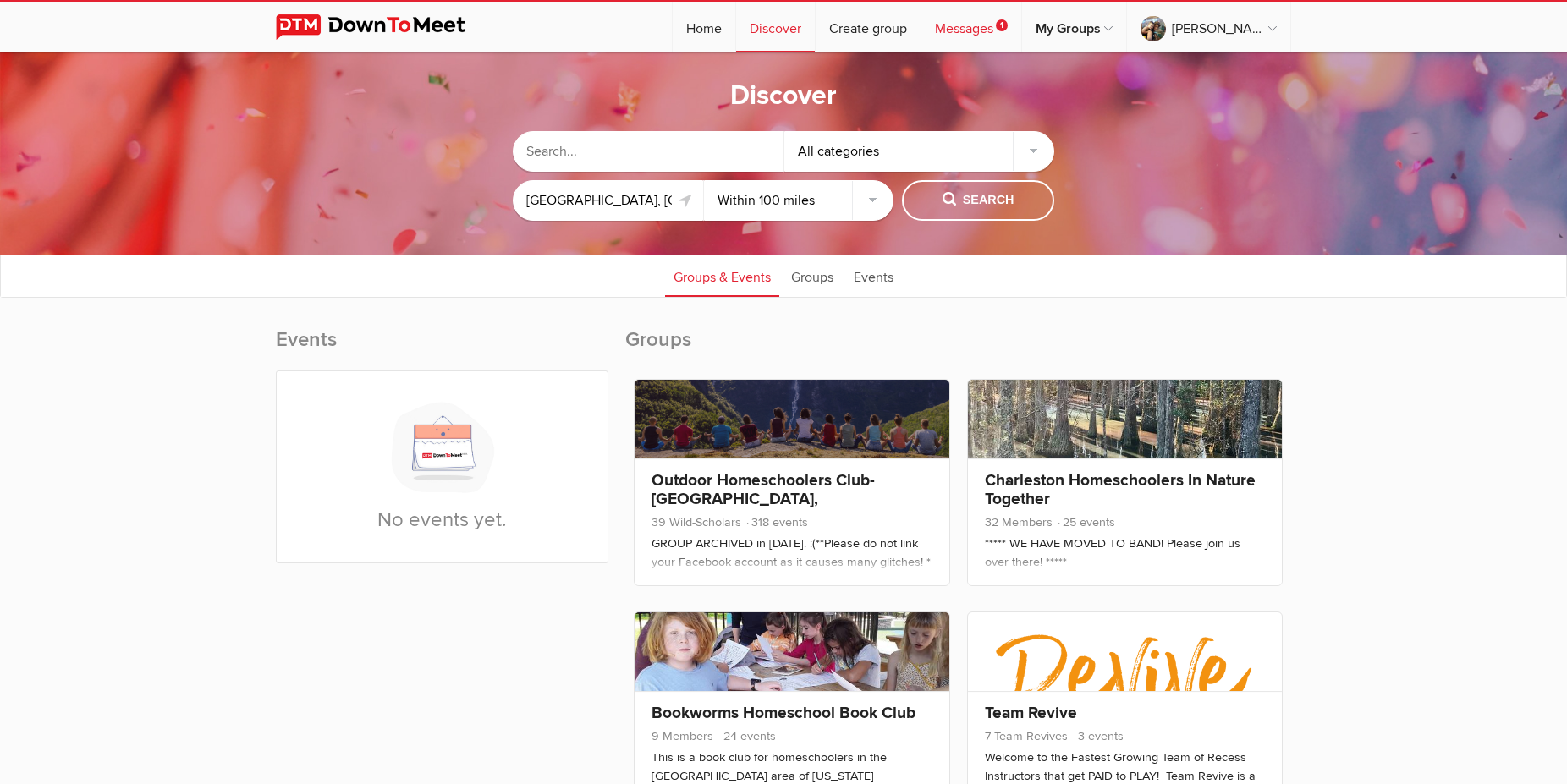
click at [969, 30] on link "Messages 1" at bounding box center [971, 27] width 100 height 51
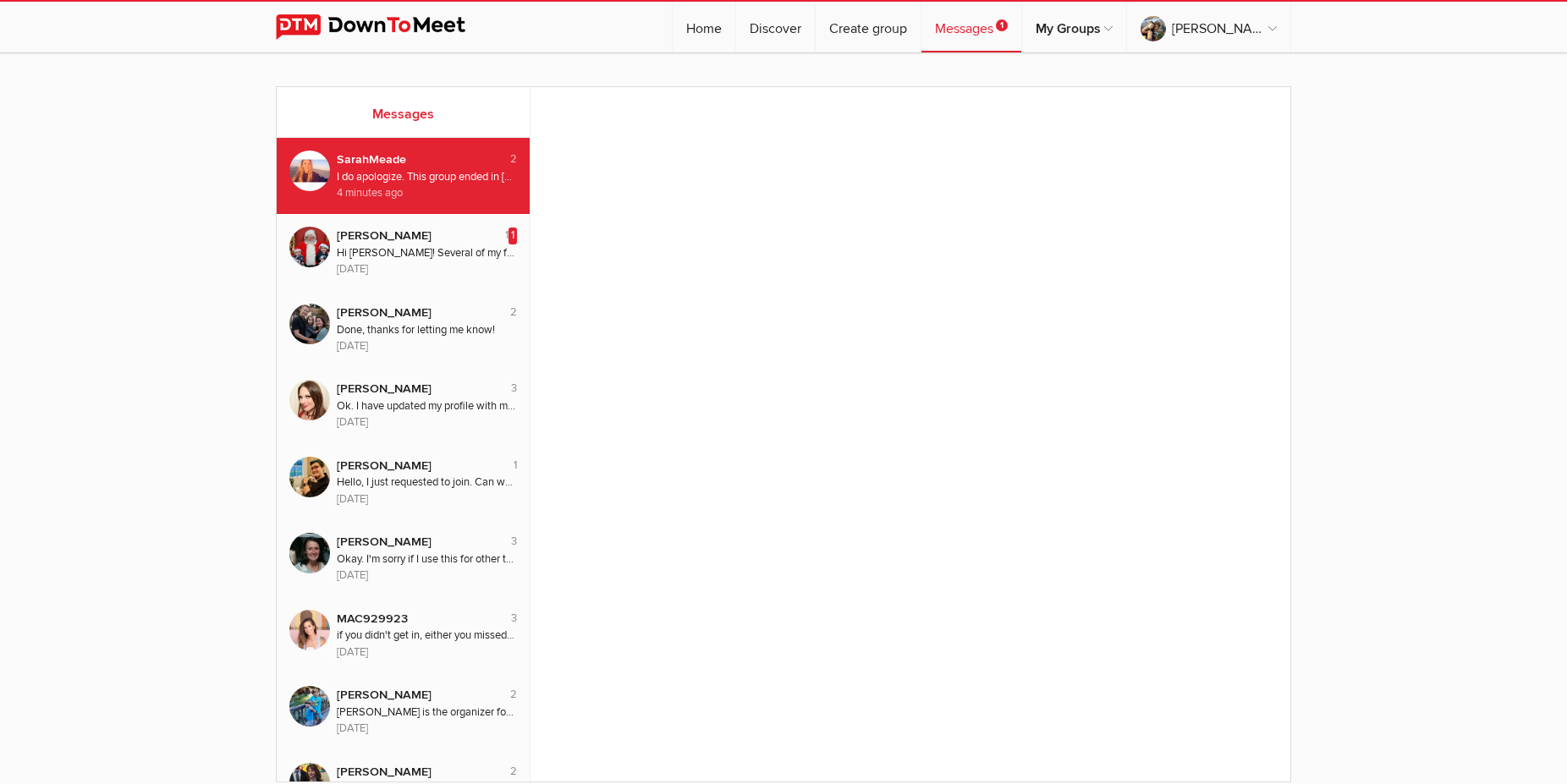
click at [369, 261] on div "Hi [PERSON_NAME]! Several of my friends are in your club and keep telling me I …" at bounding box center [427, 253] width 180 height 16
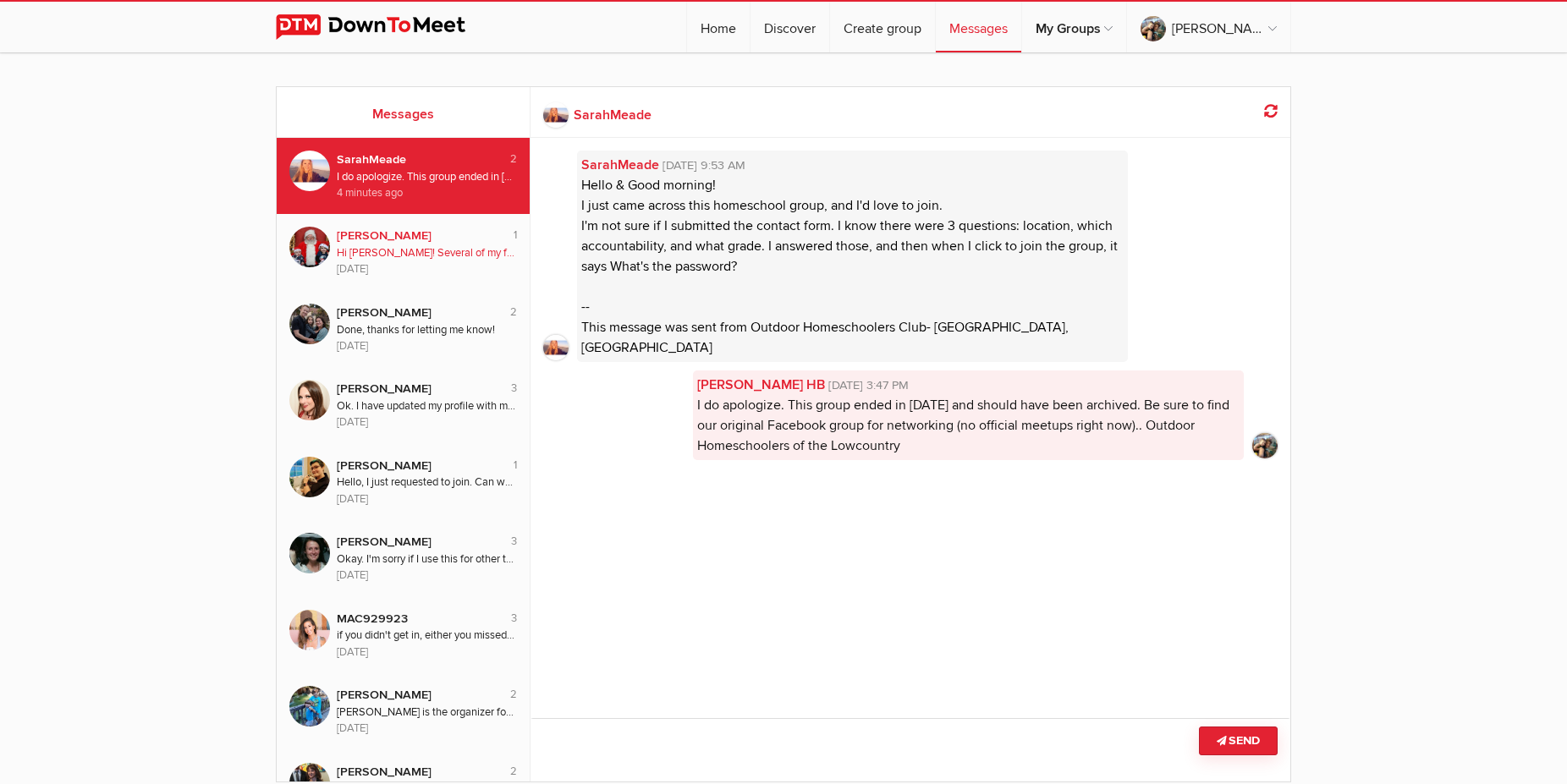
click at [425, 265] on div "[DATE]" at bounding box center [427, 269] width 180 height 16
